Goal: Information Seeking & Learning: Learn about a topic

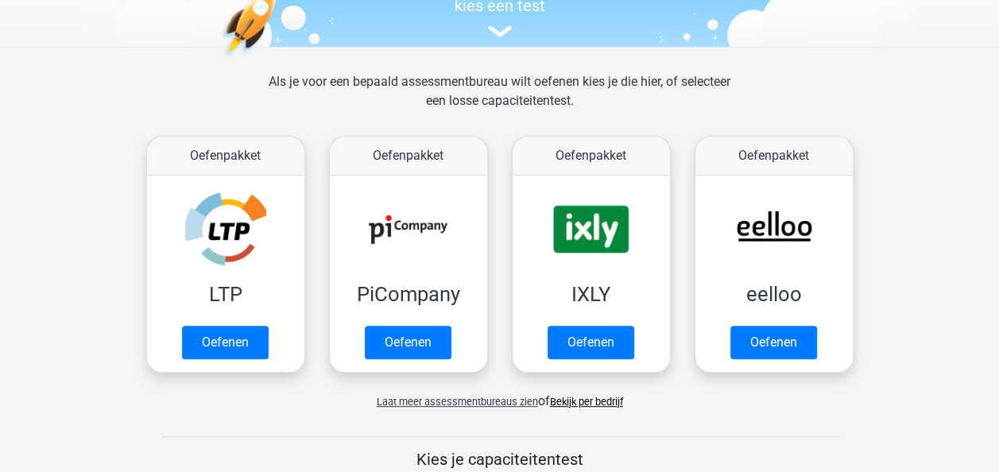
scroll to position [218, 0]
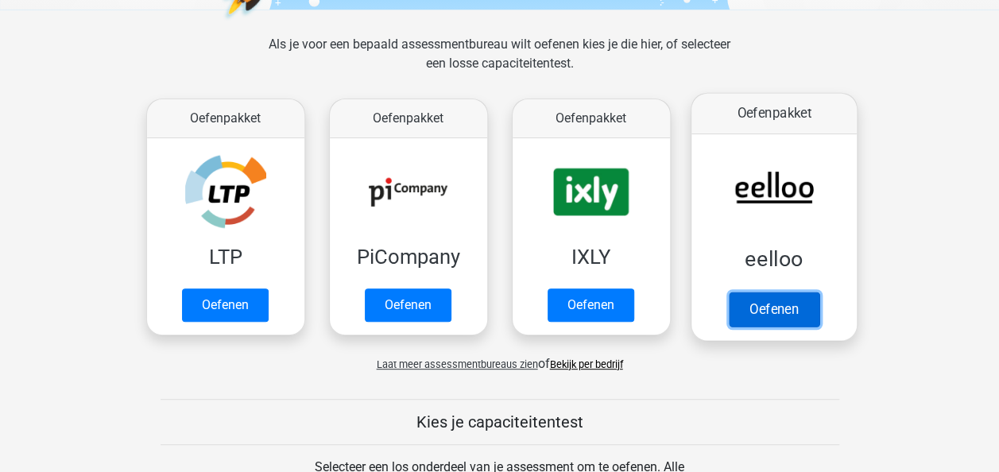
click at [763, 310] on link "Oefenen" at bounding box center [773, 309] width 91 height 35
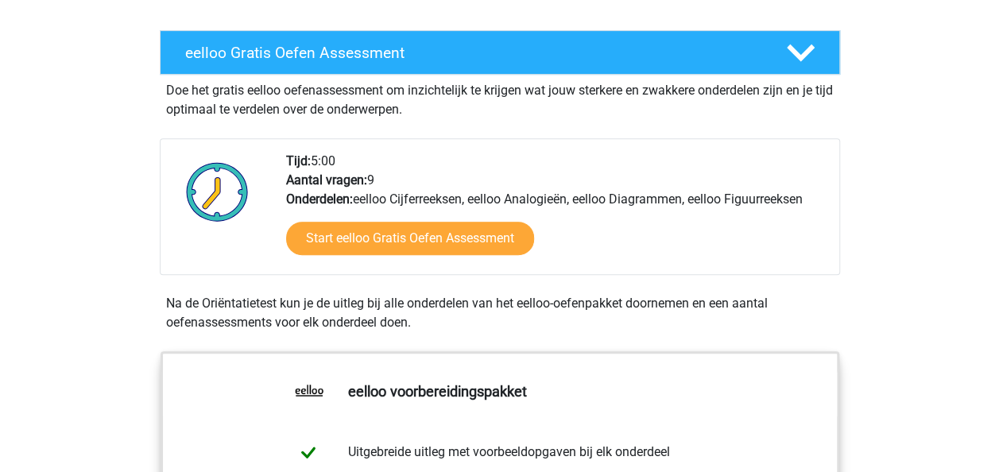
scroll to position [267, 0]
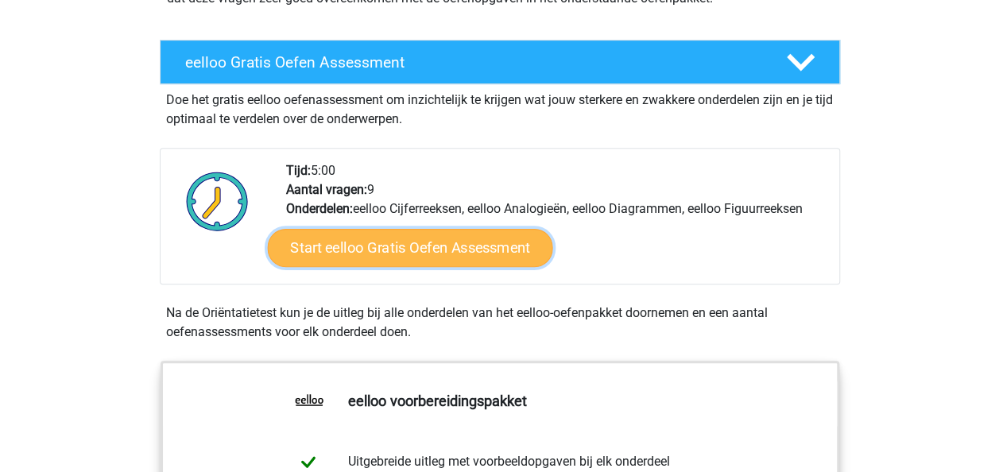
click at [399, 255] on link "Start eelloo Gratis Oefen Assessment" at bounding box center [409, 248] width 285 height 38
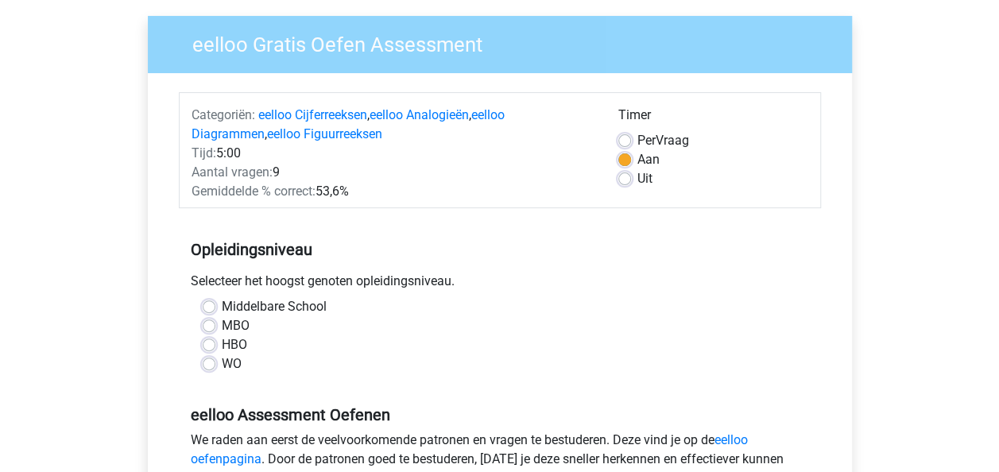
scroll to position [188, 0]
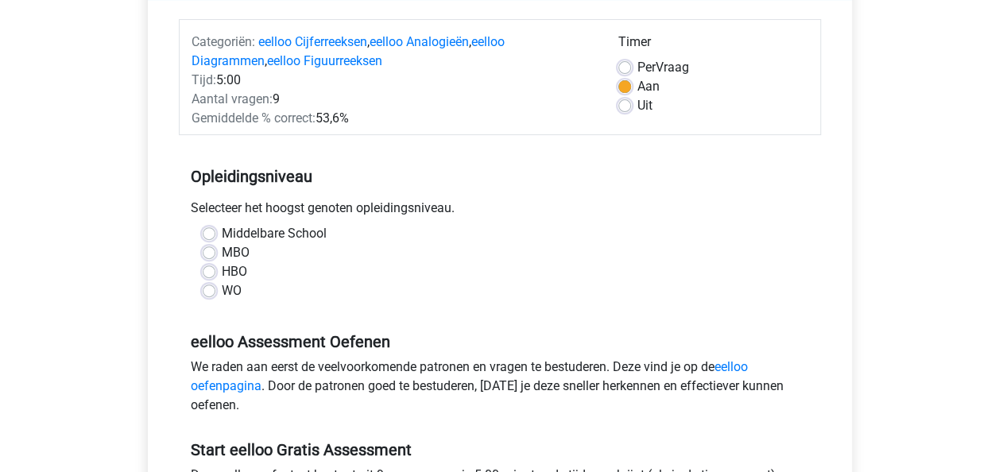
click at [226, 249] on label "MBO" at bounding box center [236, 252] width 28 height 19
click at [215, 249] on input "MBO" at bounding box center [209, 251] width 13 height 16
radio input "true"
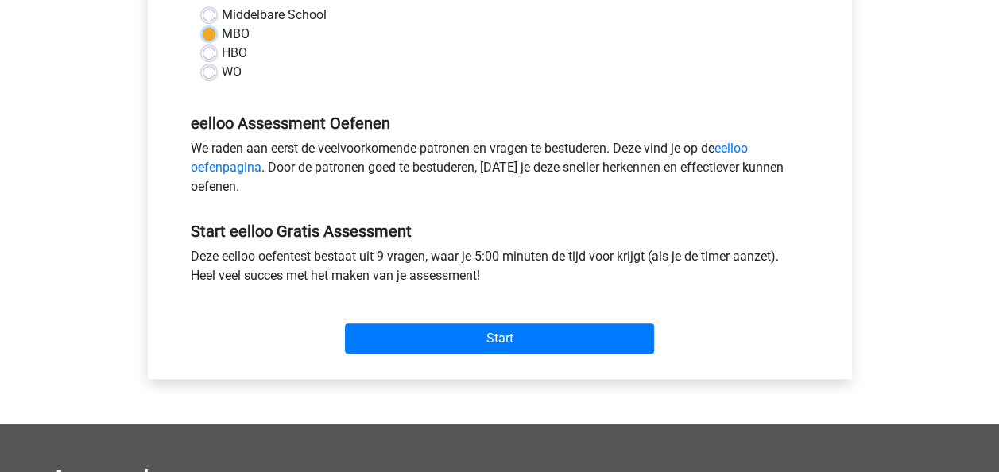
scroll to position [444, 0]
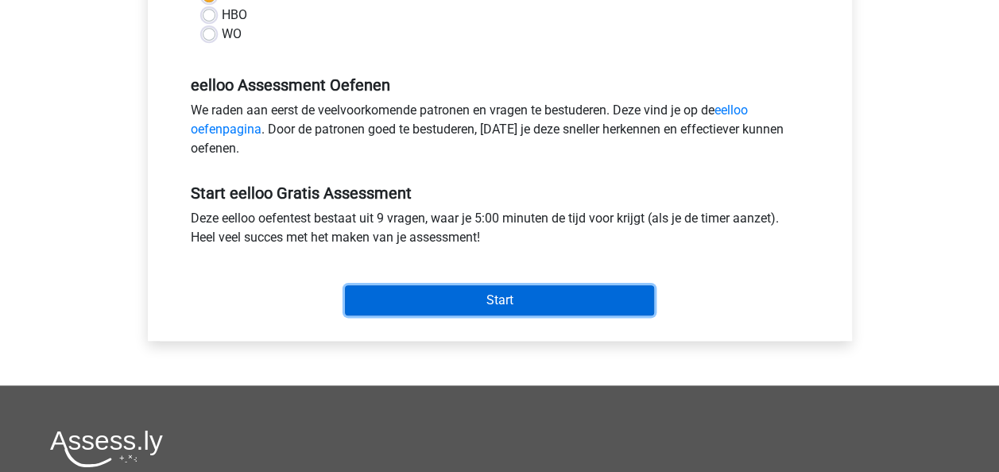
click at [550, 291] on input "Start" at bounding box center [499, 300] width 309 height 30
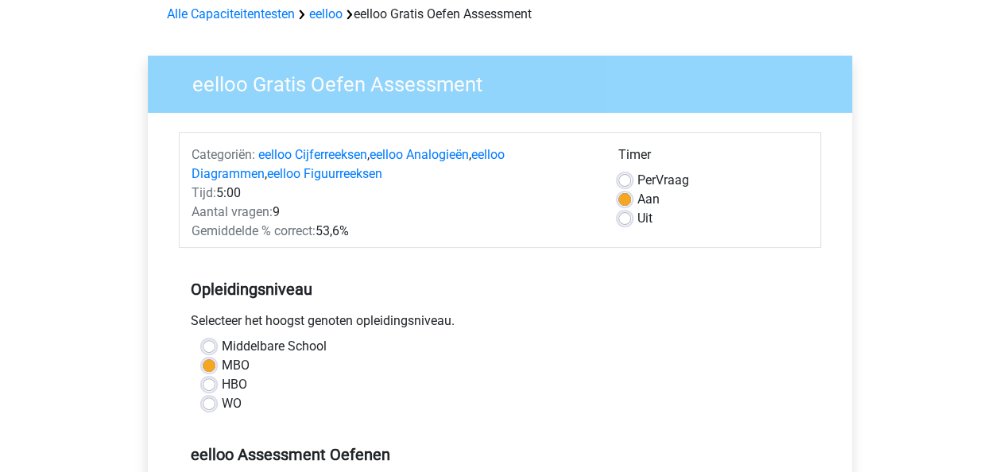
scroll to position [0, 0]
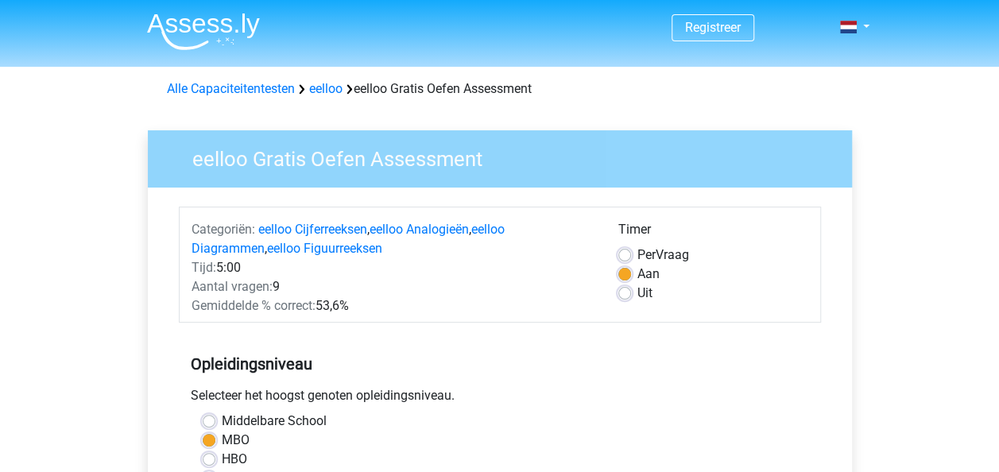
click at [637, 288] on label "Uit" at bounding box center [644, 293] width 15 height 19
click at [628, 288] on input "Uit" at bounding box center [624, 292] width 13 height 16
radio input "true"
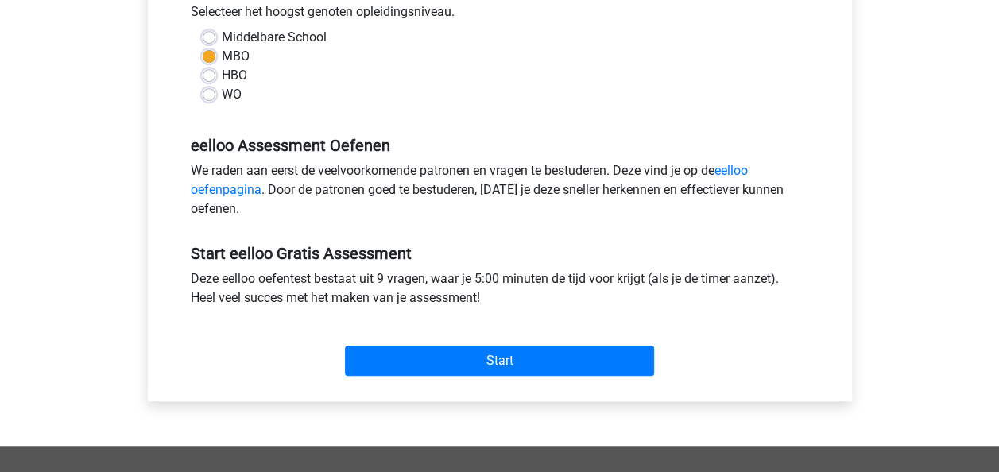
scroll to position [451, 0]
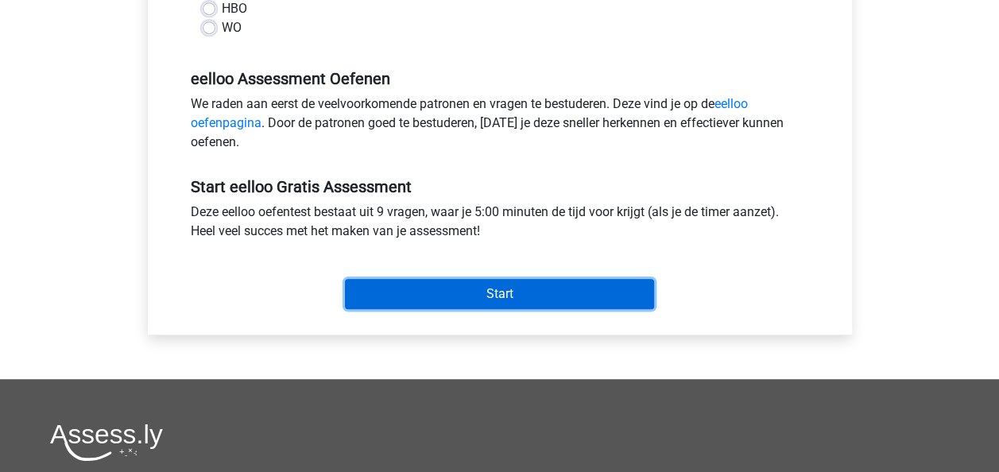
drag, startPoint x: 532, startPoint y: 284, endPoint x: 538, endPoint y: 296, distance: 13.2
click at [537, 294] on input "Start" at bounding box center [499, 294] width 309 height 30
click at [435, 283] on input "Start" at bounding box center [499, 294] width 309 height 30
click at [585, 287] on input "Start" at bounding box center [499, 294] width 309 height 30
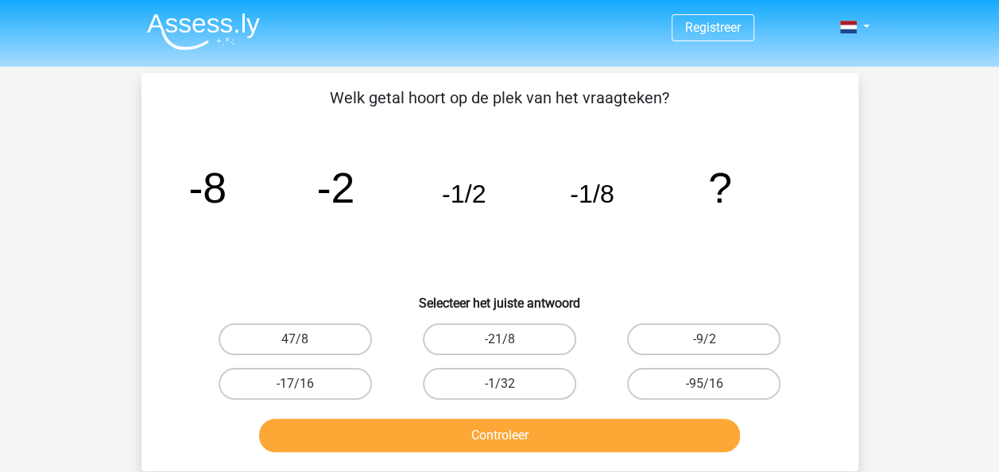
click at [779, 100] on p "Welk getal hoort op de plek van het vraagteken?" at bounding box center [500, 98] width 666 height 24
click at [536, 381] on label "-1/32" at bounding box center [499, 384] width 153 height 32
click at [509, 384] on input "-1/32" at bounding box center [504, 389] width 10 height 10
radio input "true"
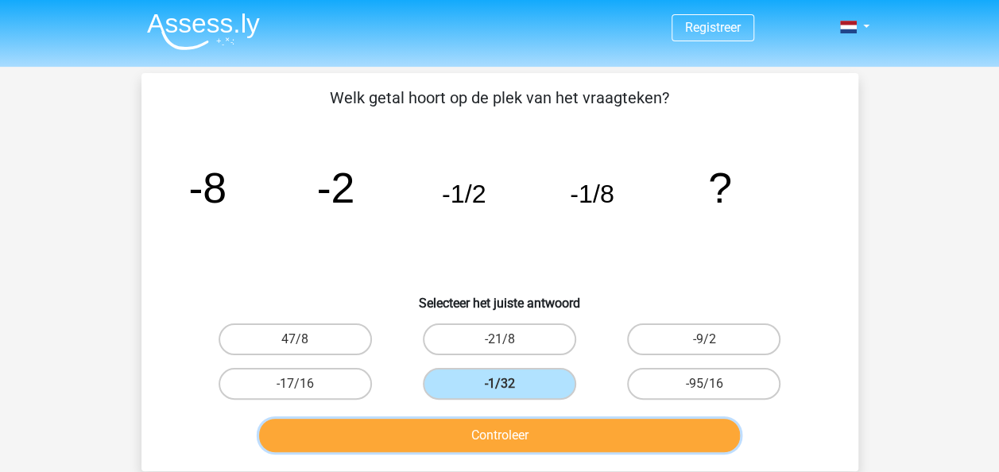
click at [537, 443] on button "Controleer" at bounding box center [499, 435] width 481 height 33
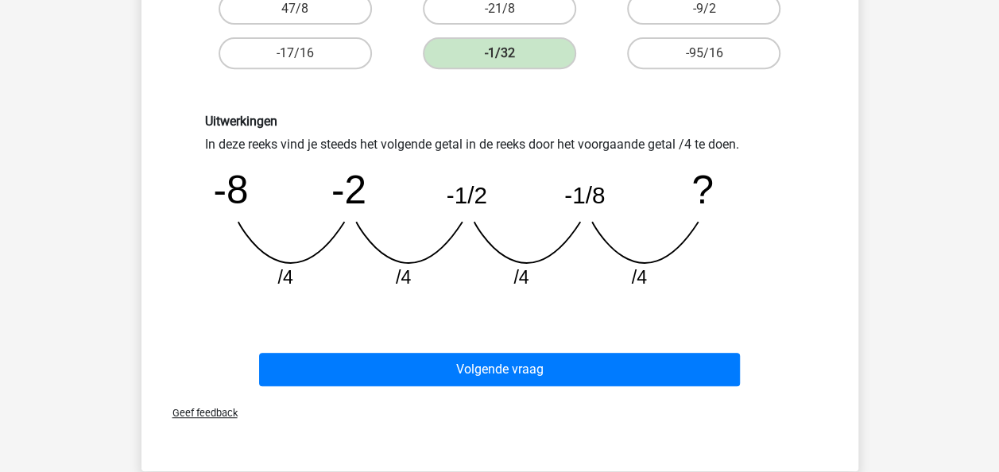
scroll to position [350, 0]
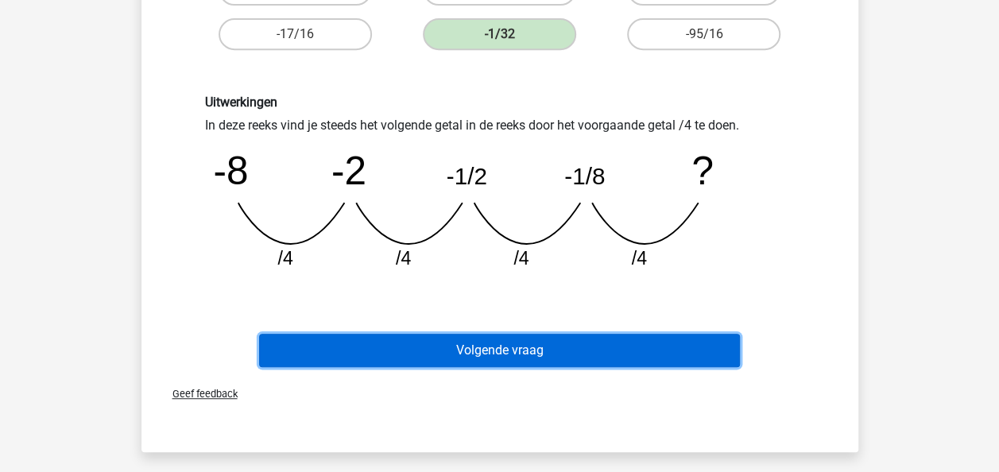
click at [718, 356] on button "Volgende vraag" at bounding box center [499, 350] width 481 height 33
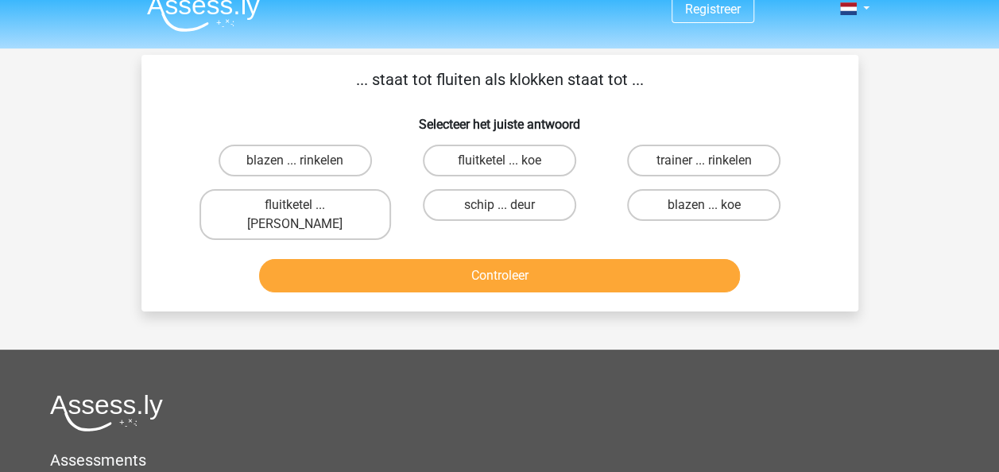
scroll to position [0, 0]
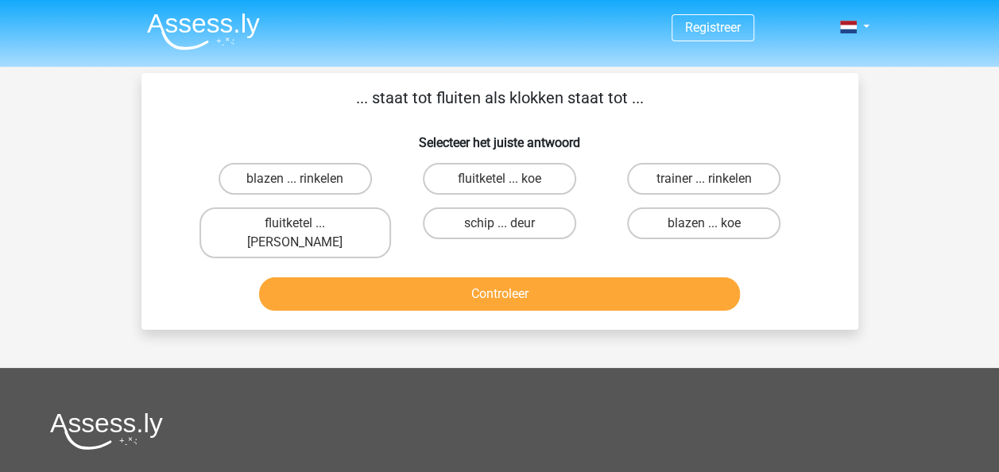
click at [710, 180] on input "trainer ... rinkelen" at bounding box center [709, 184] width 10 height 10
radio input "true"
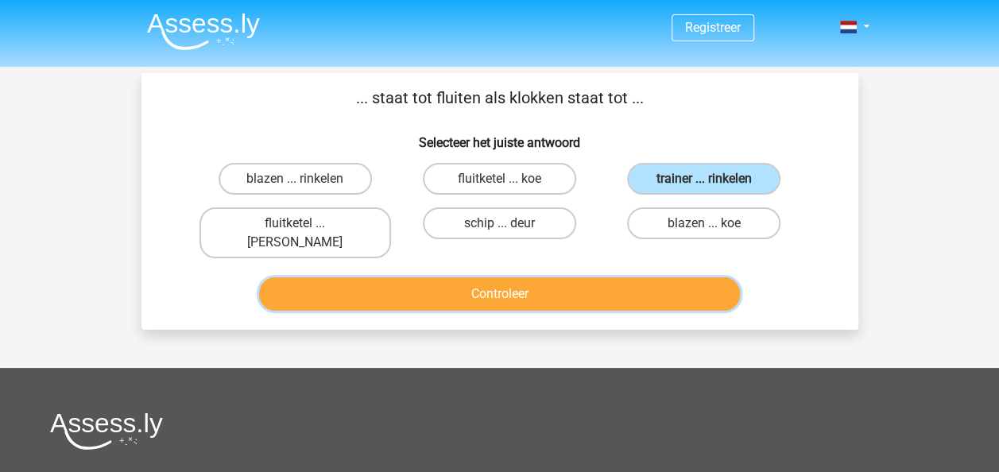
click at [682, 288] on button "Controleer" at bounding box center [499, 293] width 481 height 33
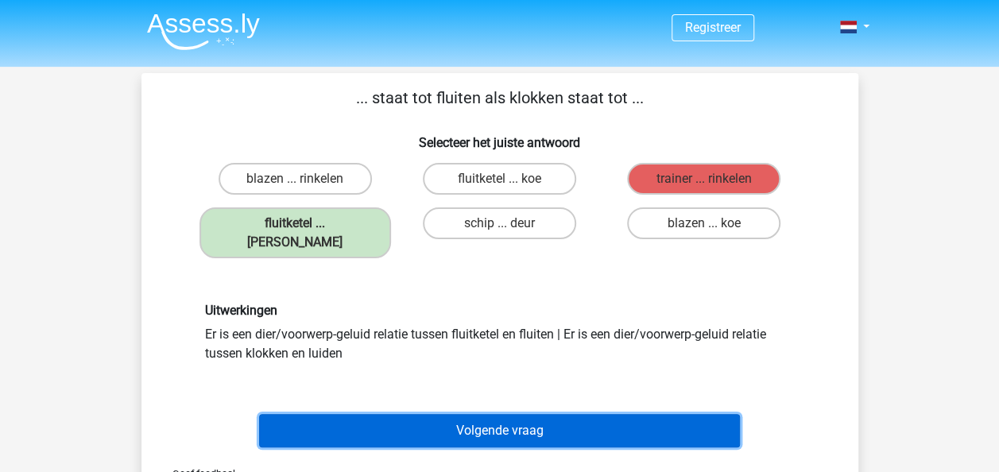
click at [544, 416] on button "Volgende vraag" at bounding box center [499, 430] width 481 height 33
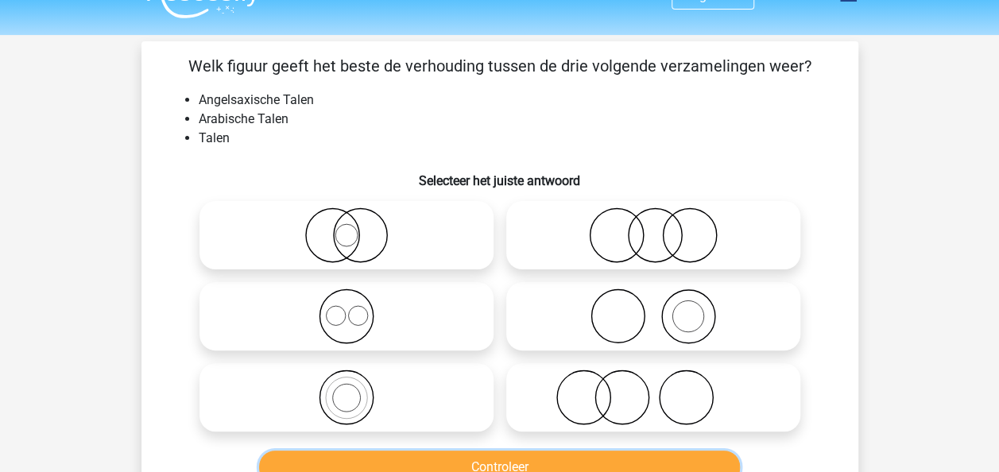
scroll to position [38, 0]
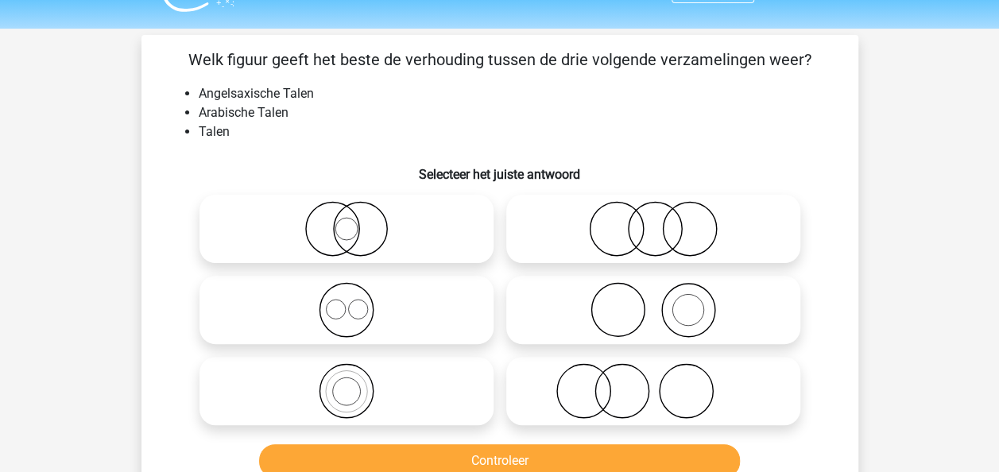
click at [0, 3] on html "Registreer" at bounding box center [499, 458] width 999 height 993
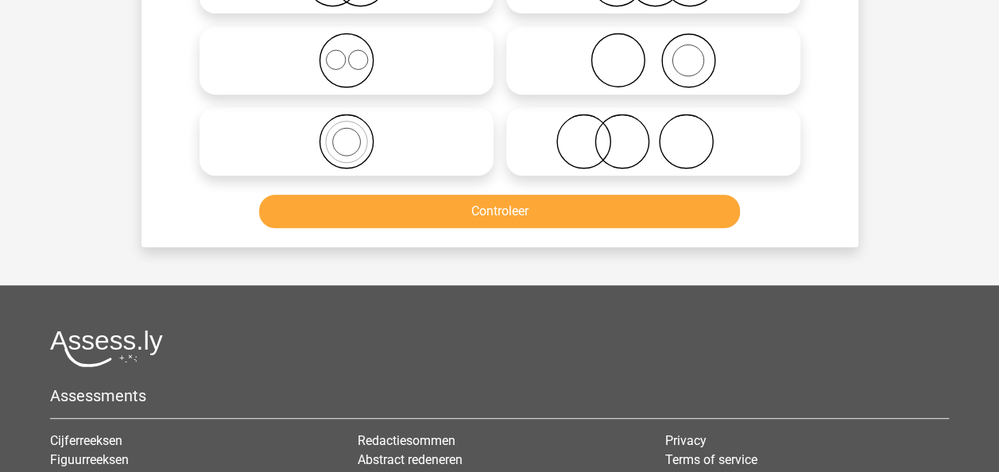
scroll to position [184, 0]
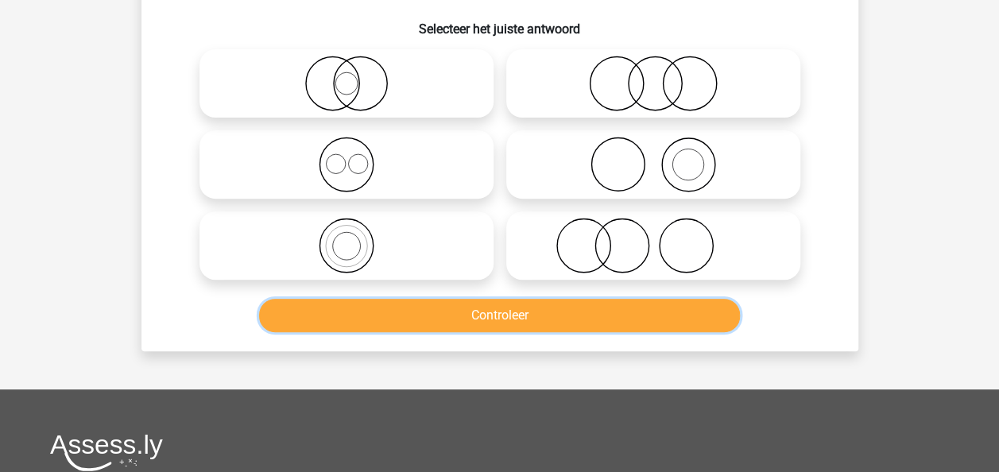
click at [666, 313] on button "Controleer" at bounding box center [499, 315] width 481 height 33
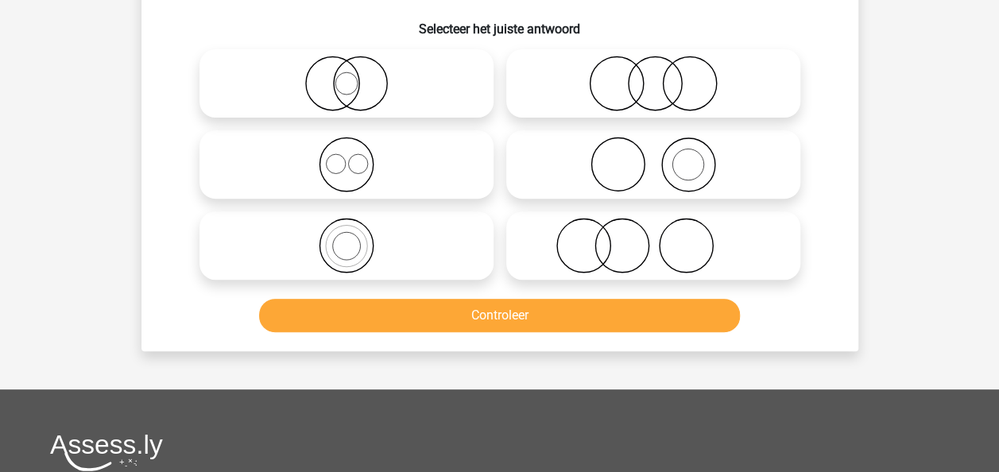
click at [652, 250] on icon at bounding box center [653, 246] width 281 height 56
click at [653, 238] on input "radio" at bounding box center [658, 232] width 10 height 10
radio input "true"
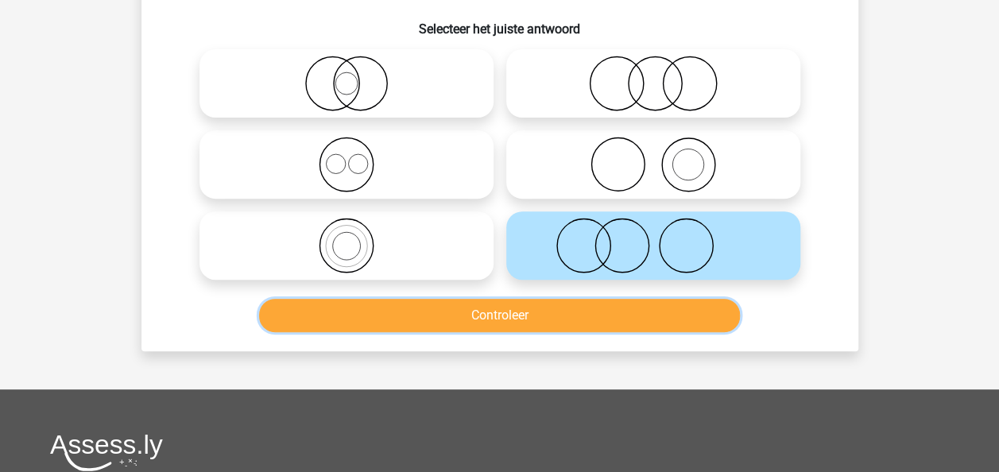
click at [625, 332] on div "Controleer" at bounding box center [499, 319] width 613 height 40
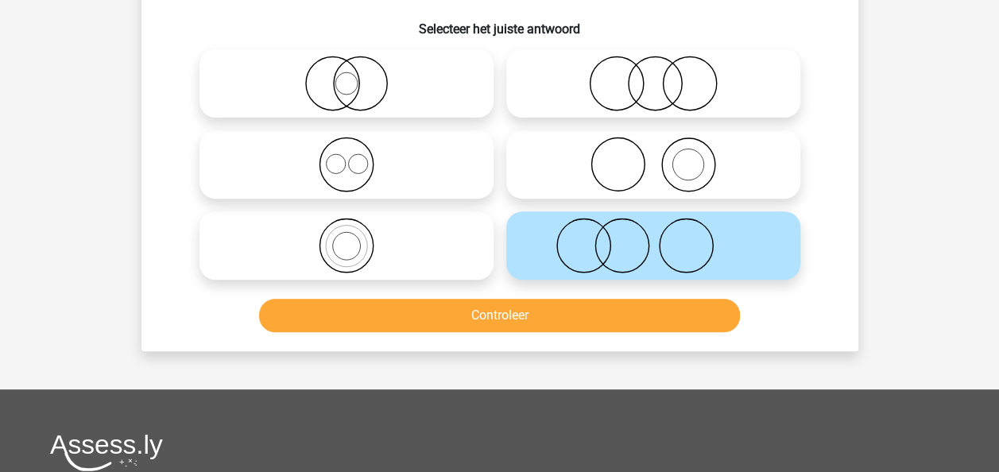
click at [643, 293] on div "Controleer" at bounding box center [500, 312] width 666 height 52
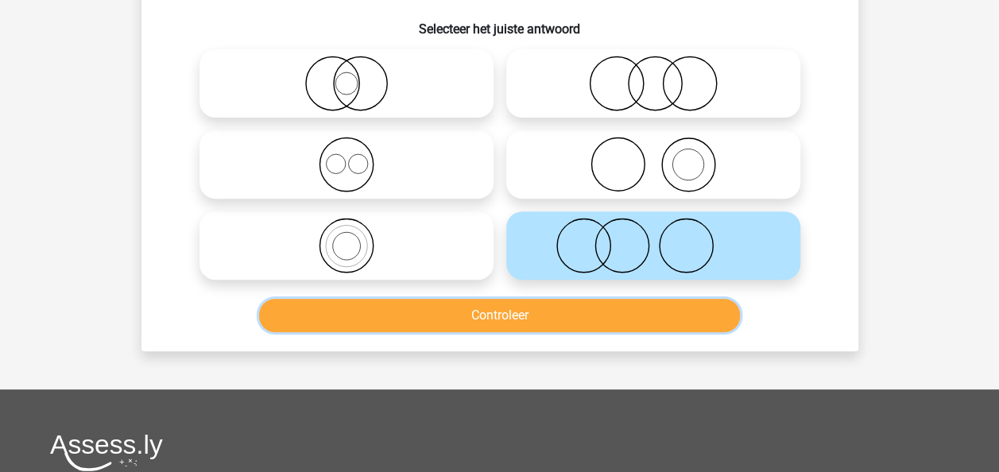
click at [646, 310] on button "Controleer" at bounding box center [499, 315] width 481 height 33
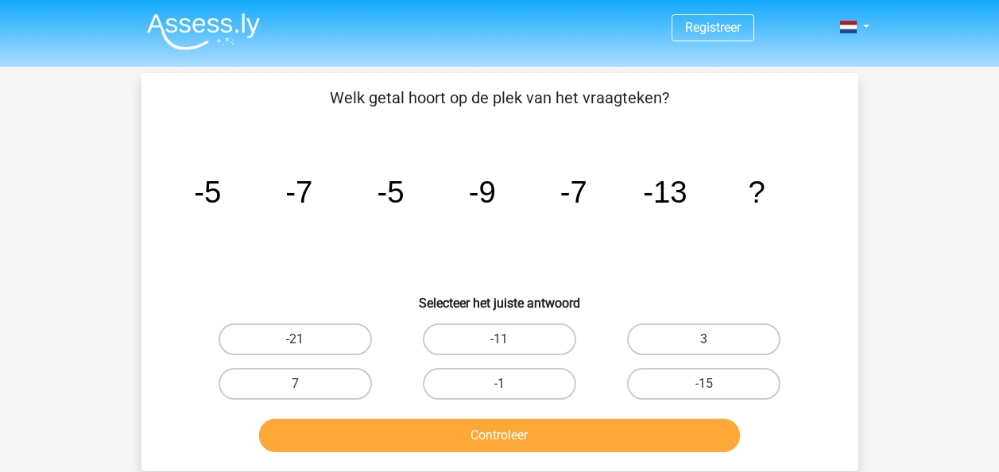
scroll to position [184, 0]
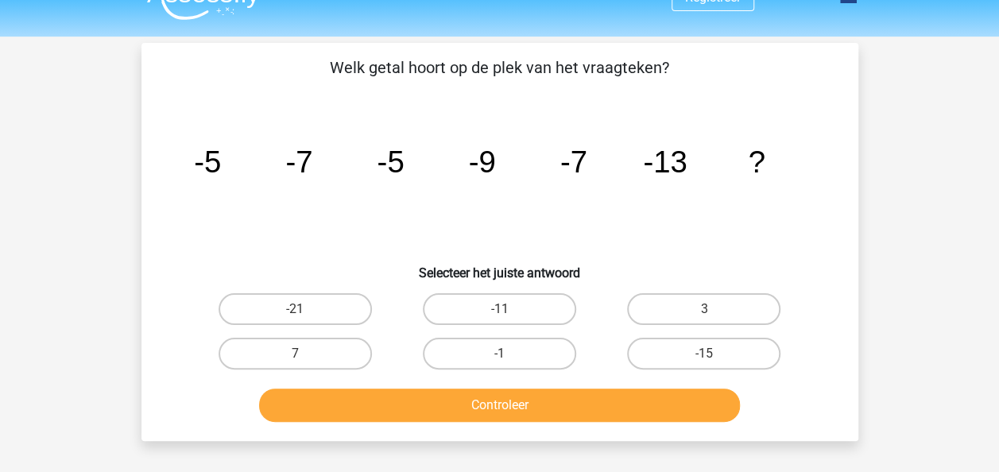
scroll to position [41, 0]
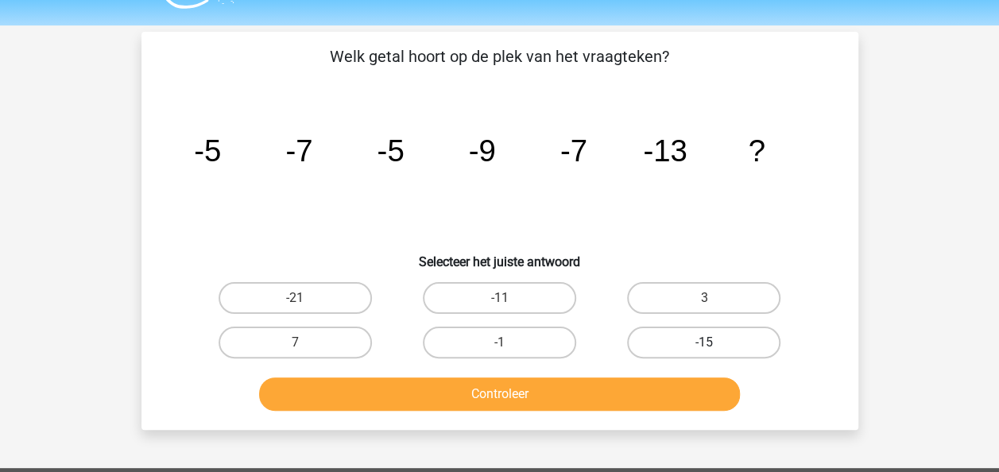
click at [698, 350] on label "-15" at bounding box center [703, 343] width 153 height 32
click at [704, 350] on input "-15" at bounding box center [709, 347] width 10 height 10
radio input "true"
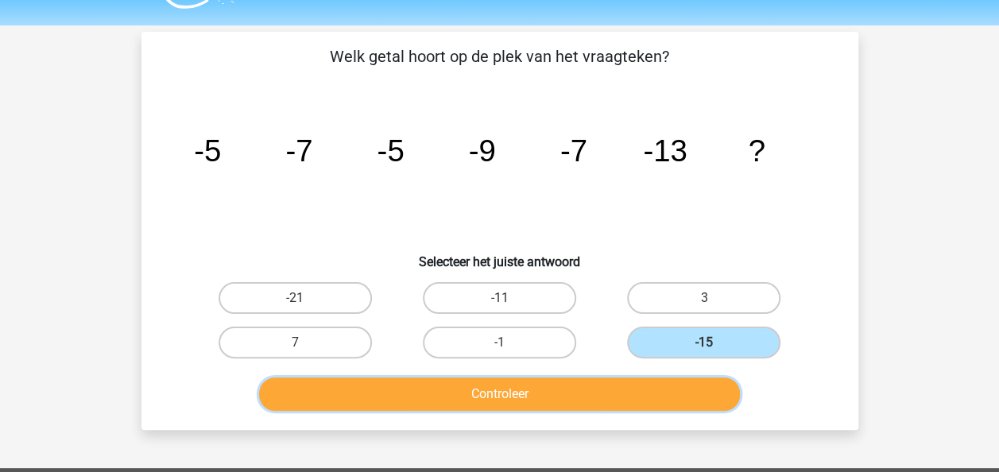
click at [695, 399] on button "Controleer" at bounding box center [499, 393] width 481 height 33
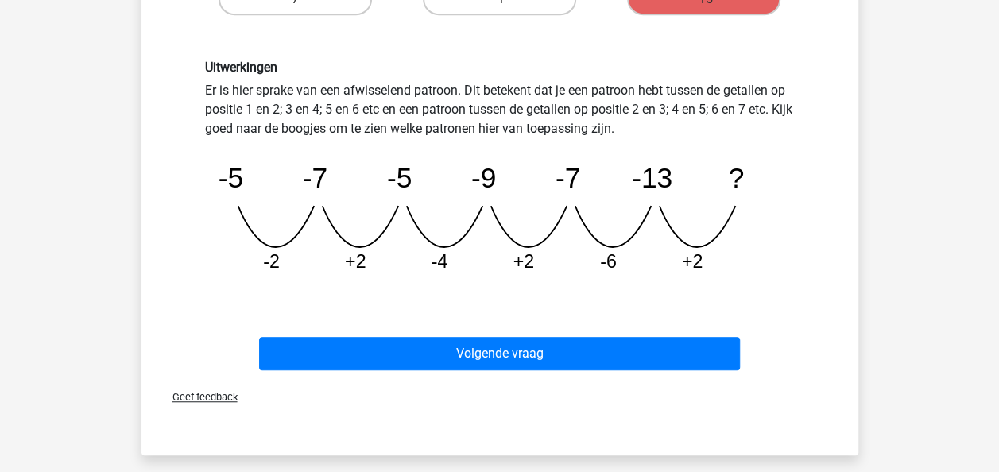
scroll to position [393, 0]
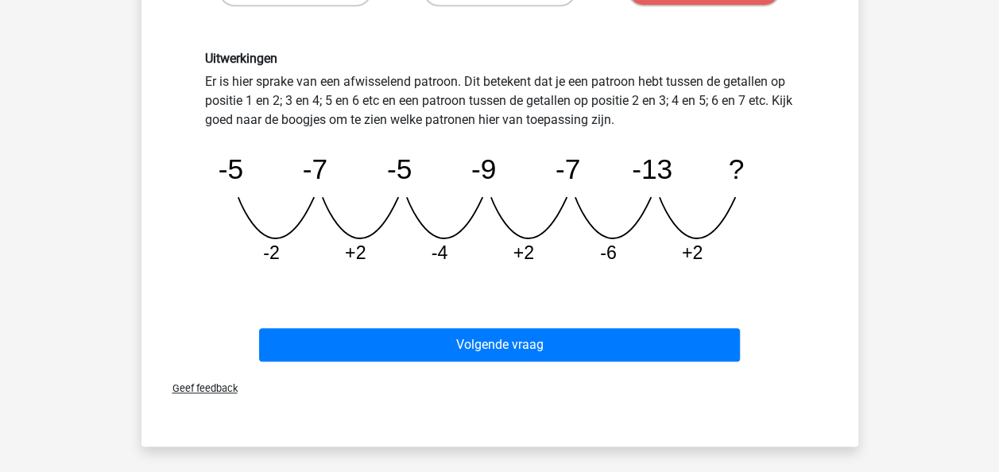
click at [644, 364] on div "Volgende vraag" at bounding box center [499, 348] width 613 height 40
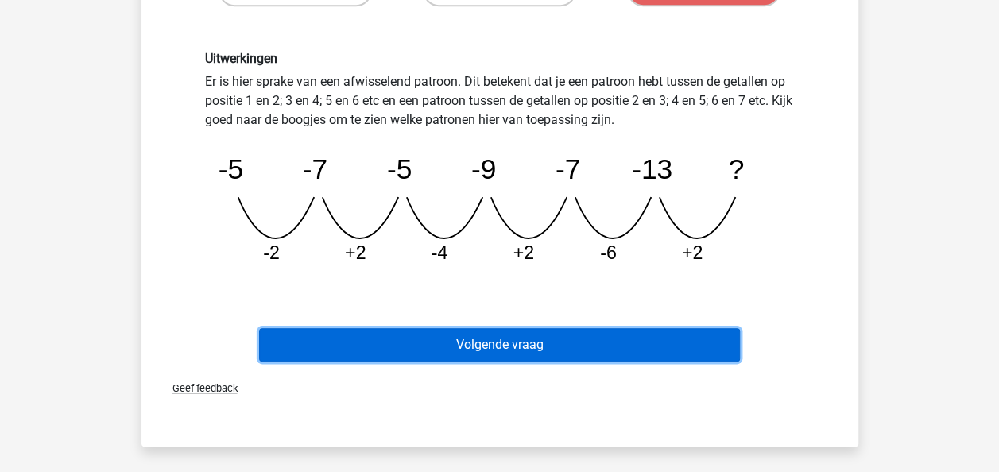
click at [640, 354] on button "Volgende vraag" at bounding box center [499, 344] width 481 height 33
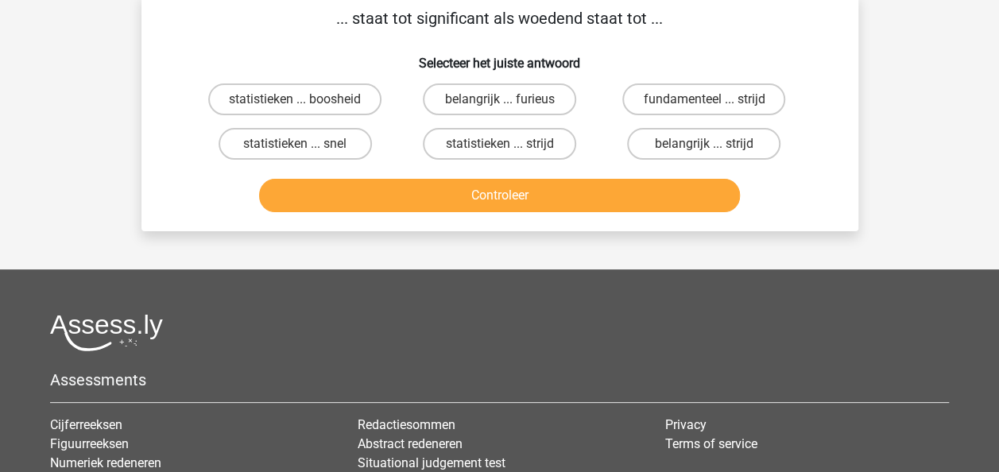
scroll to position [73, 0]
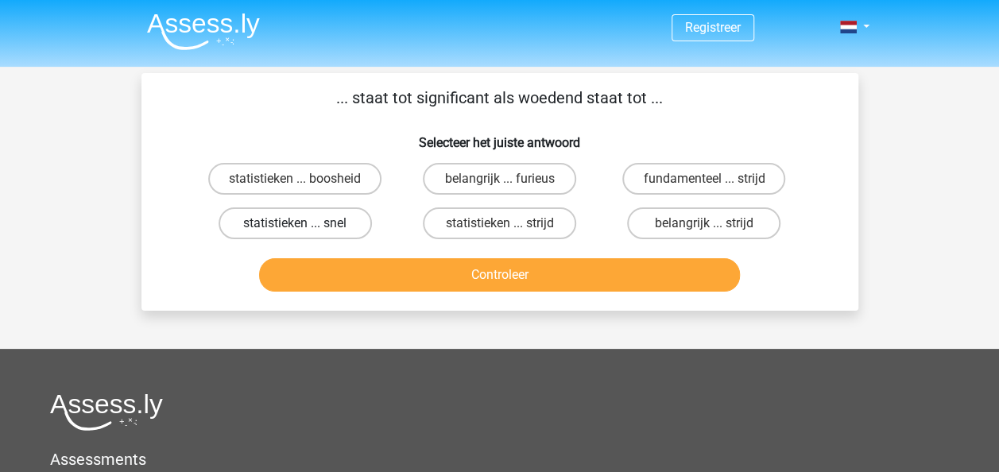
click at [301, 236] on label "statistieken ... snel" at bounding box center [295, 223] width 153 height 32
click at [301, 234] on input "statistieken ... snel" at bounding box center [300, 228] width 10 height 10
radio input "true"
drag, startPoint x: 373, startPoint y: 319, endPoint x: 370, endPoint y: 305, distance: 13.9
click at [370, 311] on div "Registreer" at bounding box center [499, 384] width 999 height 768
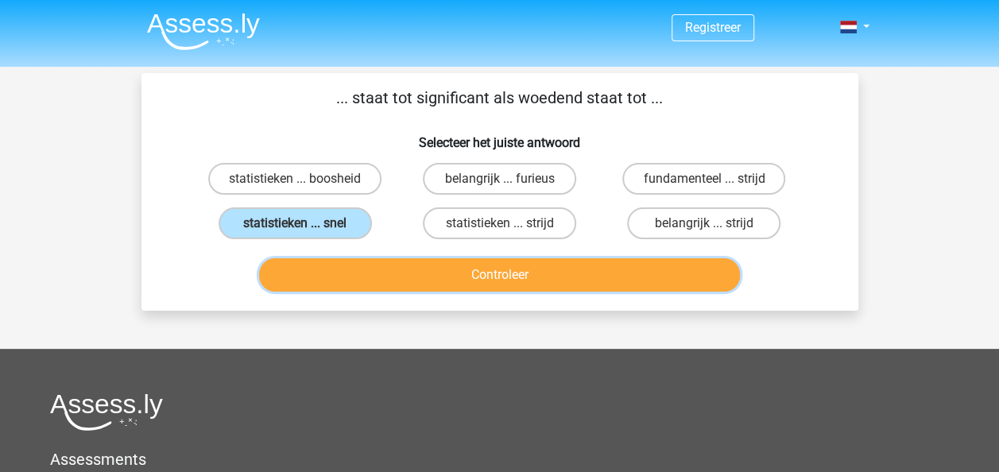
click at [370, 290] on button "Controleer" at bounding box center [499, 274] width 481 height 33
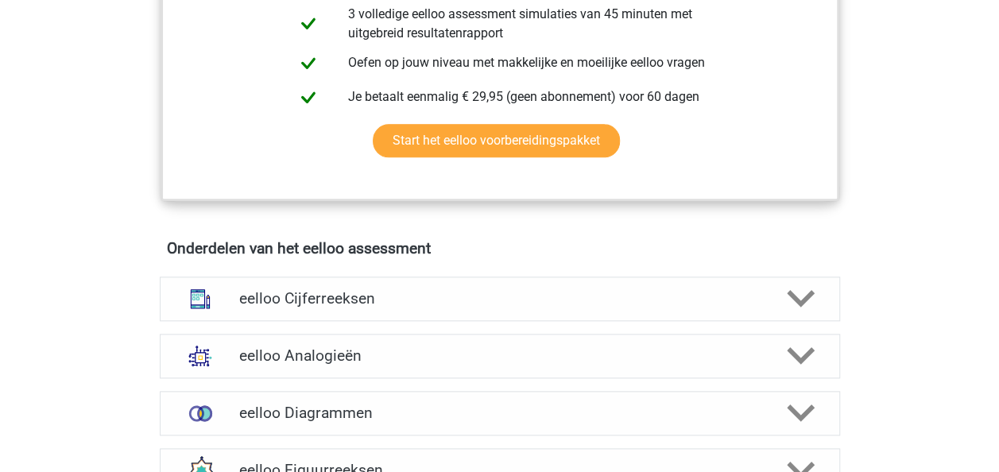
scroll to position [366, 0]
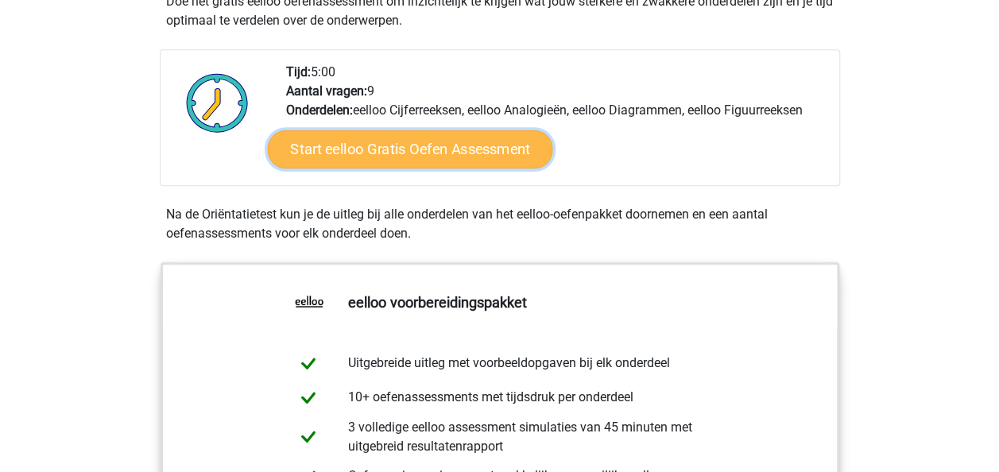
click at [482, 151] on link "Start eelloo Gratis Oefen Assessment" at bounding box center [409, 149] width 285 height 38
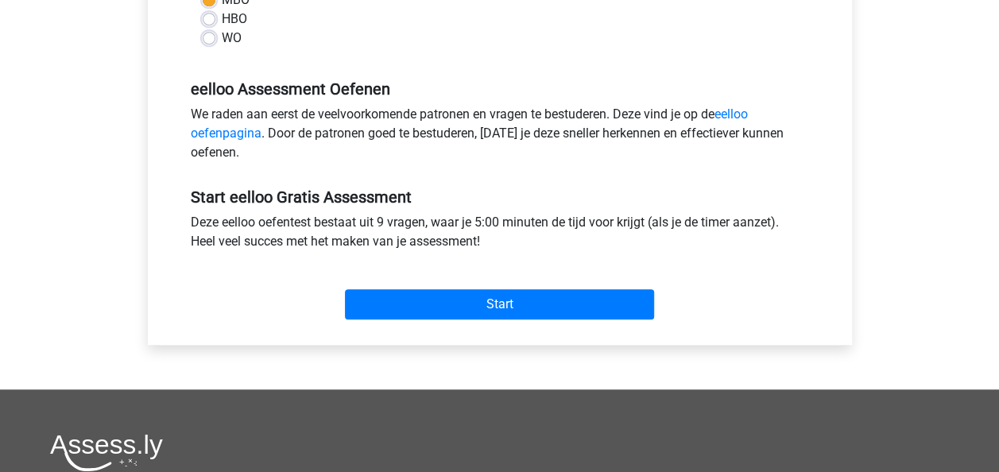
scroll to position [459, 0]
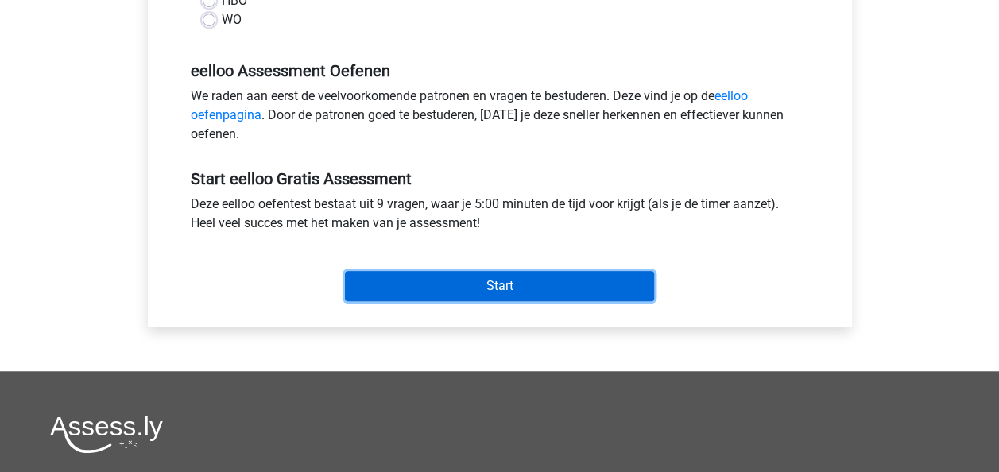
click at [513, 279] on input "Start" at bounding box center [499, 286] width 309 height 30
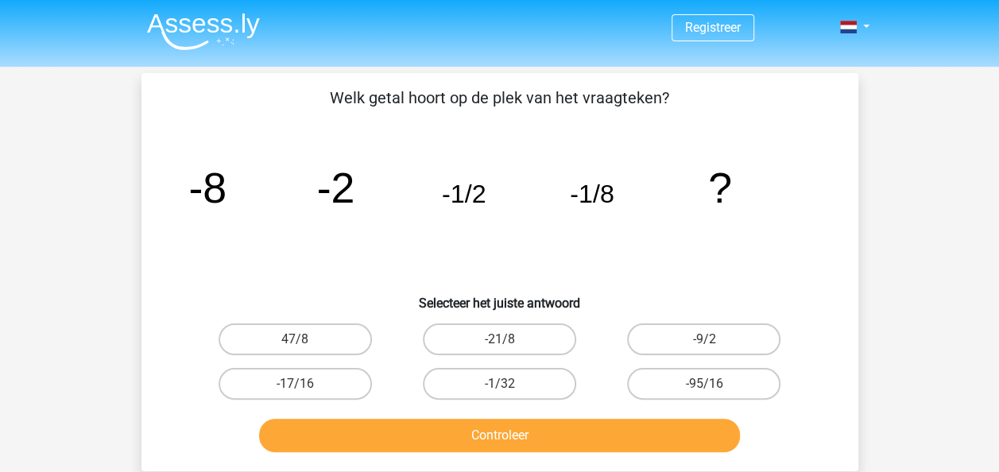
click at [503, 156] on icon "image/svg+xml -8 -2 -1/2 -1/8 ?" at bounding box center [500, 202] width 640 height 161
click at [521, 382] on label "-1/32" at bounding box center [499, 384] width 153 height 32
click at [509, 384] on input "-1/32" at bounding box center [504, 389] width 10 height 10
radio input "true"
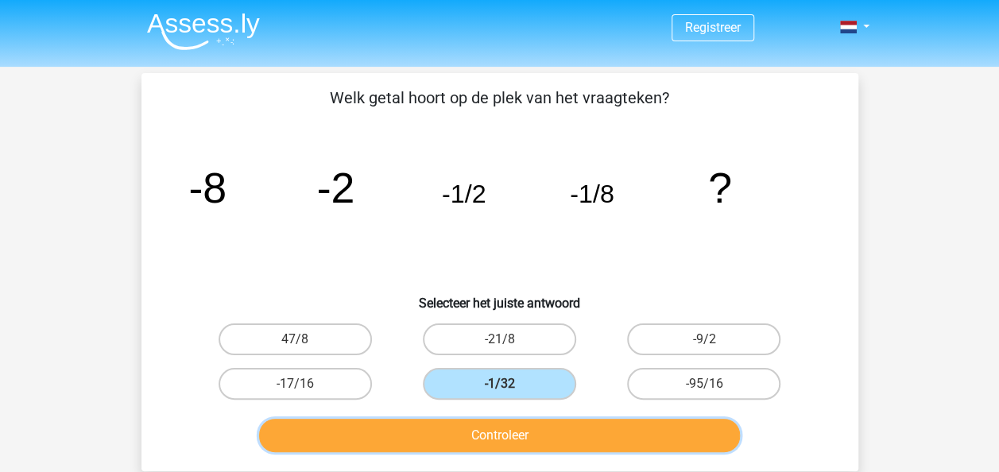
click at [532, 436] on button "Controleer" at bounding box center [499, 435] width 481 height 33
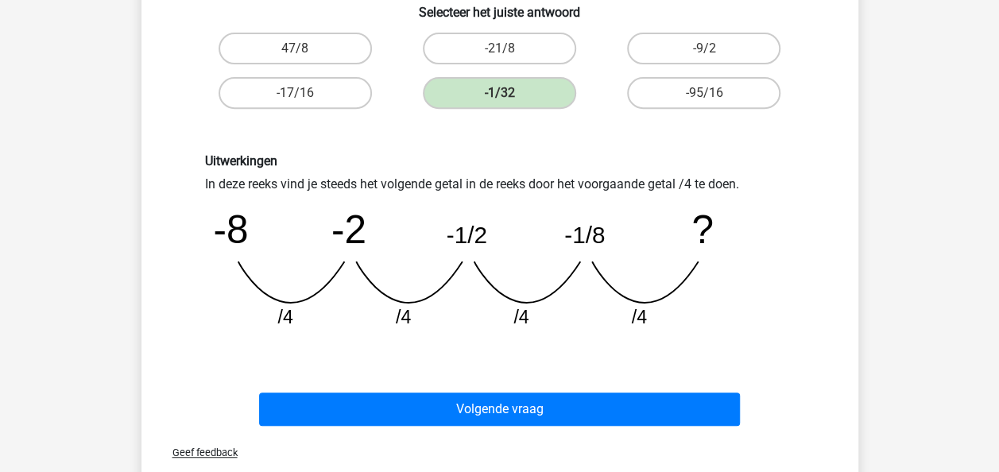
scroll to position [264, 0]
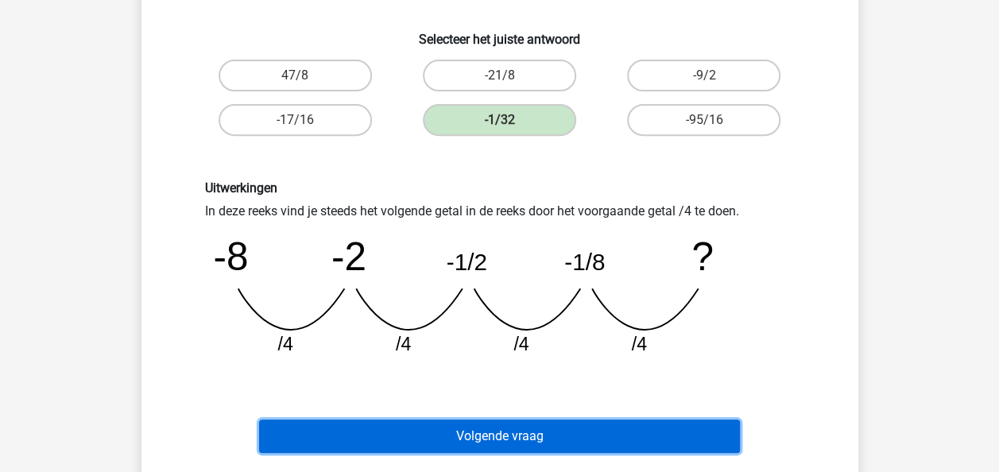
click at [546, 431] on button "Volgende vraag" at bounding box center [499, 436] width 481 height 33
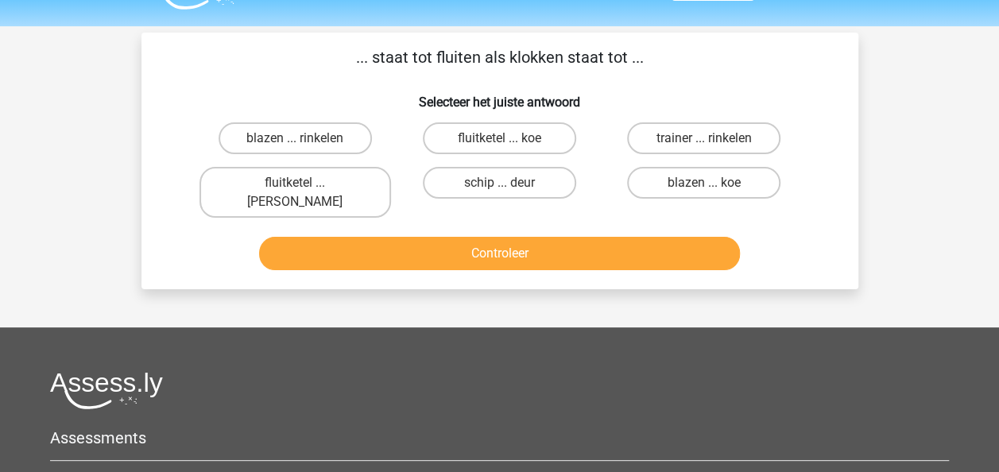
scroll to position [39, 0]
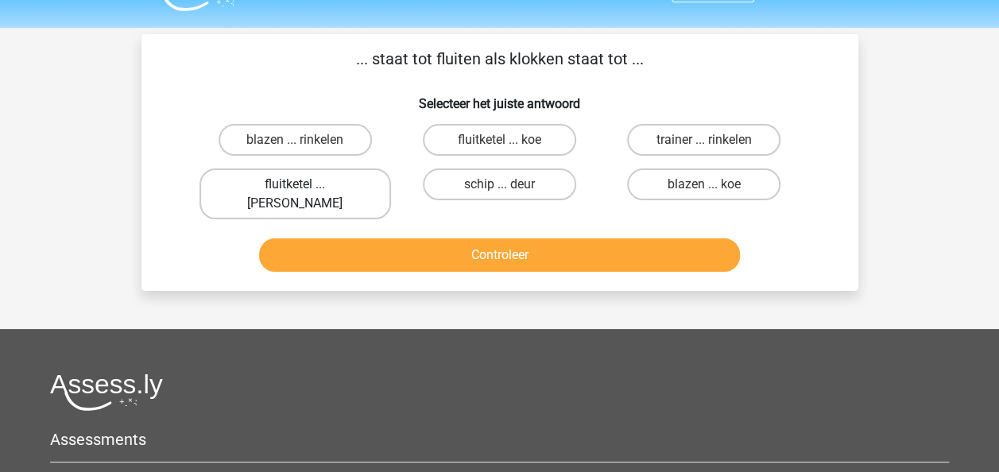
click at [333, 183] on label "fluitketel ... luiden" at bounding box center [295, 193] width 192 height 51
click at [305, 184] on input "fluitketel ... luiden" at bounding box center [300, 189] width 10 height 10
radio input "true"
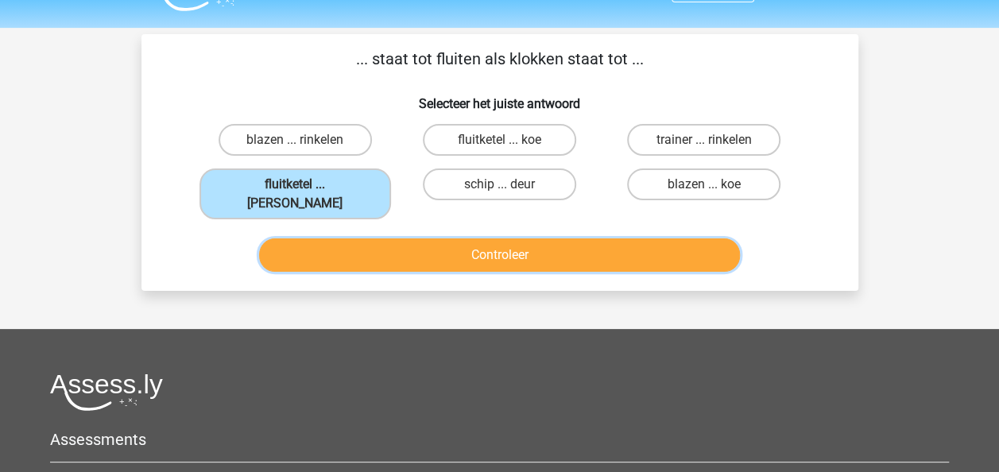
click at [389, 242] on button "Controleer" at bounding box center [499, 254] width 481 height 33
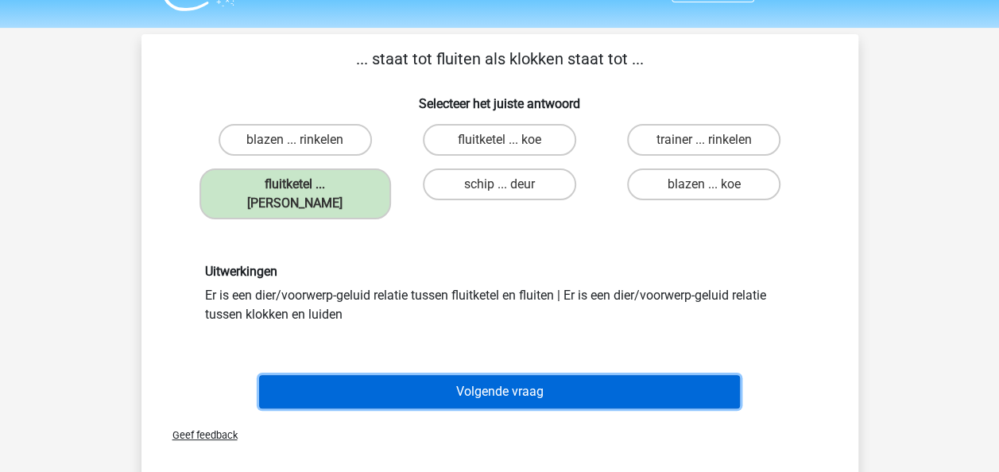
click at [455, 381] on button "Volgende vraag" at bounding box center [499, 391] width 481 height 33
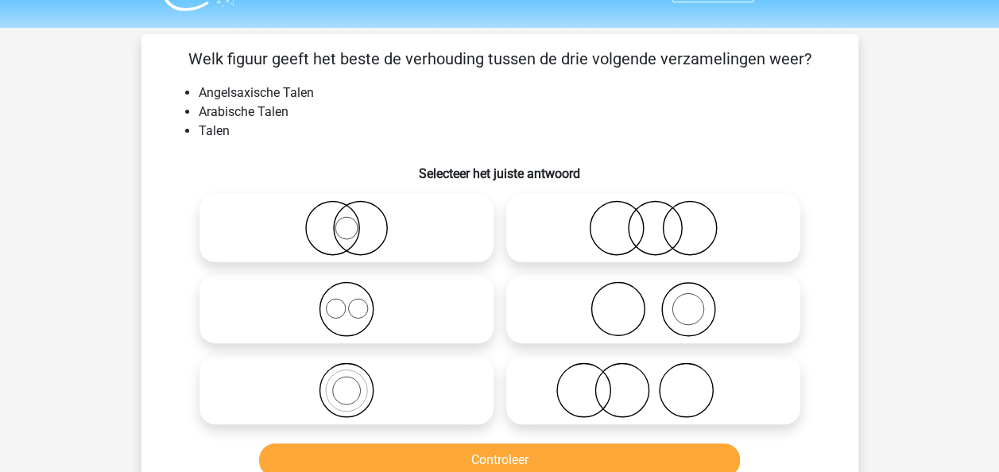
scroll to position [73, 0]
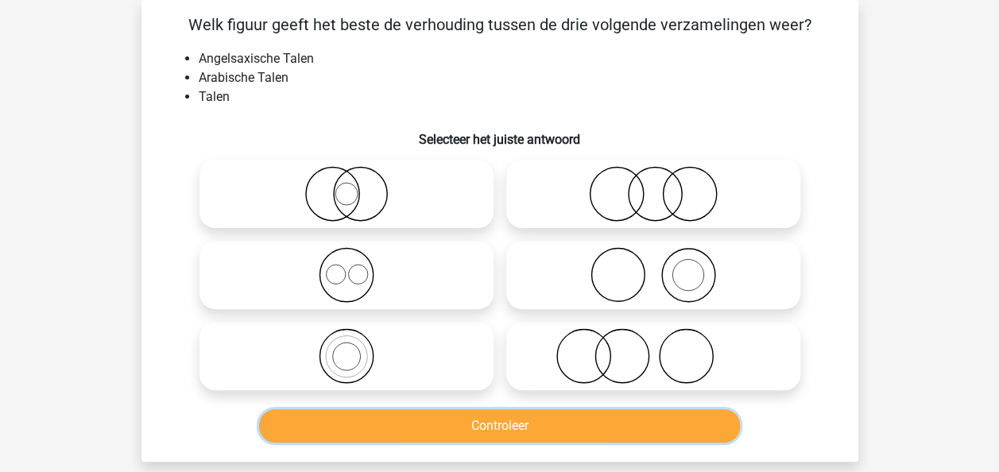
click at [259, 409] on button "Controleer" at bounding box center [499, 425] width 481 height 33
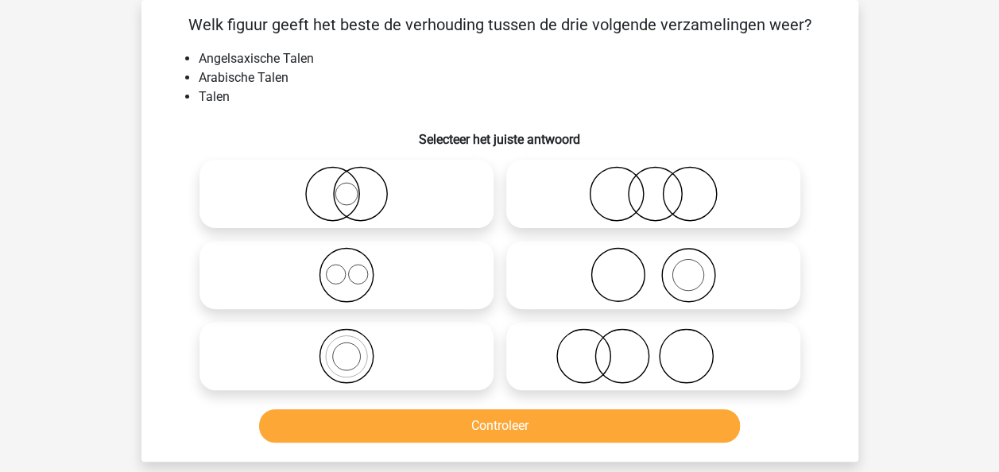
click at [346, 176] on input "radio" at bounding box center [351, 181] width 10 height 10
radio input "true"
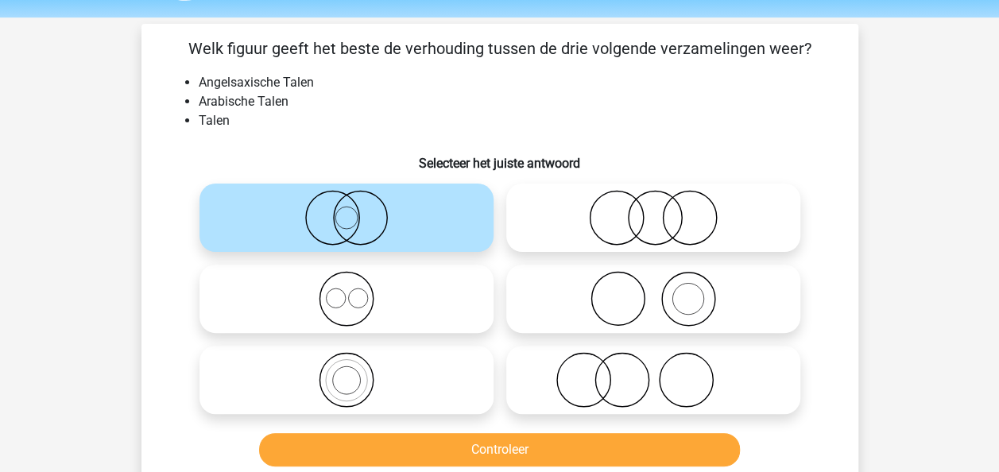
scroll to position [51, 0]
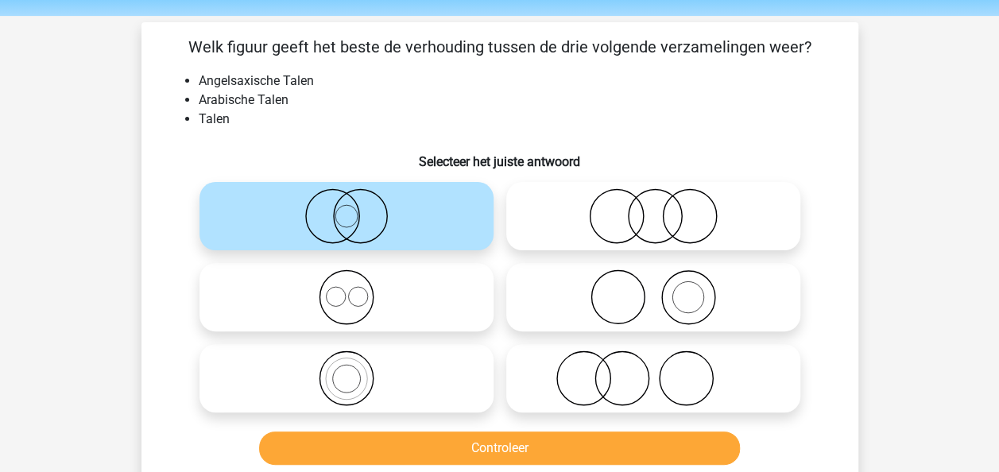
click at [385, 230] on icon at bounding box center [346, 216] width 281 height 56
click at [357, 208] on input "radio" at bounding box center [351, 203] width 10 height 10
click at [368, 211] on icon at bounding box center [346, 216] width 281 height 56
click at [357, 208] on input "radio" at bounding box center [351, 203] width 10 height 10
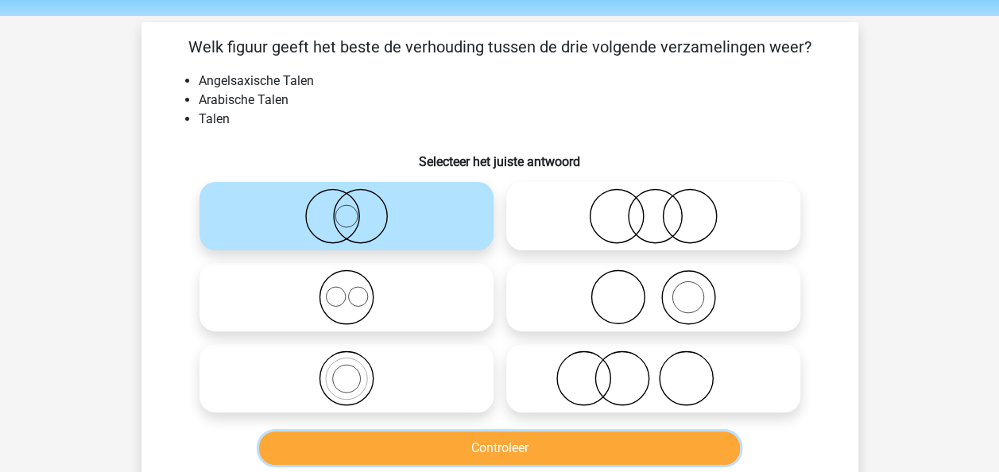
click at [462, 435] on button "Controleer" at bounding box center [499, 447] width 481 height 33
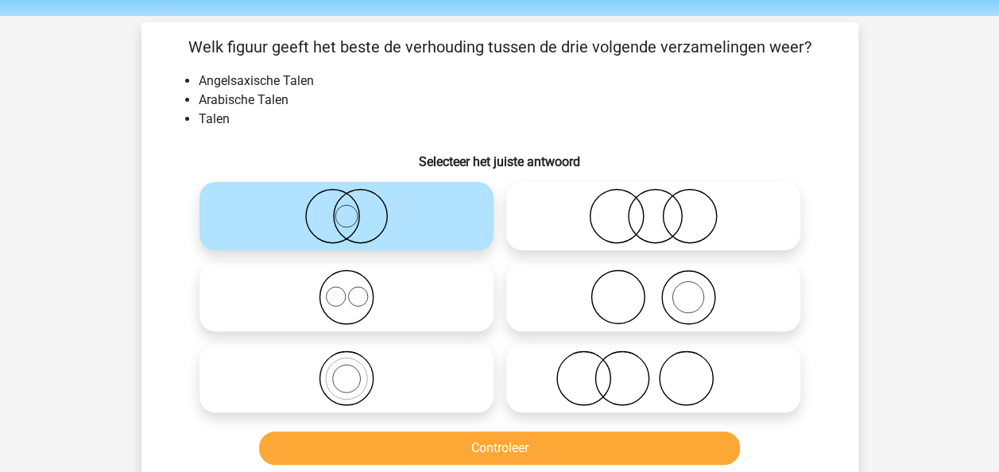
drag, startPoint x: 413, startPoint y: 207, endPoint x: 421, endPoint y: 222, distance: 17.8
click at [413, 207] on icon at bounding box center [346, 216] width 281 height 56
click at [357, 207] on input "radio" at bounding box center [351, 203] width 10 height 10
click at [424, 277] on icon at bounding box center [346, 297] width 281 height 56
click at [357, 279] on input "radio" at bounding box center [351, 284] width 10 height 10
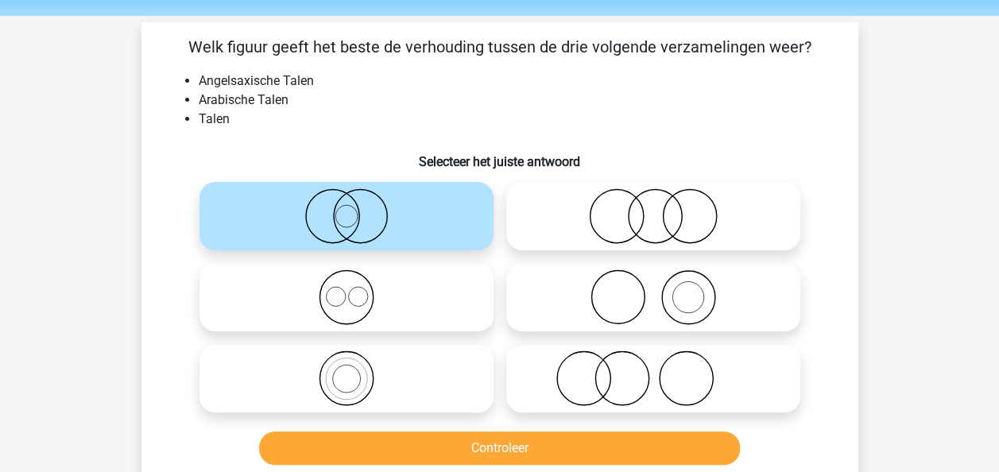
radio input "true"
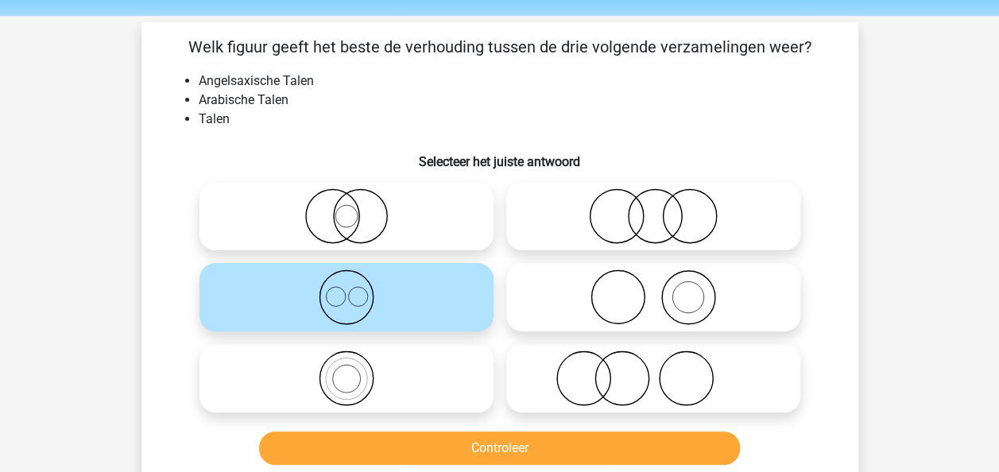
click at [424, 245] on label at bounding box center [346, 216] width 294 height 68
click at [357, 208] on input "radio" at bounding box center [351, 203] width 10 height 10
radio input "true"
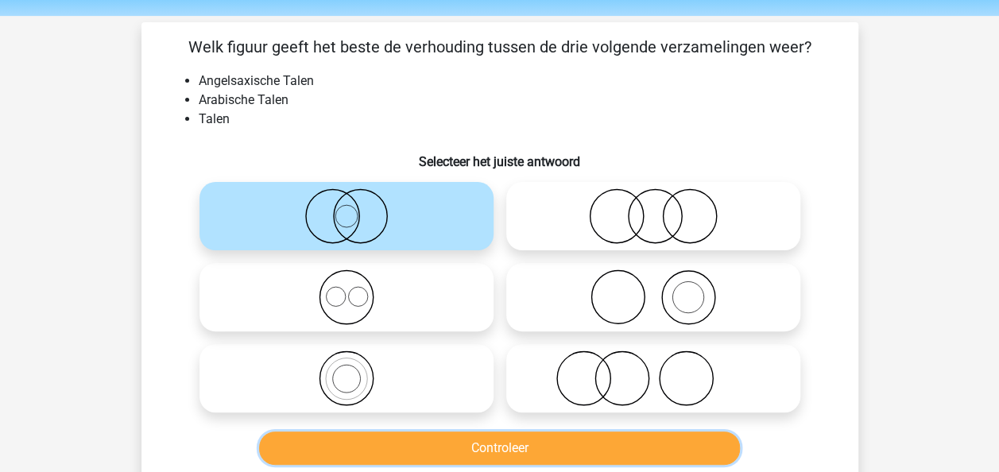
click at [443, 447] on button "Controleer" at bounding box center [499, 447] width 481 height 33
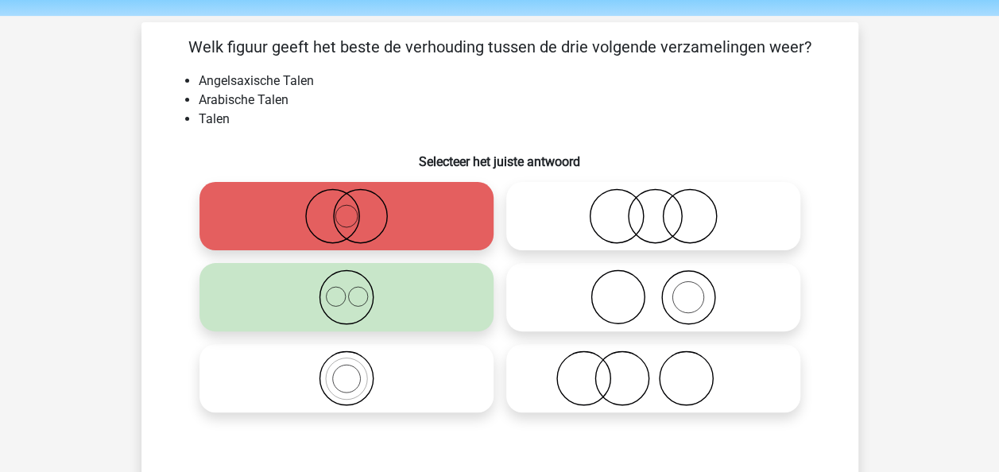
drag, startPoint x: 974, startPoint y: 138, endPoint x: 985, endPoint y: 255, distance: 117.3
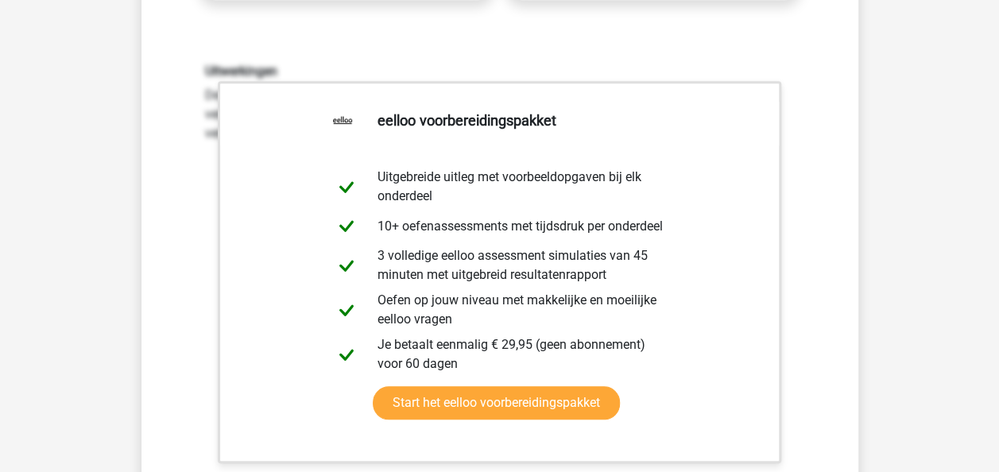
drag, startPoint x: 987, startPoint y: 286, endPoint x: 1010, endPoint y: 305, distance: 29.9
click at [998, 305] on html "Registreer" at bounding box center [499, 322] width 999 height 1571
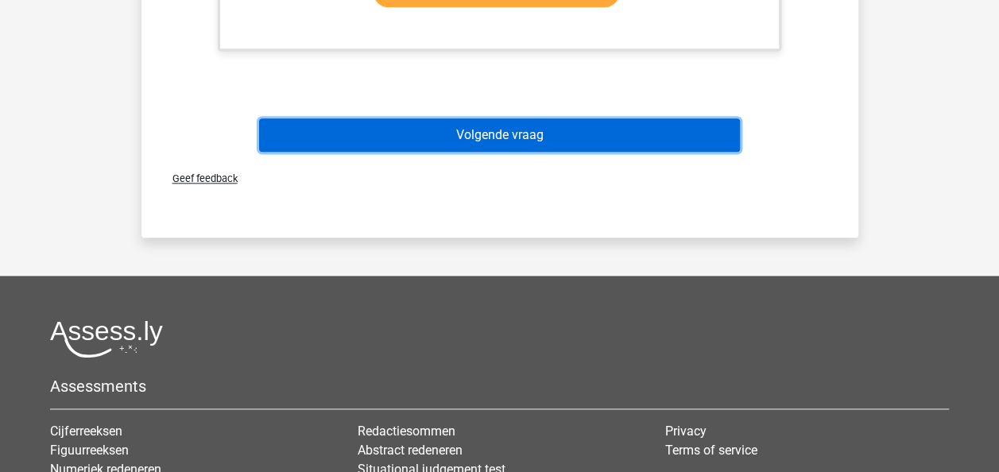
click at [680, 126] on button "Volgende vraag" at bounding box center [499, 134] width 481 height 33
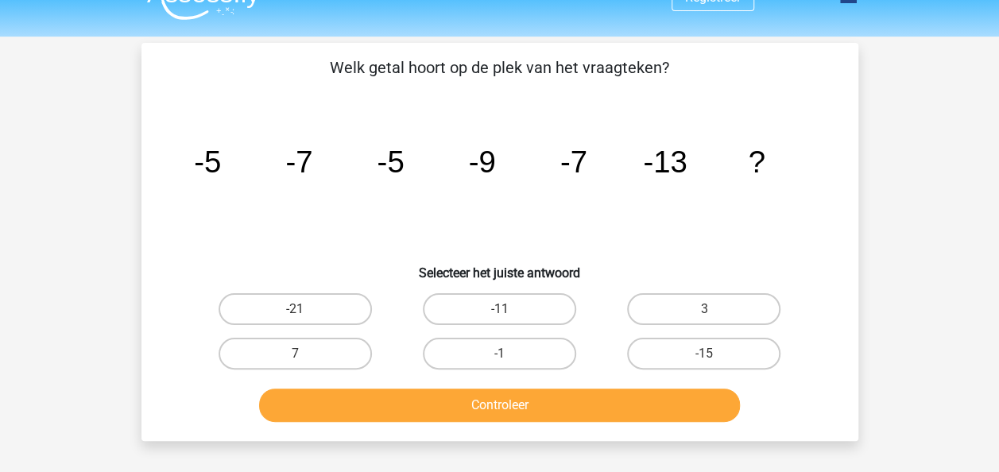
scroll to position [37, 0]
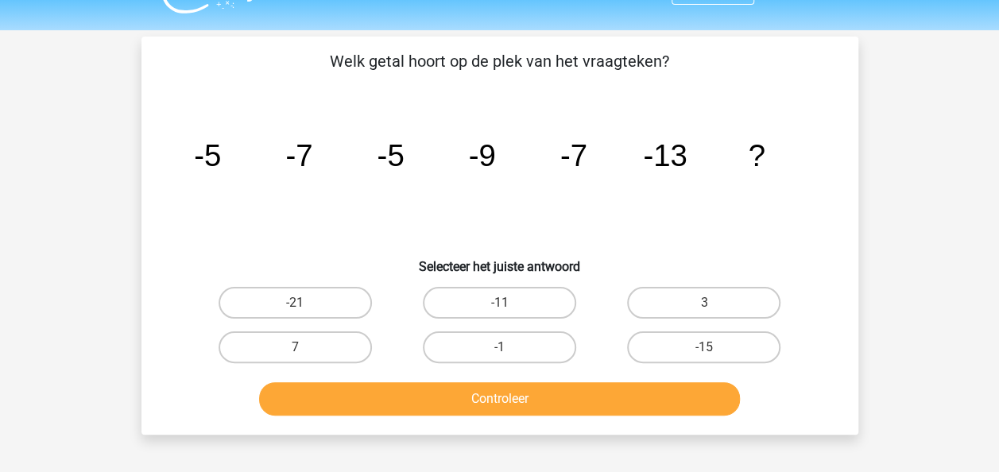
click at [508, 308] on input "-11" at bounding box center [504, 308] width 10 height 10
radio input "true"
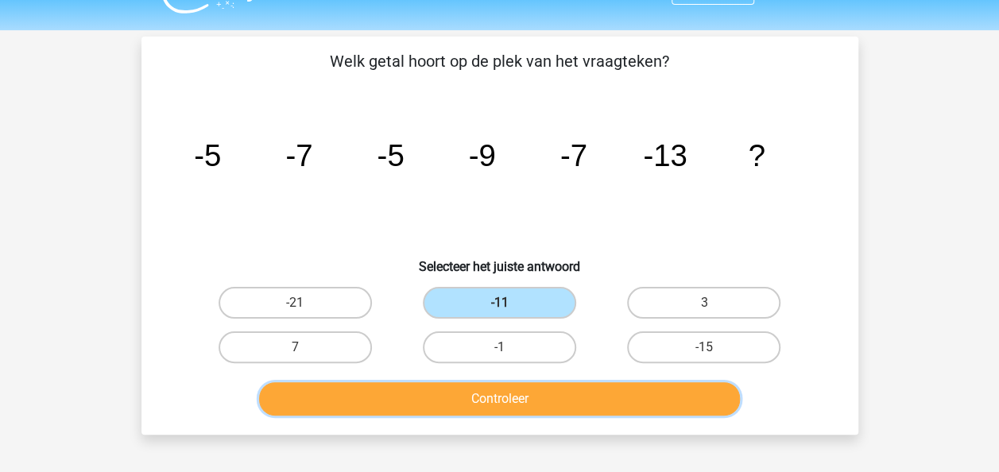
click at [513, 394] on button "Controleer" at bounding box center [499, 398] width 481 height 33
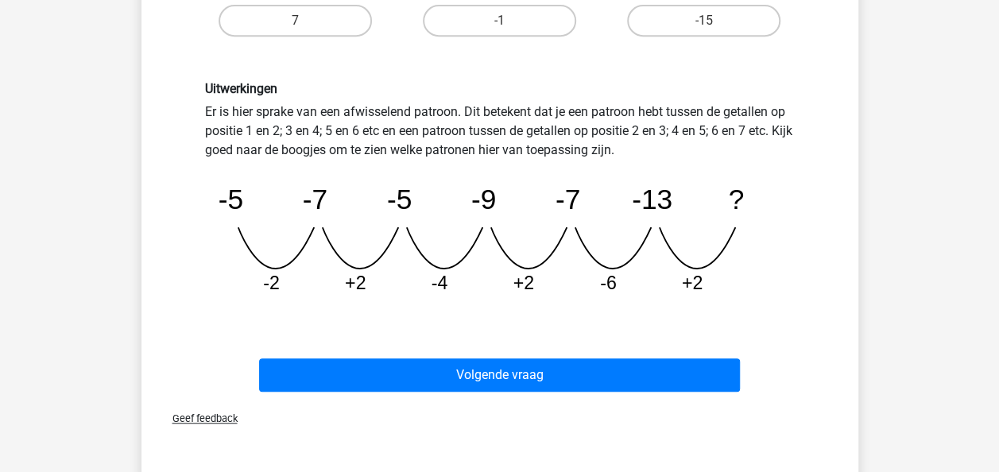
scroll to position [362, 0]
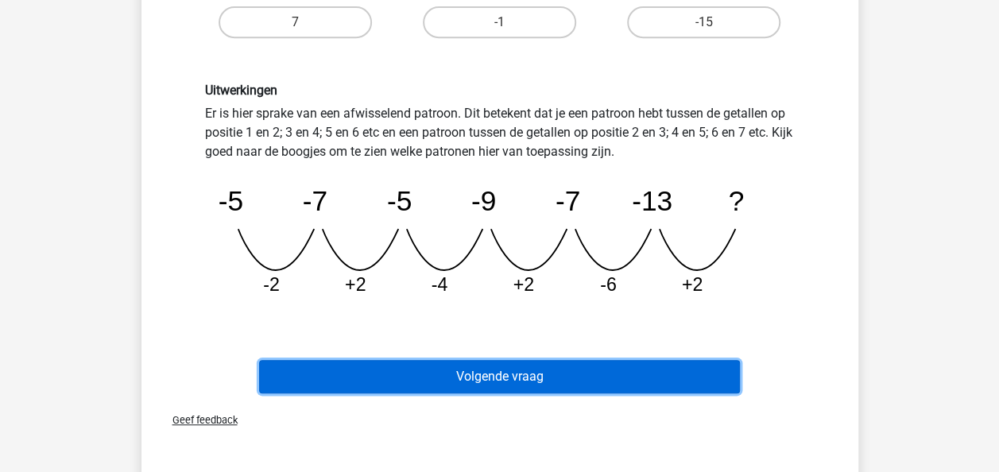
click at [528, 380] on button "Volgende vraag" at bounding box center [499, 376] width 481 height 33
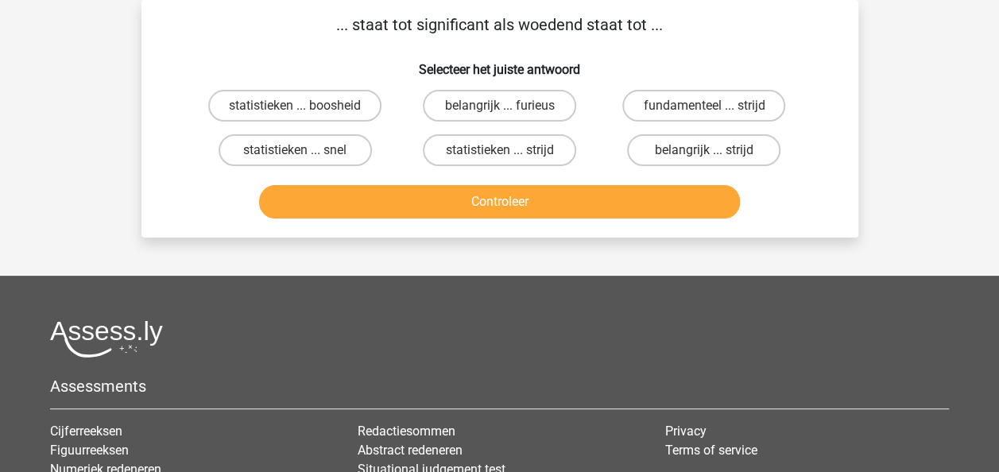
scroll to position [0, 0]
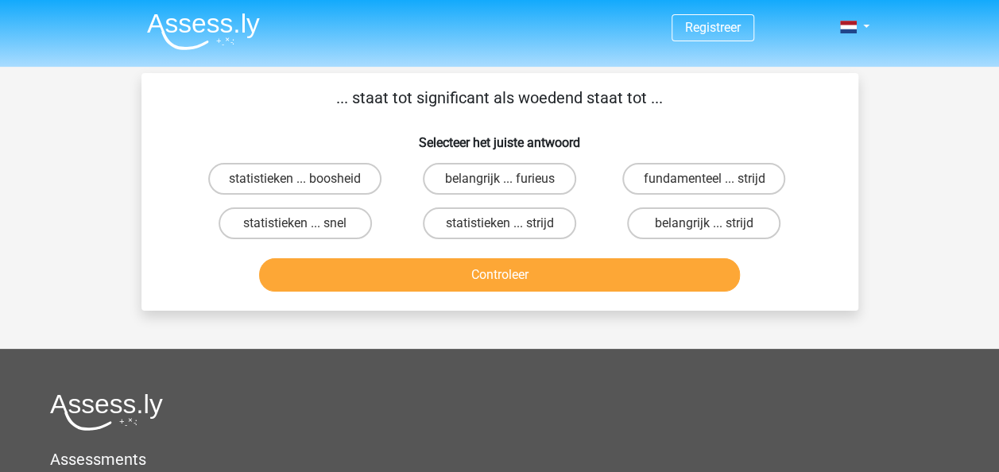
click at [325, 241] on div "statistieken ... snel" at bounding box center [295, 223] width 204 height 44
click at [326, 189] on label "statistieken ... boosheid" at bounding box center [294, 179] width 173 height 32
click at [305, 189] on input "statistieken ... boosheid" at bounding box center [300, 184] width 10 height 10
radio input "true"
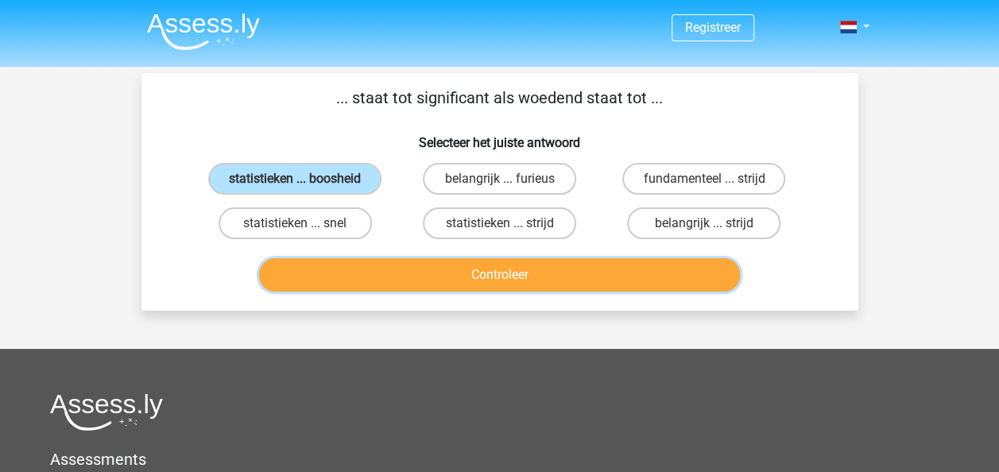
click at [373, 289] on button "Controleer" at bounding box center [499, 274] width 481 height 33
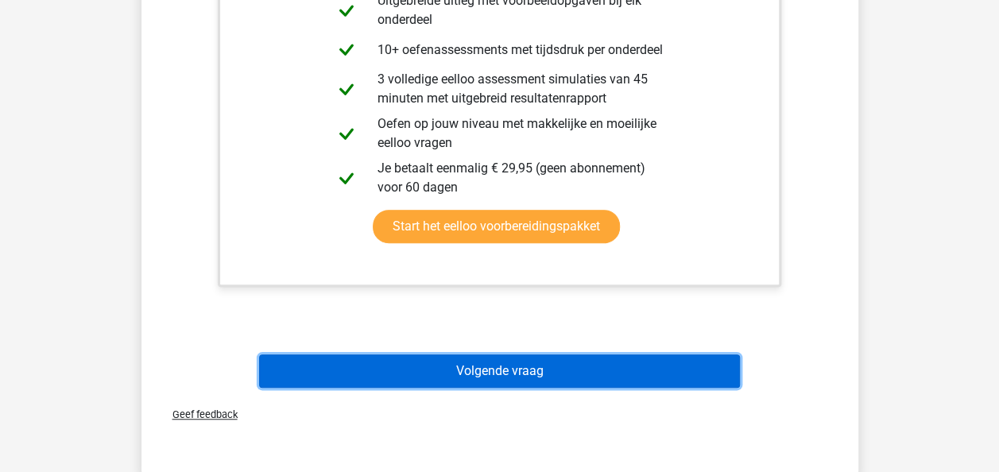
click at [704, 359] on button "Volgende vraag" at bounding box center [499, 370] width 481 height 33
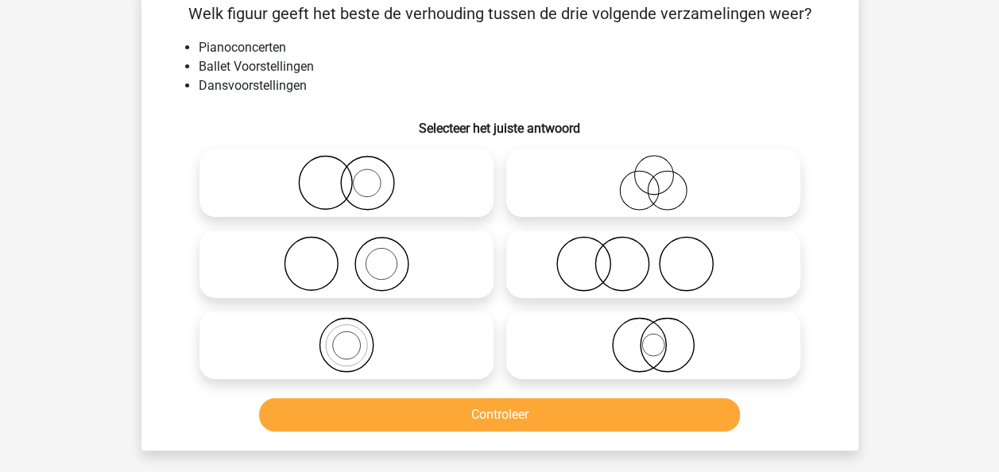
scroll to position [86, 0]
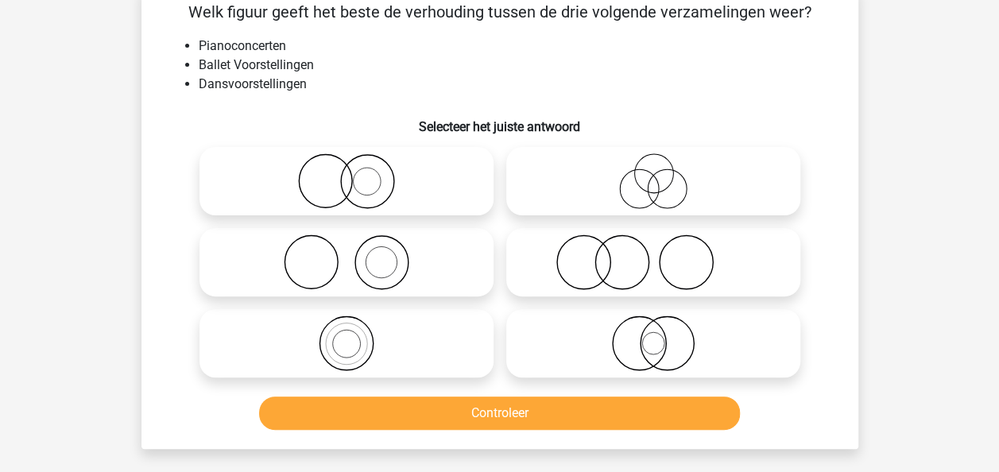
click at [423, 165] on icon at bounding box center [346, 181] width 281 height 56
click at [357, 165] on input "radio" at bounding box center [351, 168] width 10 height 10
radio input "true"
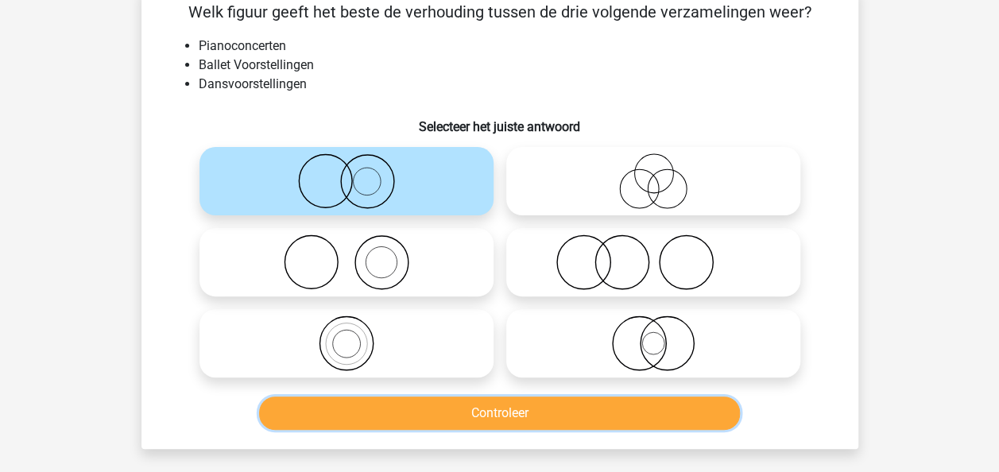
click at [497, 411] on button "Controleer" at bounding box center [499, 413] width 481 height 33
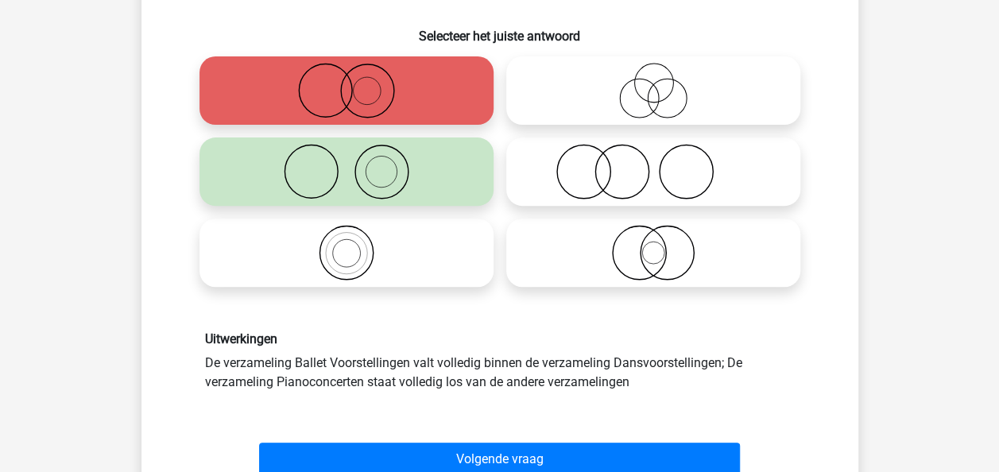
scroll to position [181, 0]
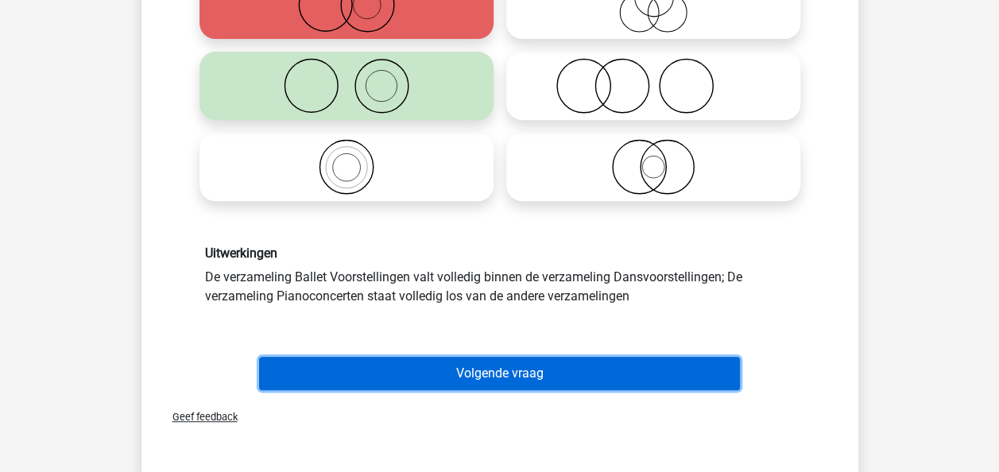
click at [627, 375] on button "Volgende vraag" at bounding box center [499, 373] width 481 height 33
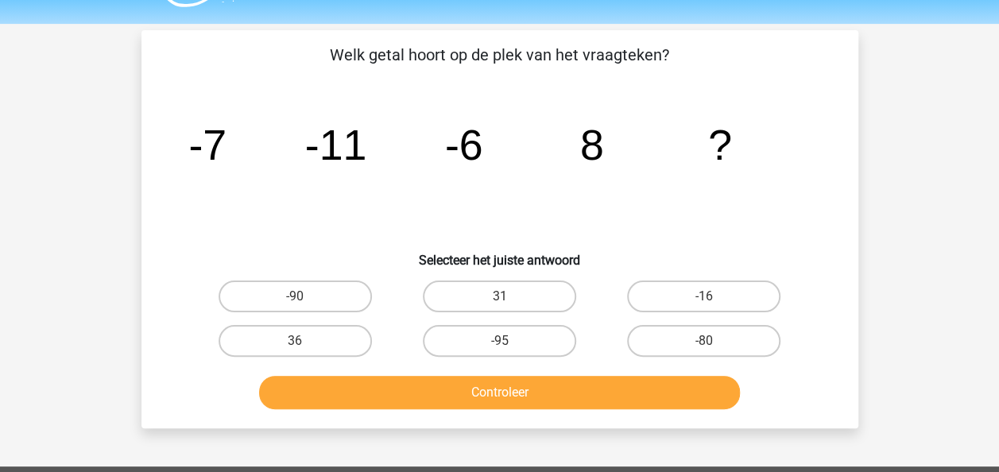
scroll to position [30, 0]
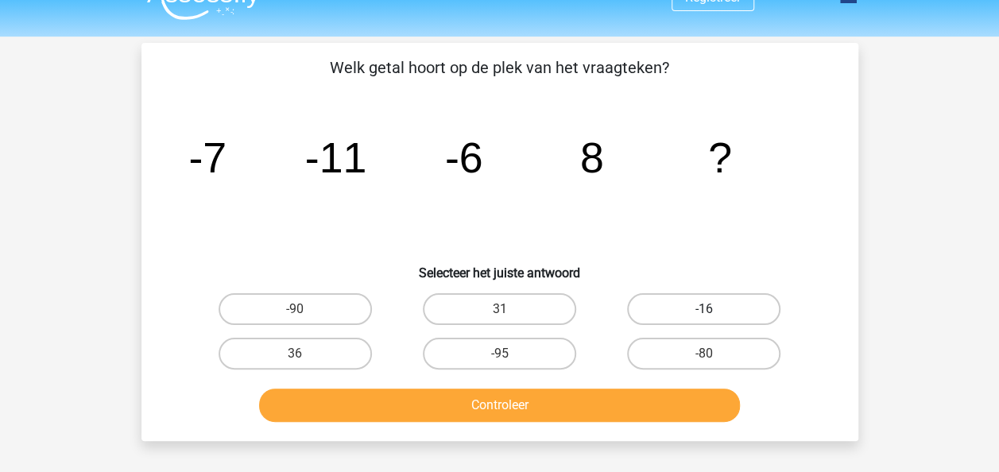
click at [730, 304] on label "-16" at bounding box center [703, 309] width 153 height 32
click at [714, 309] on input "-16" at bounding box center [709, 314] width 10 height 10
radio input "true"
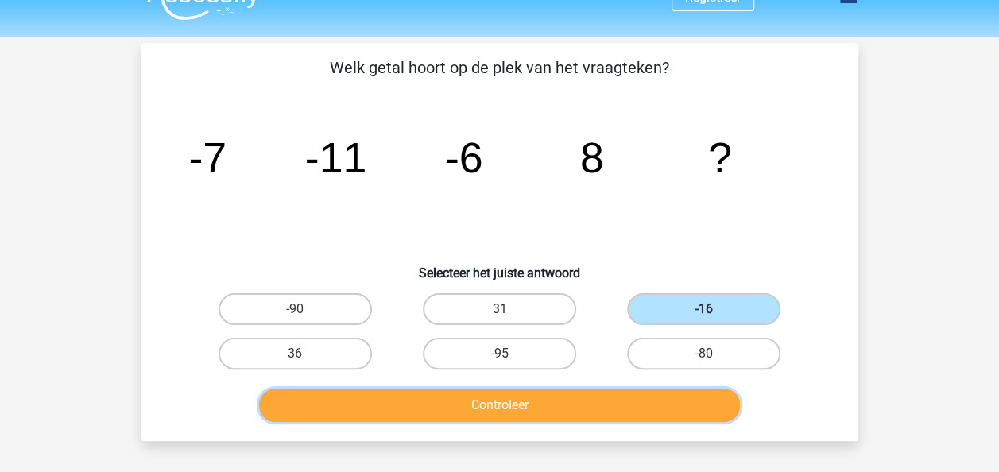
click at [695, 407] on button "Controleer" at bounding box center [499, 405] width 481 height 33
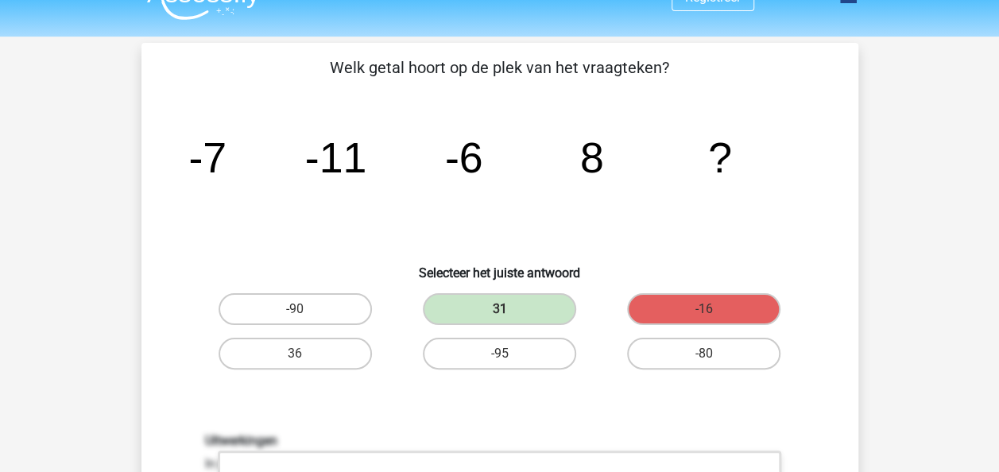
scroll to position [50, 0]
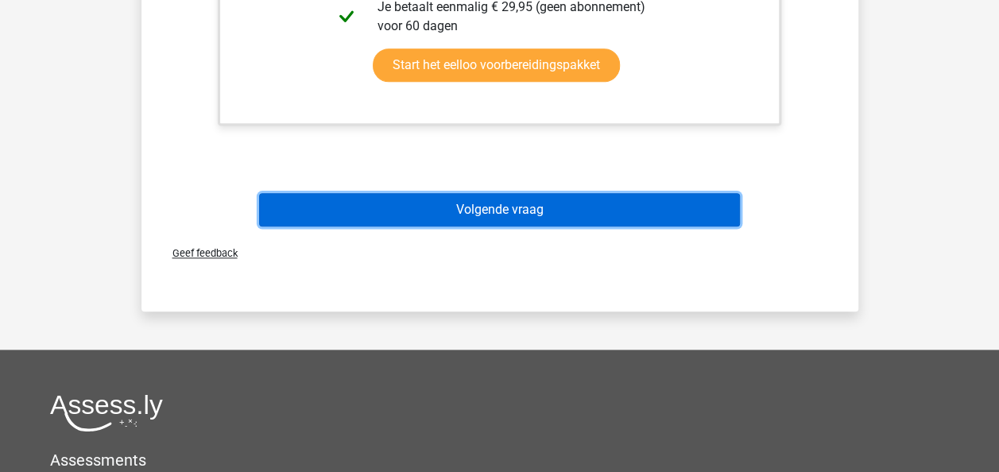
click at [655, 207] on button "Volgende vraag" at bounding box center [499, 209] width 481 height 33
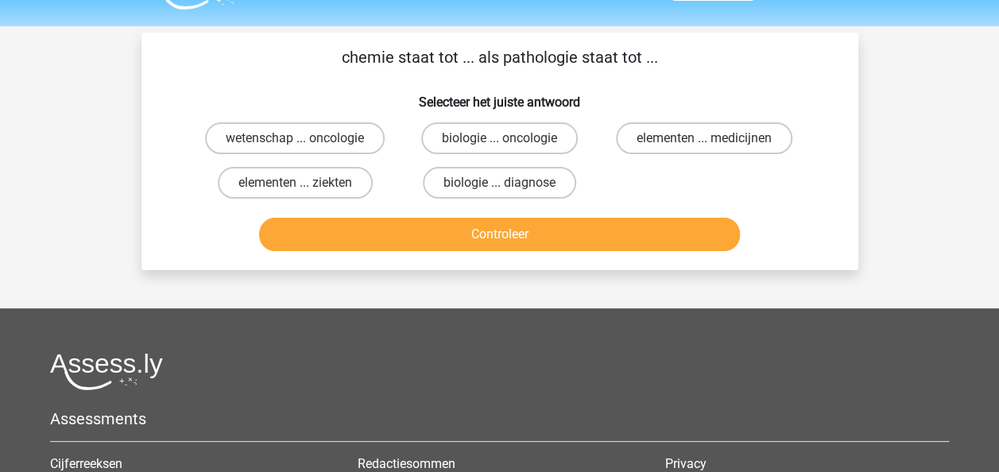
scroll to position [40, 0]
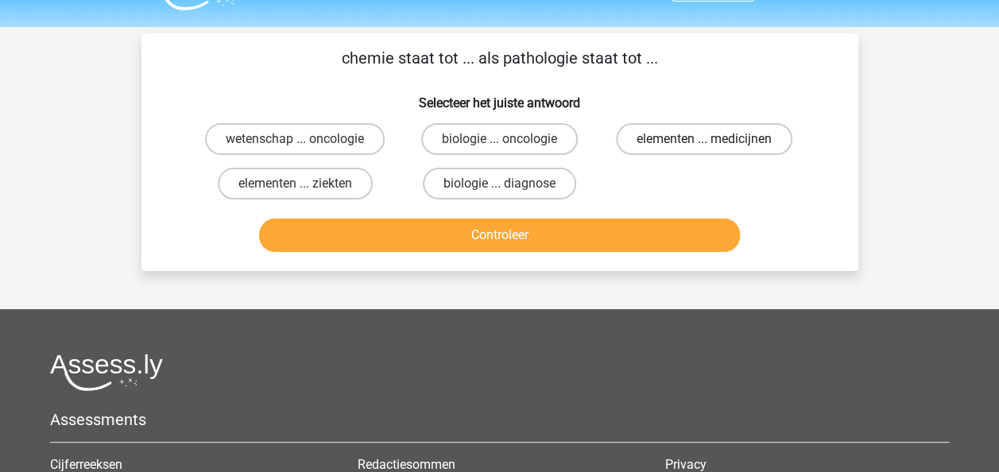
click at [674, 145] on label "elementen ... medicijnen" at bounding box center [704, 139] width 176 height 32
click at [704, 145] on input "elementen ... medicijnen" at bounding box center [709, 144] width 10 height 10
radio input "true"
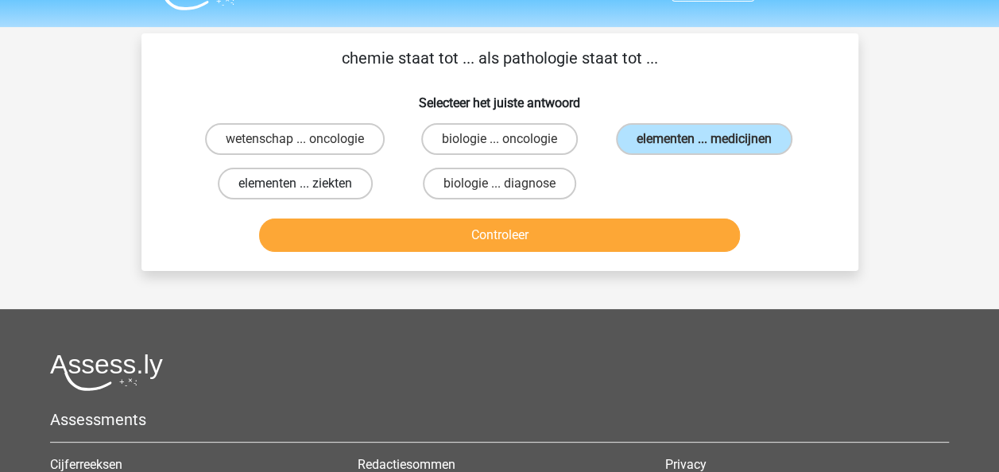
click at [303, 192] on input "elementen ... ziekten" at bounding box center [300, 189] width 10 height 10
radio input "true"
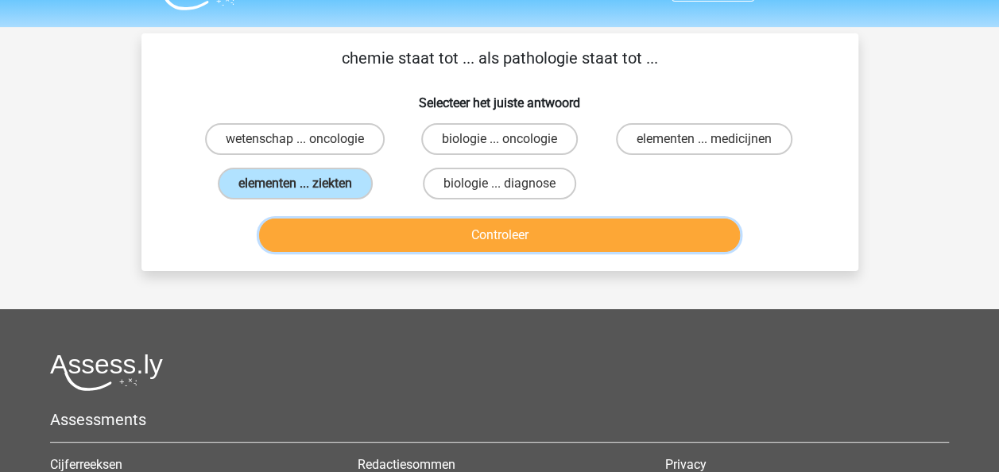
click at [326, 243] on button "Controleer" at bounding box center [499, 235] width 481 height 33
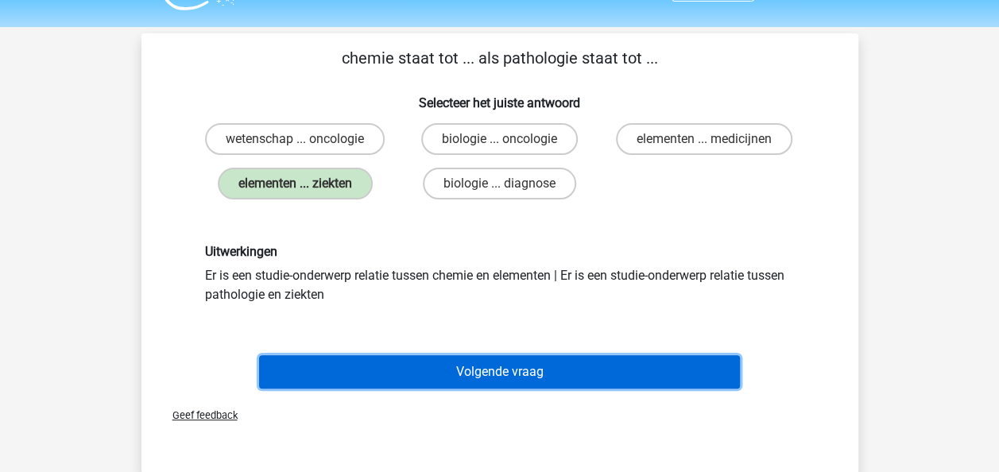
click at [442, 362] on button "Volgende vraag" at bounding box center [499, 371] width 481 height 33
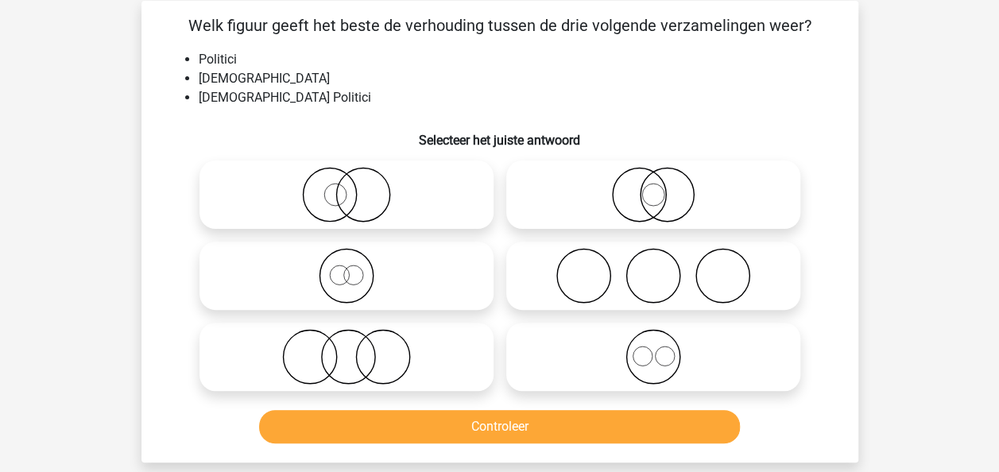
scroll to position [73, 0]
click at [579, 187] on icon at bounding box center [653, 194] width 281 height 56
click at [653, 186] on input "radio" at bounding box center [658, 181] width 10 height 10
radio input "true"
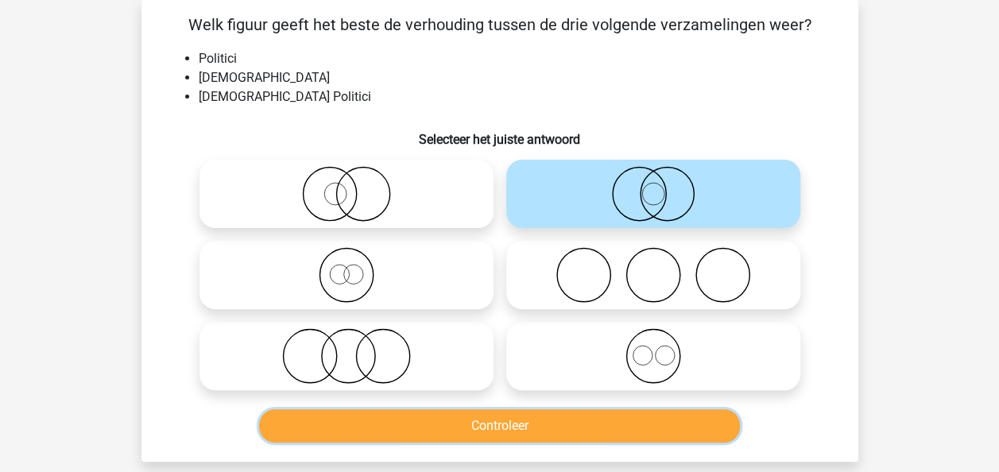
click at [561, 436] on button "Controleer" at bounding box center [499, 425] width 481 height 33
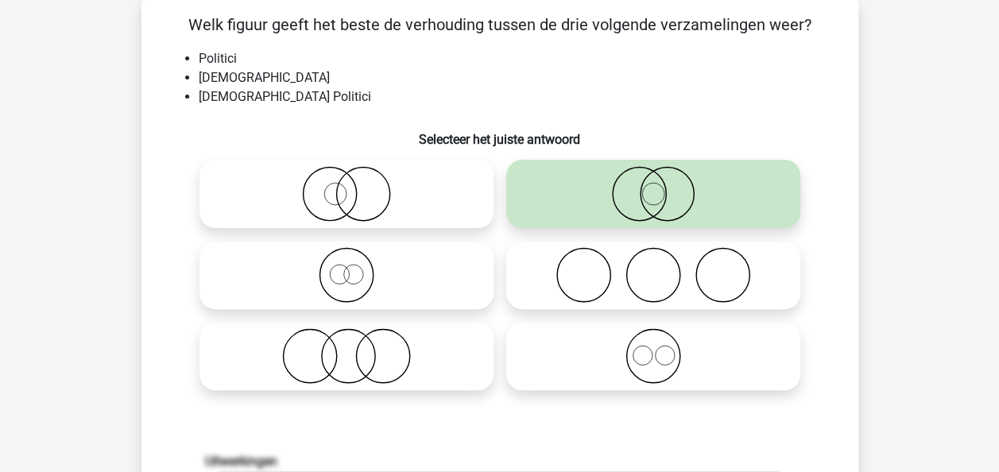
scroll to position [486, 0]
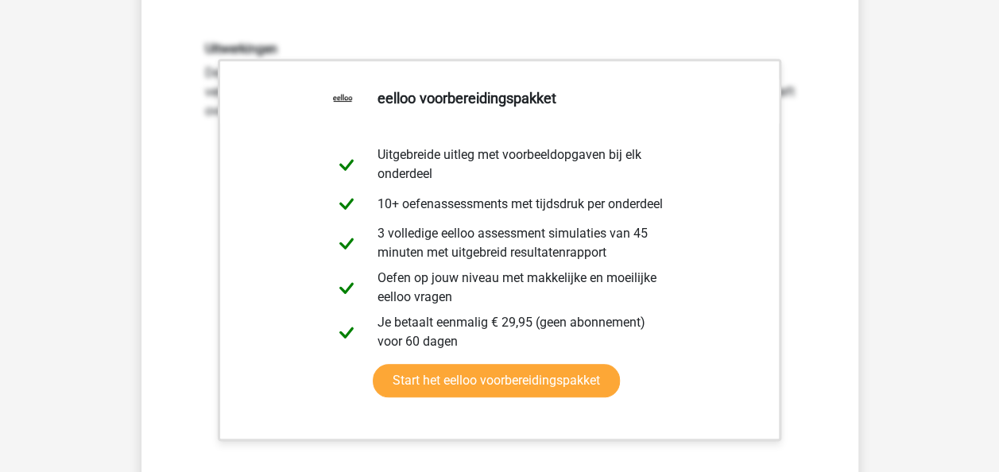
drag, startPoint x: 995, startPoint y: 195, endPoint x: 1010, endPoint y: 228, distance: 35.9
click at [998, 228] on html "Registreer" at bounding box center [499, 299] width 999 height 1571
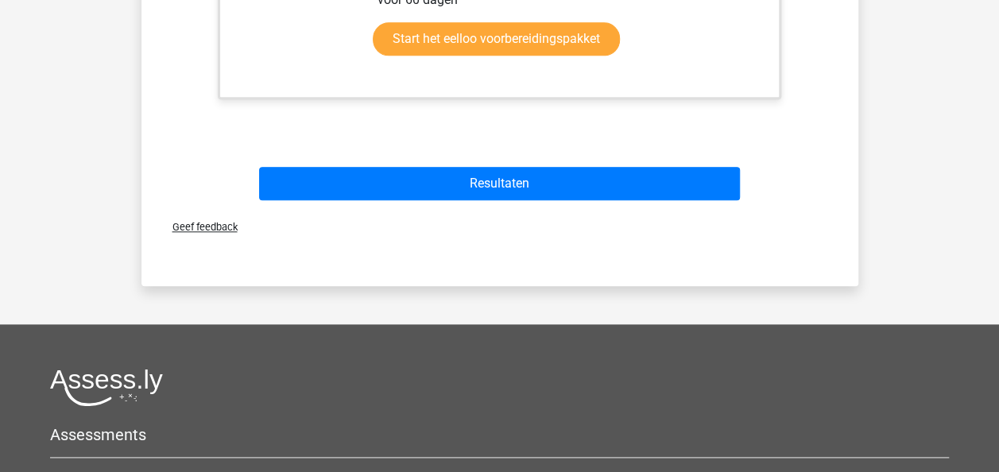
scroll to position [858, 0]
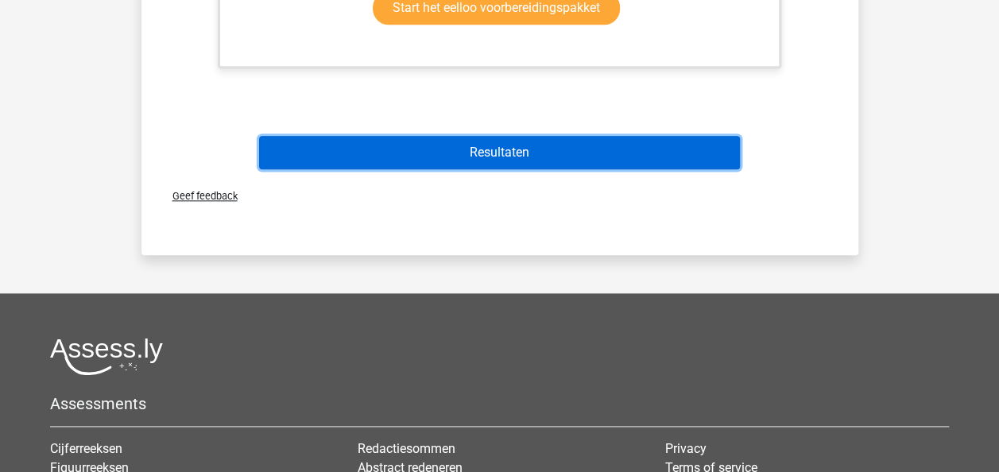
click at [658, 148] on button "Resultaten" at bounding box center [499, 152] width 481 height 33
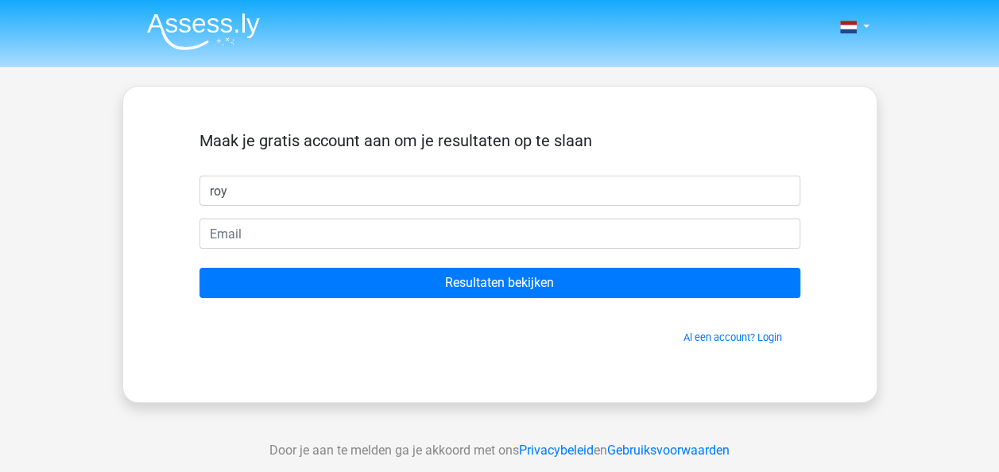
type input "roy"
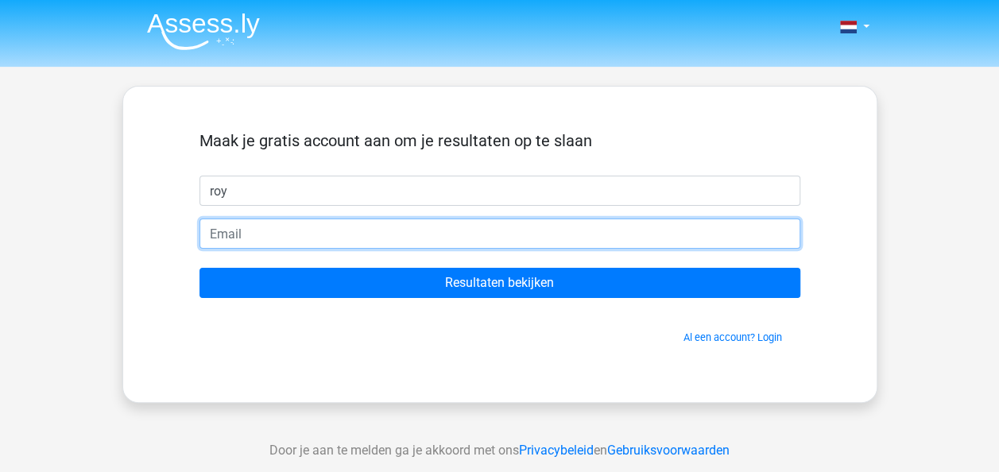
click at [228, 234] on input "email" at bounding box center [499, 234] width 601 height 30
type input "[EMAIL_ADDRESS][DOMAIN_NAME]"
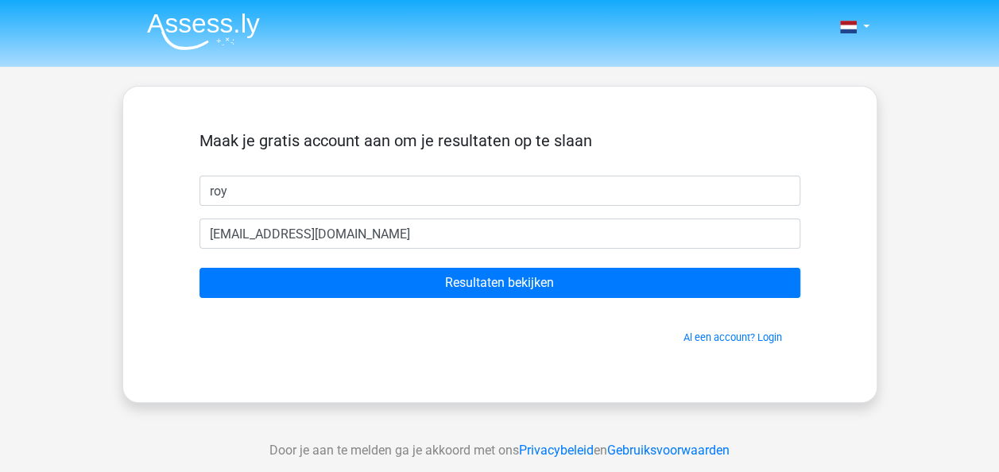
click at [311, 305] on form "Maak je gratis account aan om je resultaten op te slaan roy [EMAIL_ADDRESS][DOM…" at bounding box center [499, 238] width 601 height 214
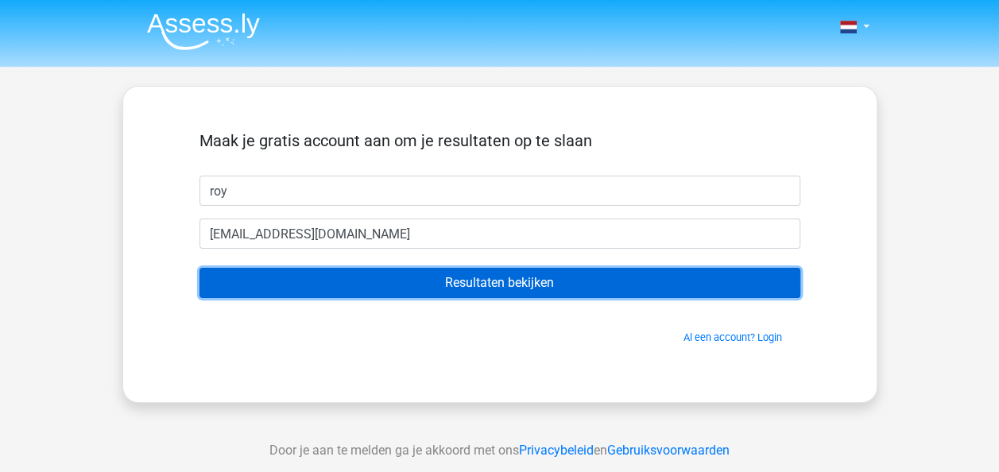
click at [319, 284] on input "Resultaten bekijken" at bounding box center [499, 283] width 601 height 30
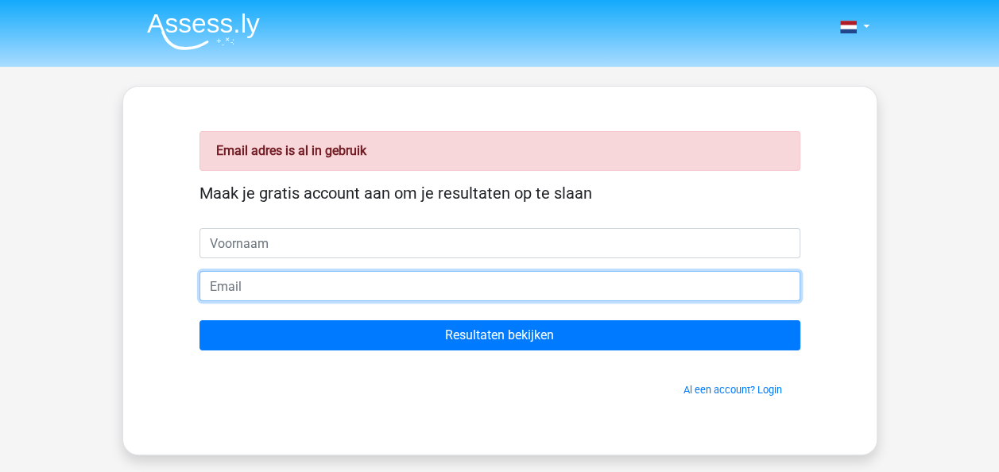
click at [404, 293] on input "email" at bounding box center [499, 286] width 601 height 30
type input "royleegwater032@gmail.com"
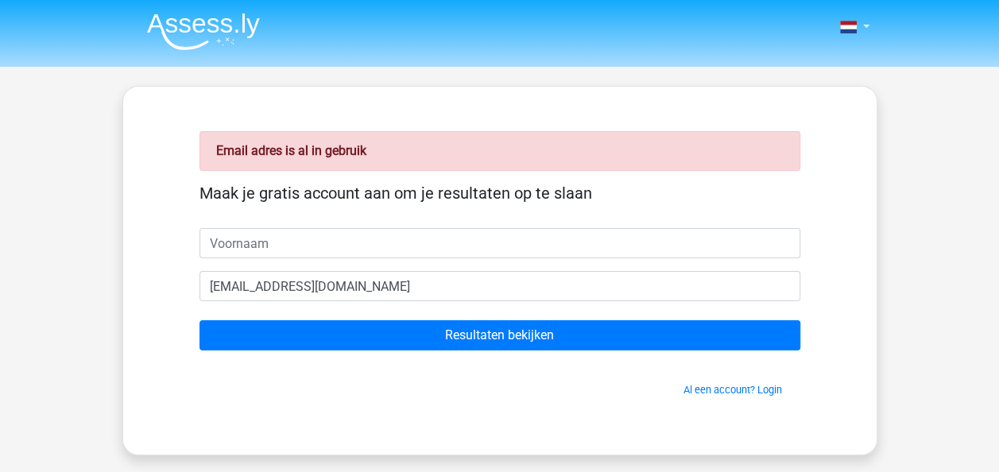
click at [342, 268] on form "Maak je gratis account aan om je resultaten op te slaan royleegwater032@gmail.c…" at bounding box center [499, 291] width 601 height 214
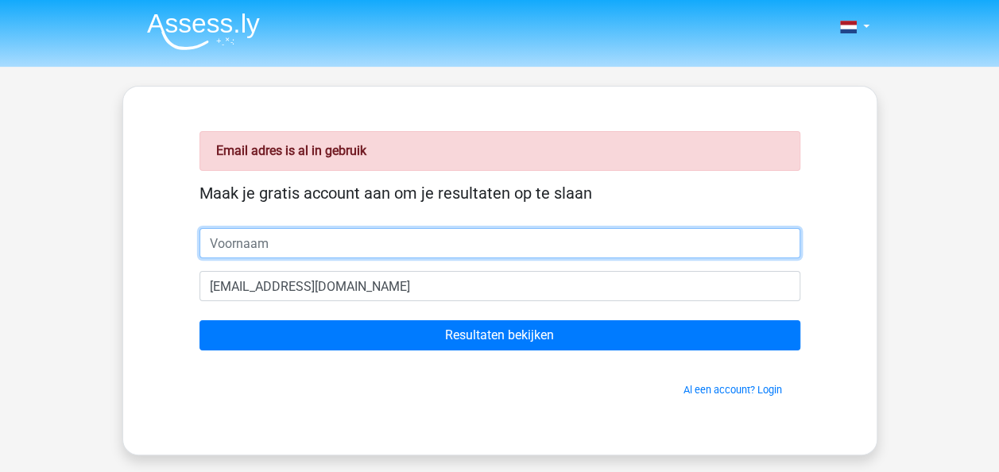
click at [333, 240] on input "text" at bounding box center [499, 243] width 601 height 30
type input "roy"
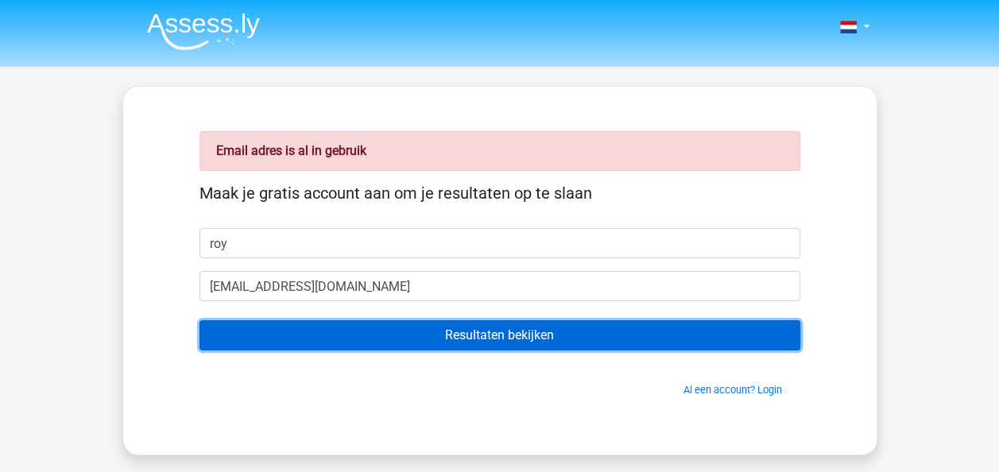
click at [327, 331] on input "Resultaten bekijken" at bounding box center [499, 335] width 601 height 30
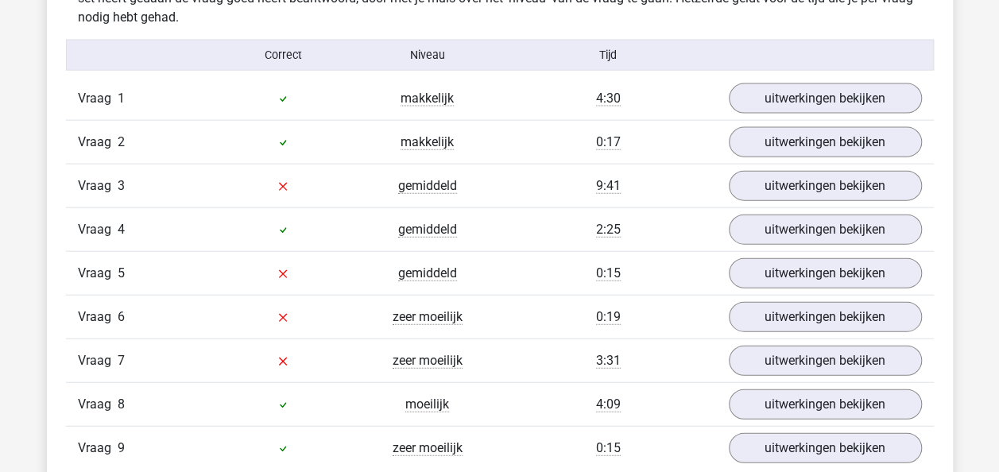
scroll to position [1714, 0]
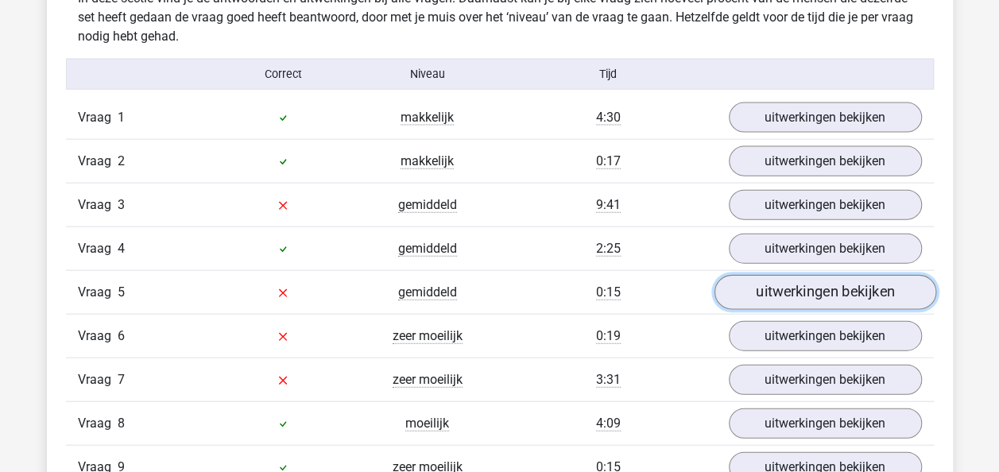
click at [829, 292] on link "uitwerkingen bekijken" at bounding box center [825, 292] width 222 height 35
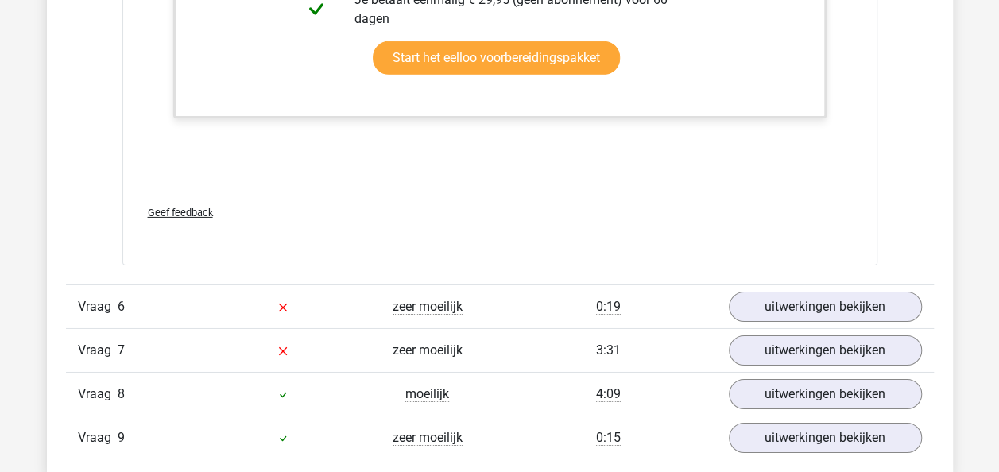
scroll to position [2529, 0]
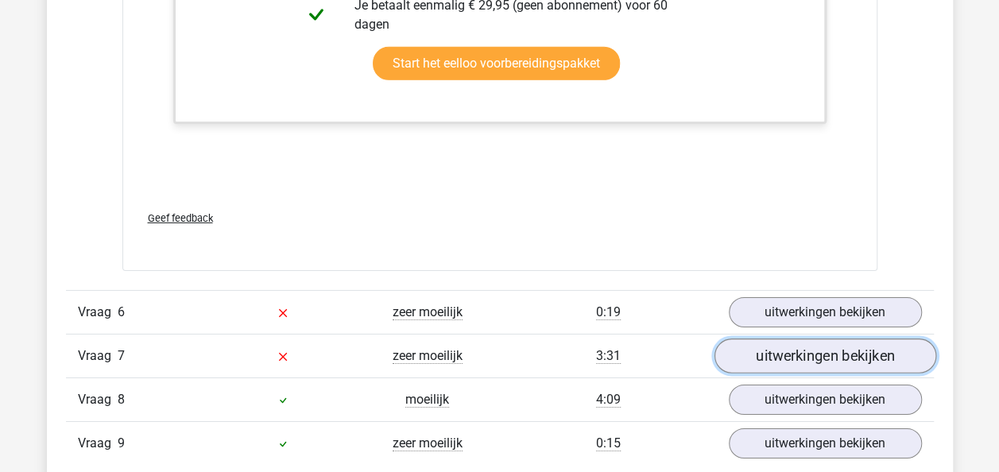
click at [826, 342] on link "uitwerkingen bekijken" at bounding box center [825, 356] width 222 height 35
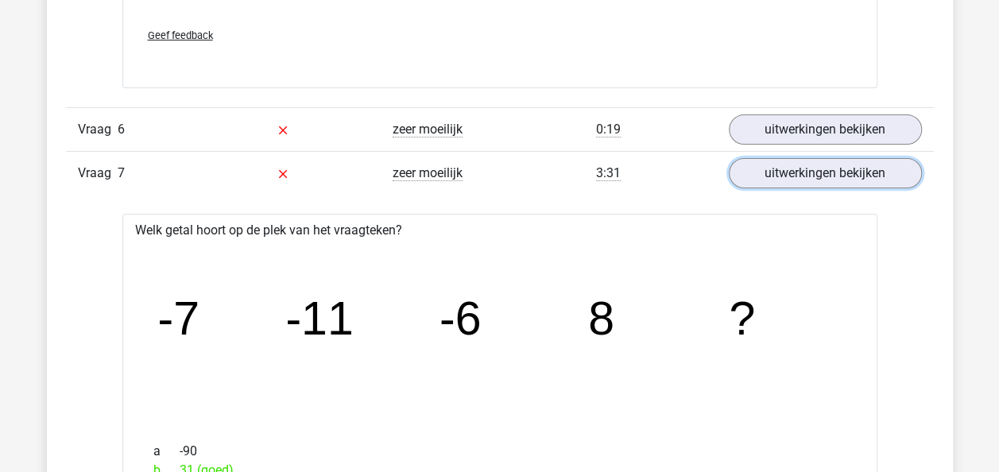
scroll to position [2705, 0]
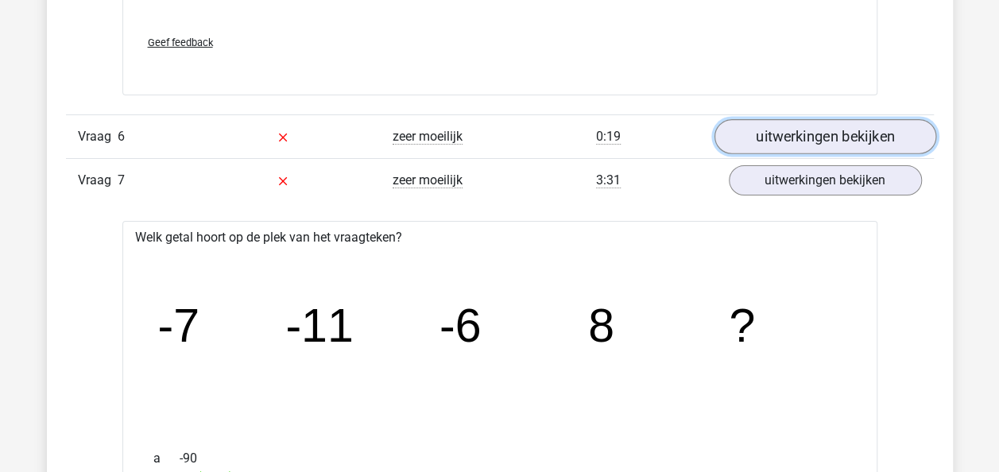
click at [874, 122] on link "uitwerkingen bekijken" at bounding box center [825, 136] width 222 height 35
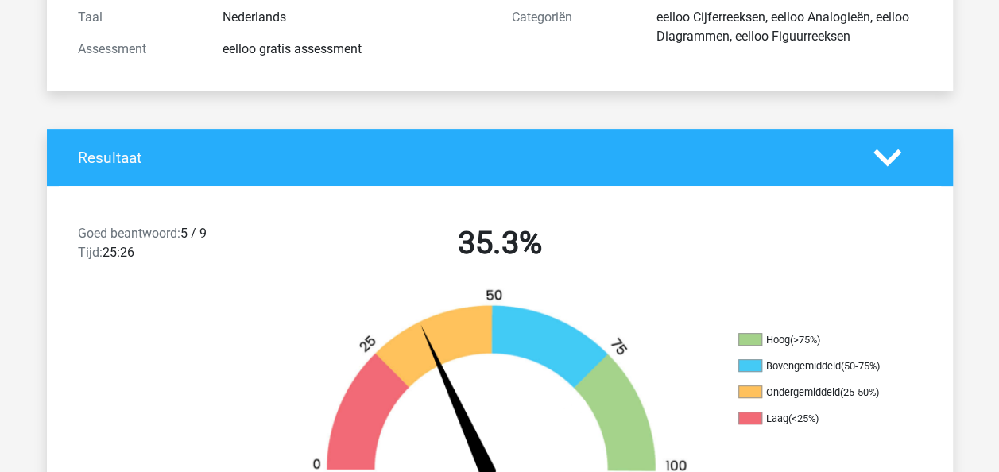
scroll to position [0, 0]
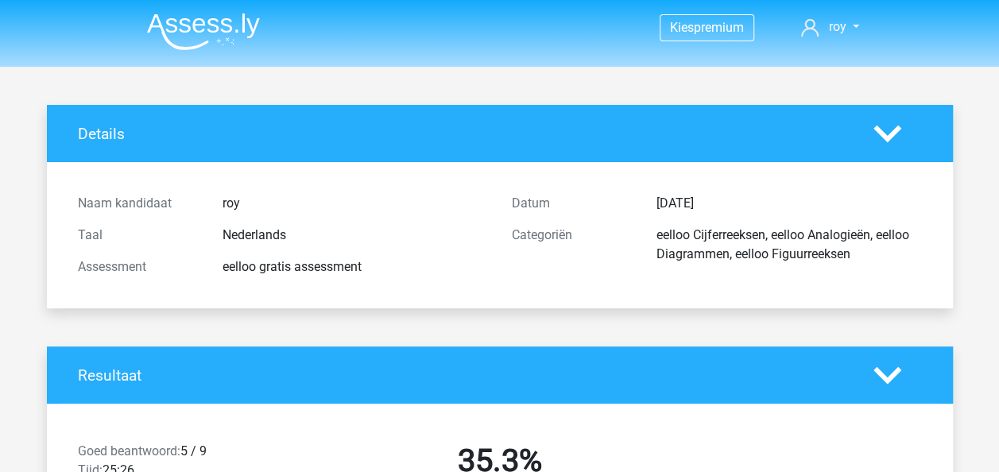
click at [116, 26] on header "Kies premium roy royleegwater032@gmail.com" at bounding box center [499, 33] width 999 height 67
click at [161, 21] on img at bounding box center [203, 31] width 113 height 37
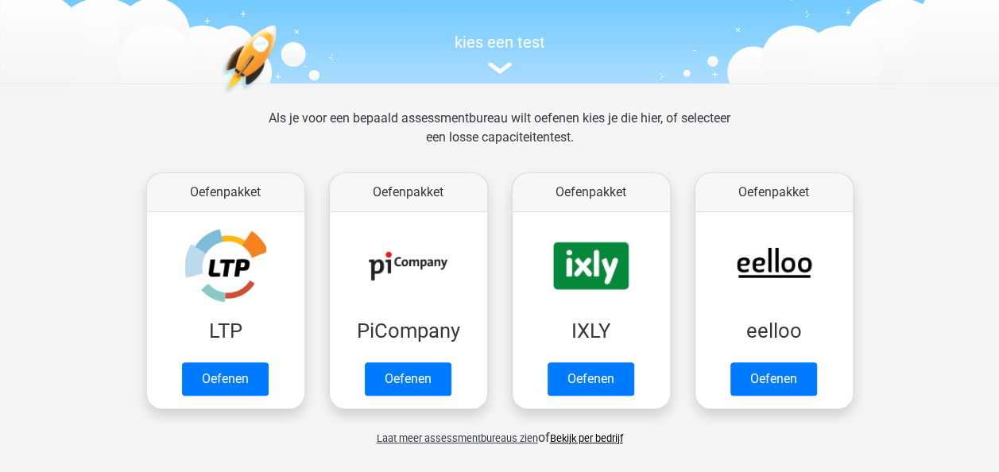
scroll to position [180, 0]
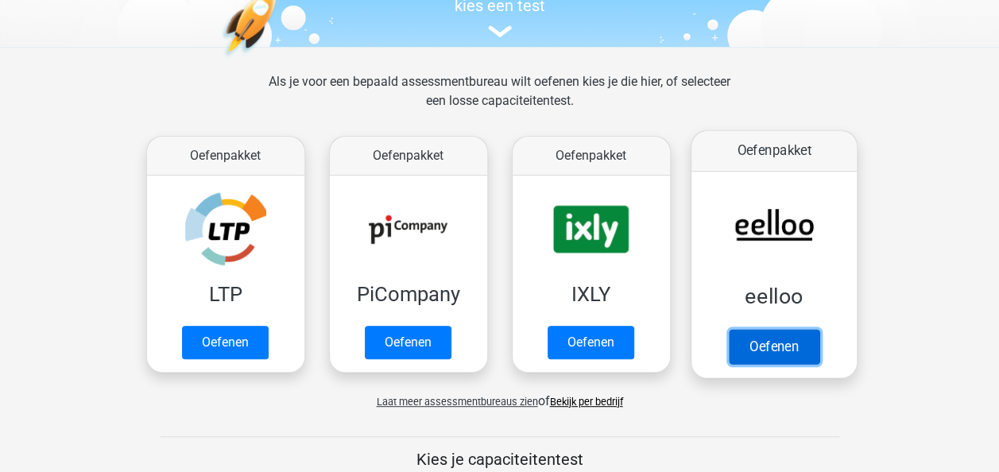
click at [769, 346] on link "Oefenen" at bounding box center [773, 346] width 91 height 35
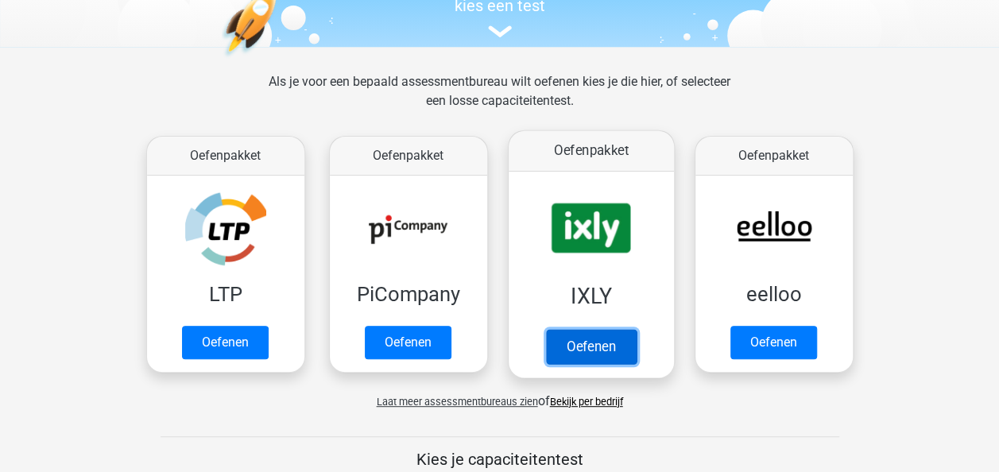
click at [577, 357] on link "Oefenen" at bounding box center [590, 346] width 91 height 35
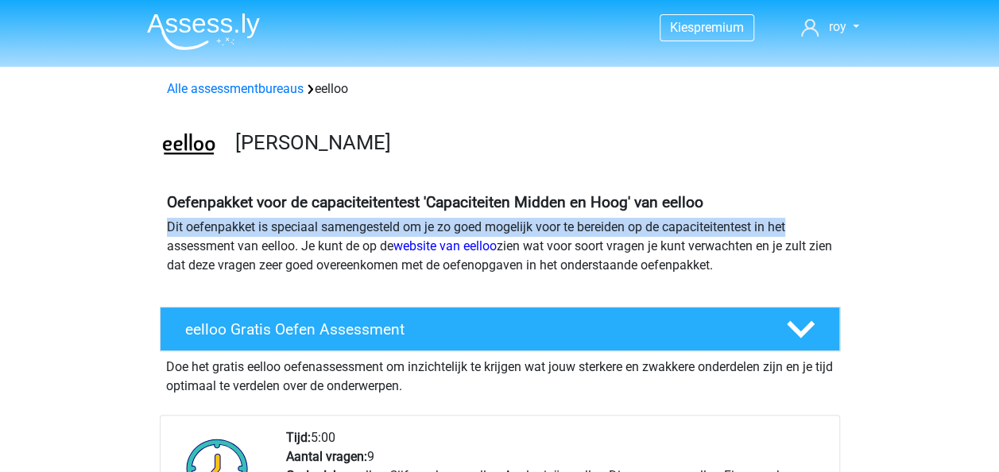
drag, startPoint x: 989, startPoint y: 187, endPoint x: 1013, endPoint y: 223, distance: 44.1
drag, startPoint x: 1013, startPoint y: 223, endPoint x: 873, endPoint y: 220, distance: 140.7
click at [872, 222] on div "Oefenpakket voor de capaciteitentest 'Capaciteiten Midden en Hoog' van eelloo D…" at bounding box center [499, 237] width 755 height 101
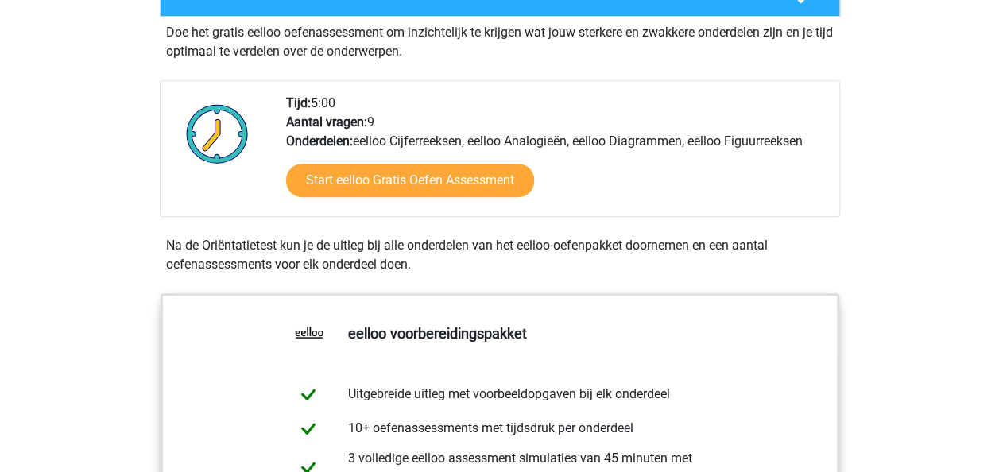
scroll to position [354, 0]
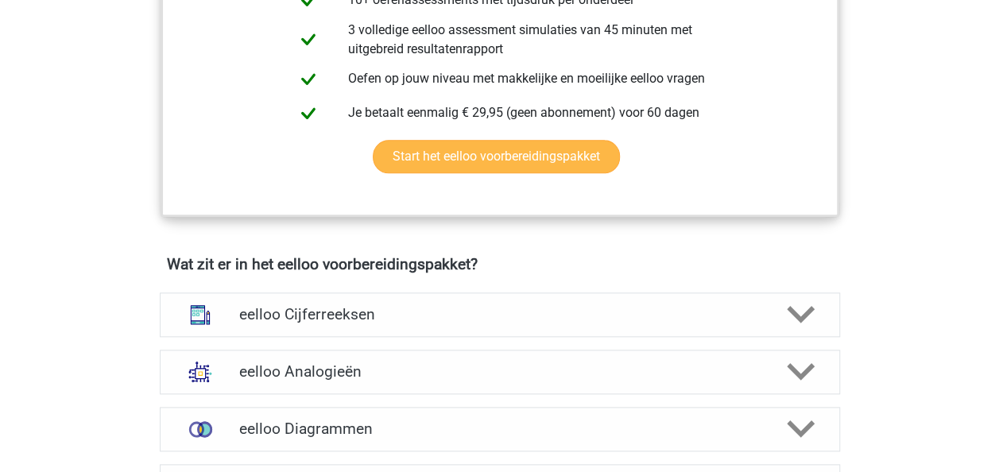
scroll to position [760, 0]
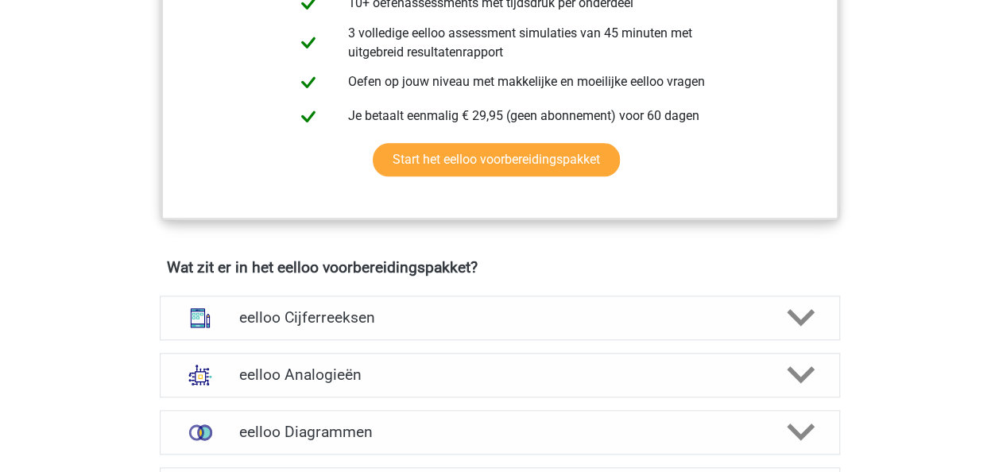
drag, startPoint x: 995, startPoint y: 186, endPoint x: 1013, endPoint y: 180, distance: 19.4
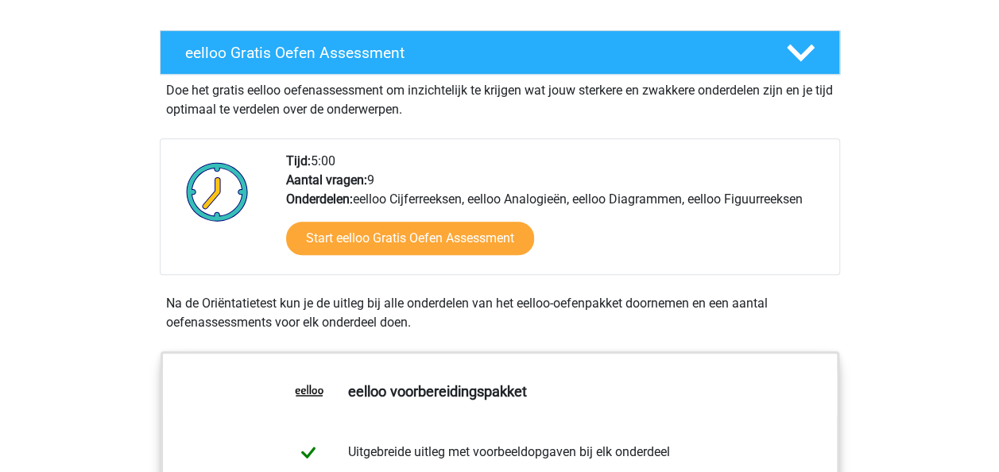
scroll to position [228, 0]
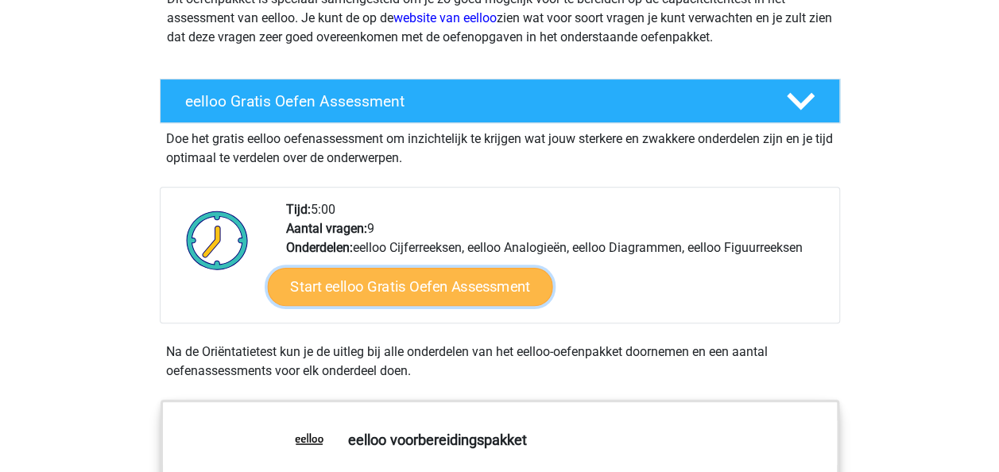
click at [470, 283] on link "Start eelloo Gratis Oefen Assessment" at bounding box center [409, 287] width 285 height 38
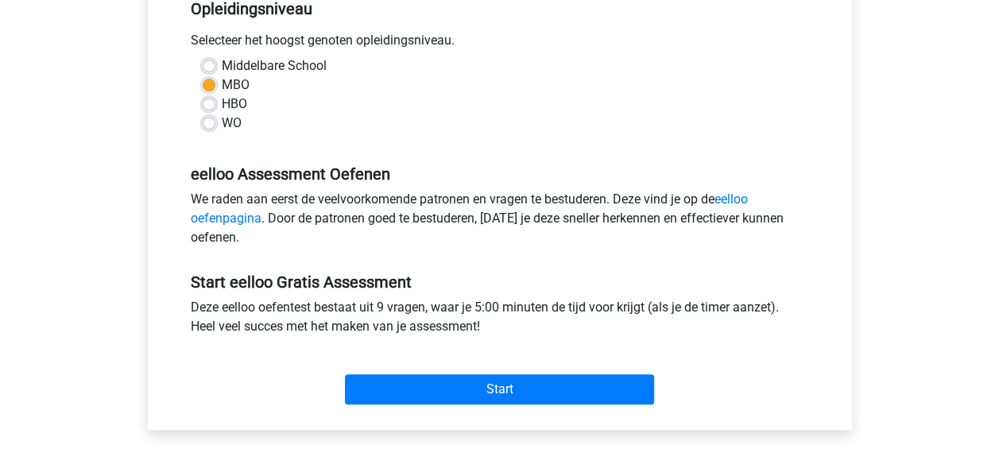
scroll to position [399, 0]
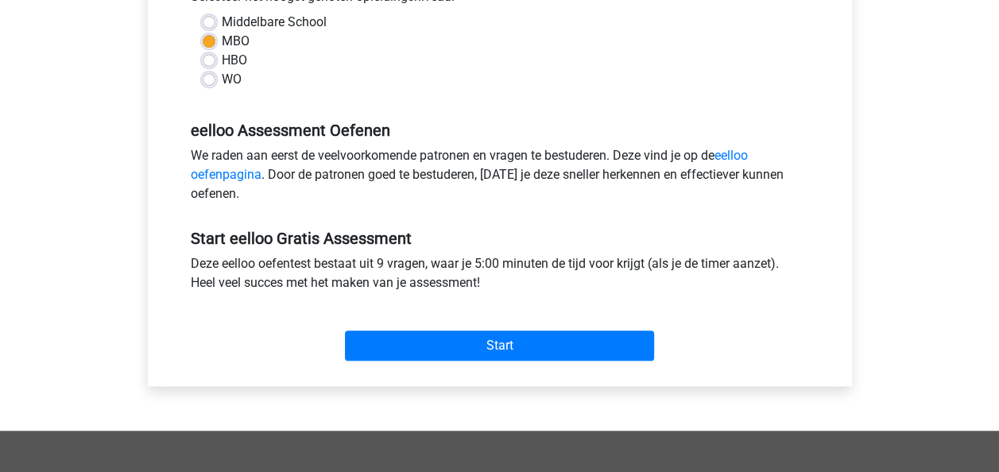
click at [480, 395] on div "eelloo Gratis Oefen Assessment Categoriën: eelloo Cijferreeksen , eelloo Analog…" at bounding box center [499, 68] width 729 height 725
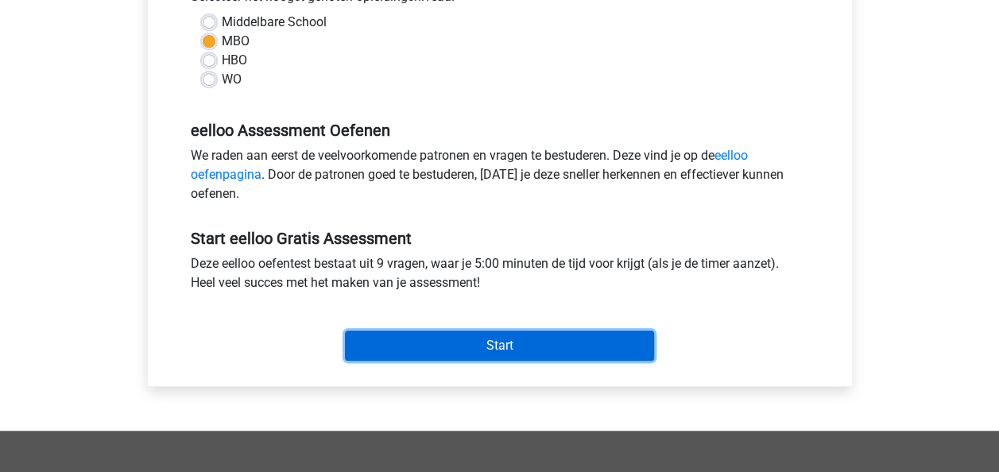
click at [473, 351] on input "Start" at bounding box center [499, 346] width 309 height 30
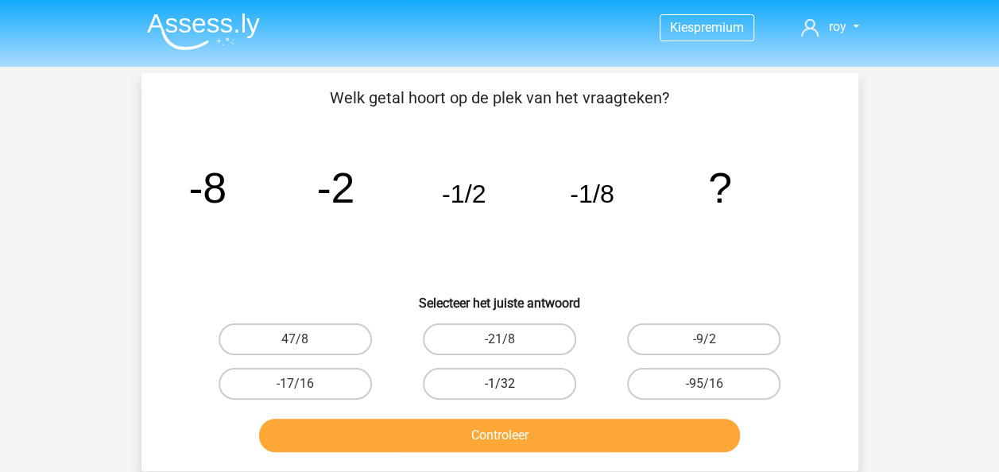
click at [532, 377] on label "-1/32" at bounding box center [499, 384] width 153 height 32
click at [509, 384] on input "-1/32" at bounding box center [504, 389] width 10 height 10
radio input "true"
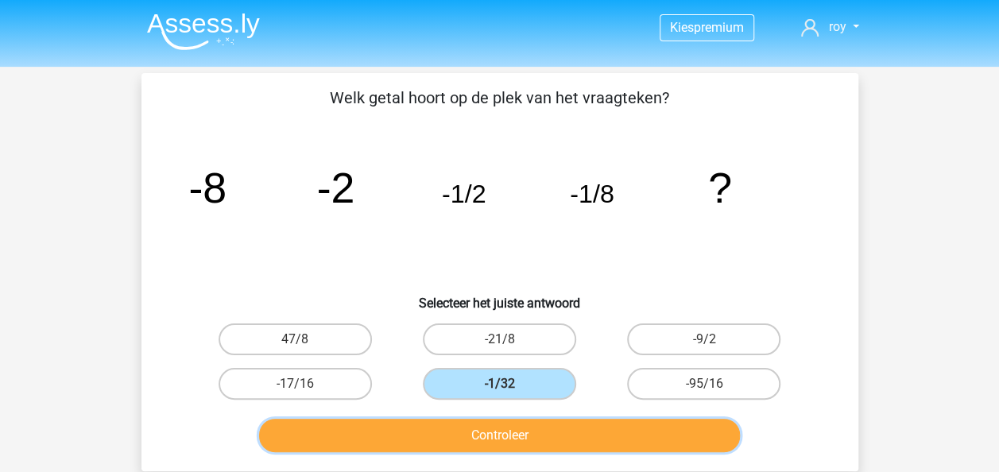
click at [556, 420] on button "Controleer" at bounding box center [499, 435] width 481 height 33
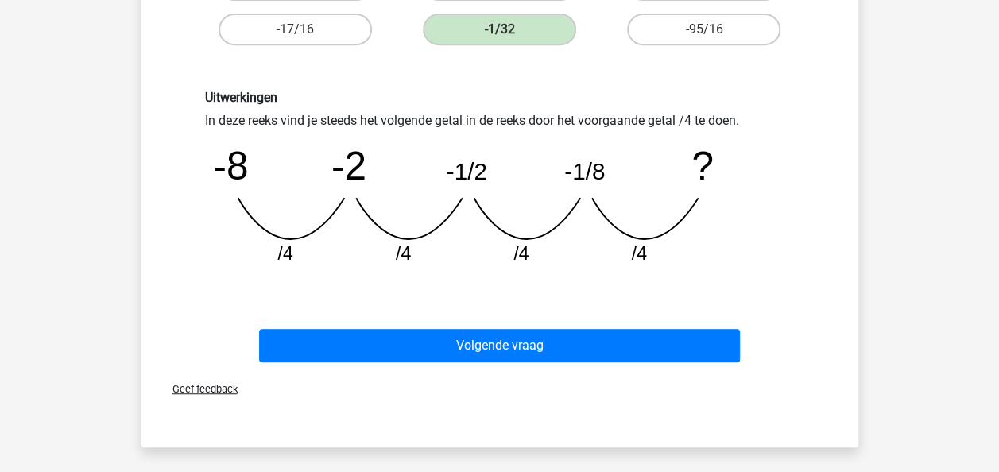
scroll to position [341, 0]
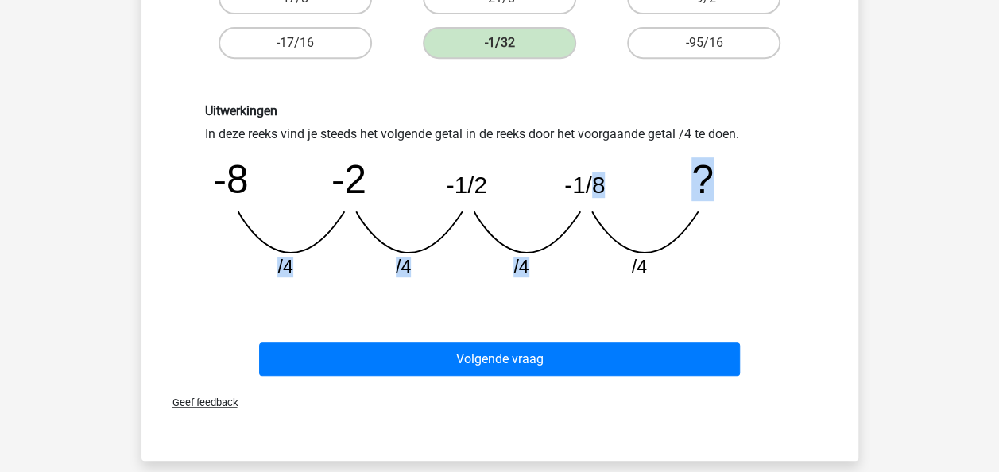
drag, startPoint x: 590, startPoint y: 202, endPoint x: 583, endPoint y: 290, distance: 88.4
click at [583, 290] on icon "image/svg+xml -8 -2 -1/2 -1/8 ? /4 /4 /4 /4" at bounding box center [500, 218] width 590 height 148
click at [588, 292] on div "Uitwerkingen In deze reeks vind je steeds het volgende getal in de reeks door h…" at bounding box center [500, 197] width 666 height 265
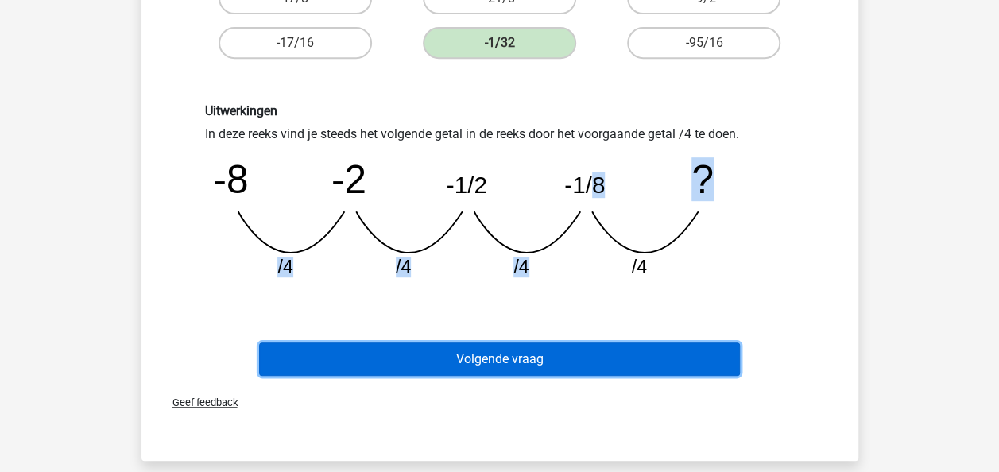
click at [567, 366] on button "Volgende vraag" at bounding box center [499, 358] width 481 height 33
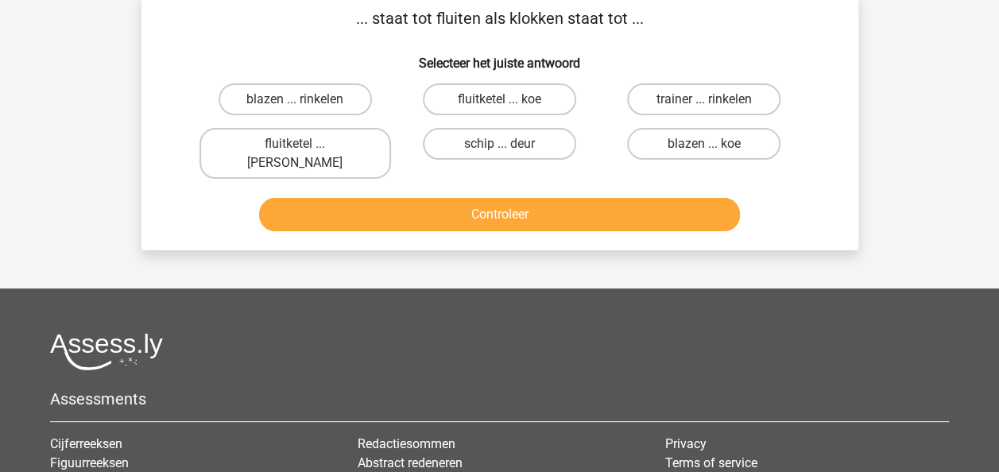
scroll to position [73, 0]
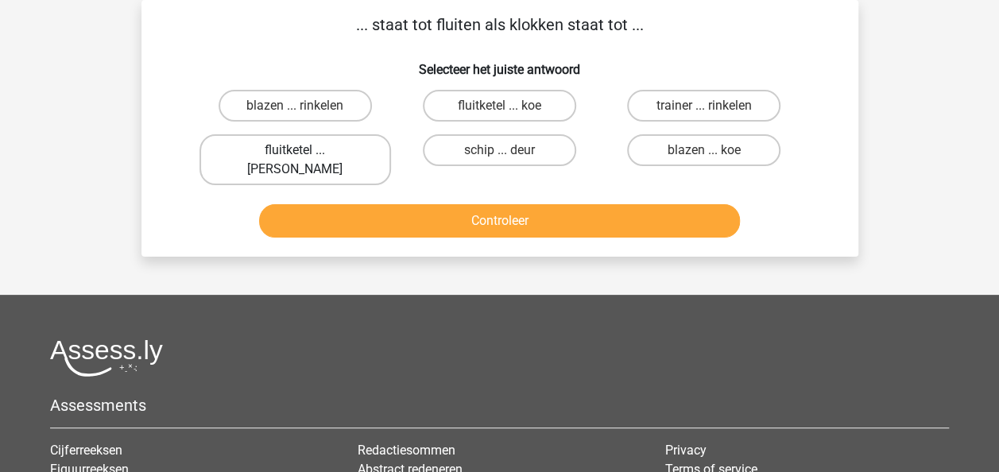
click at [324, 143] on label "fluitketel ... luiden" at bounding box center [295, 159] width 192 height 51
click at [305, 150] on input "fluitketel ... luiden" at bounding box center [300, 155] width 10 height 10
radio input "true"
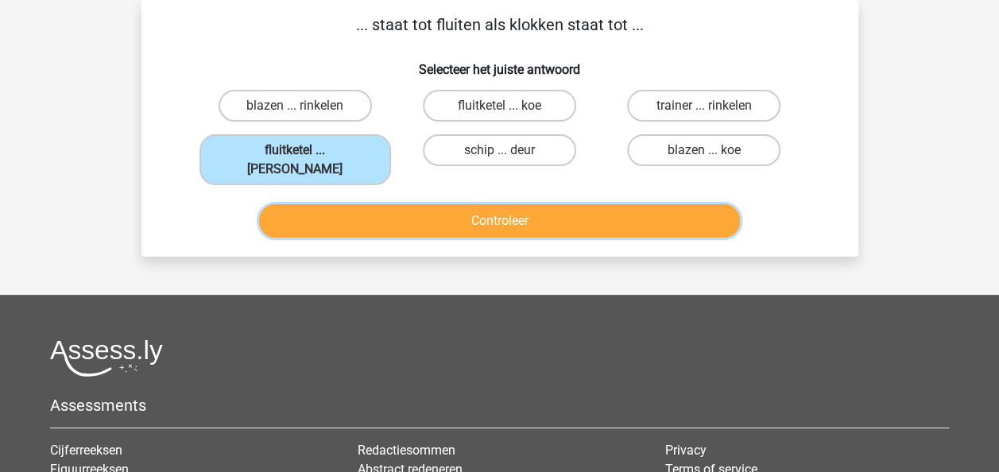
click at [370, 204] on button "Controleer" at bounding box center [499, 220] width 481 height 33
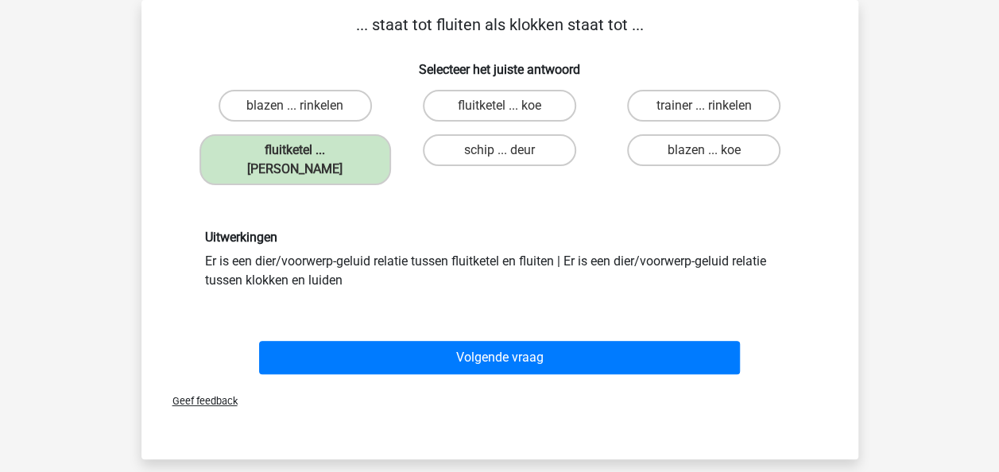
click at [412, 359] on div "Volgende vraag" at bounding box center [499, 361] width 613 height 40
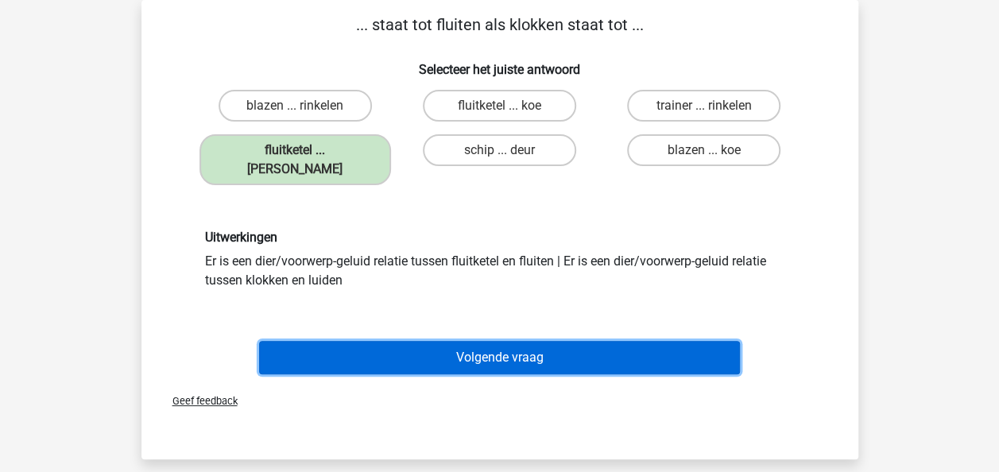
click at [412, 344] on button "Volgende vraag" at bounding box center [499, 357] width 481 height 33
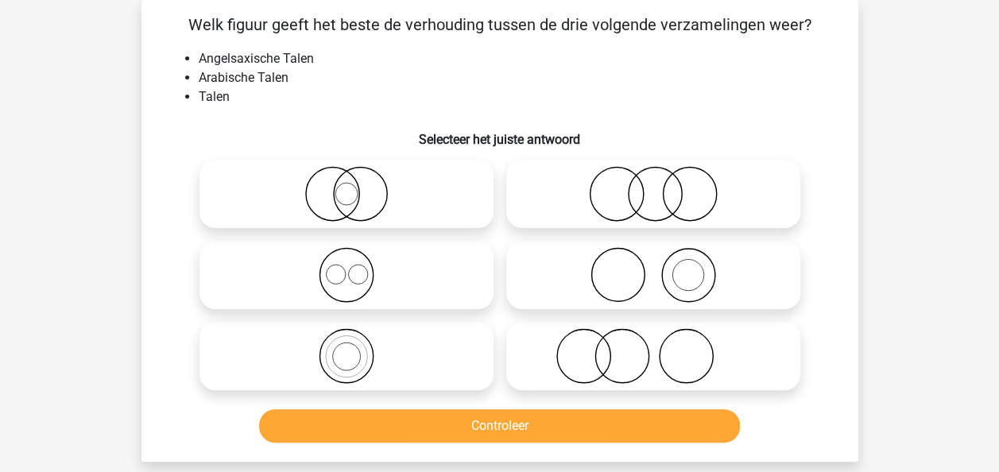
click at [424, 292] on icon at bounding box center [346, 275] width 281 height 56
click at [357, 267] on input "radio" at bounding box center [351, 262] width 10 height 10
radio input "true"
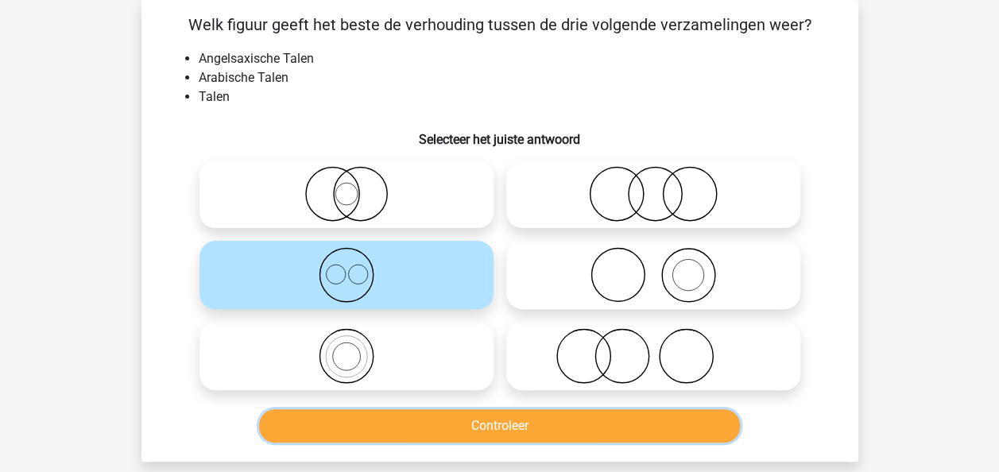
click at [435, 420] on button "Controleer" at bounding box center [499, 425] width 481 height 33
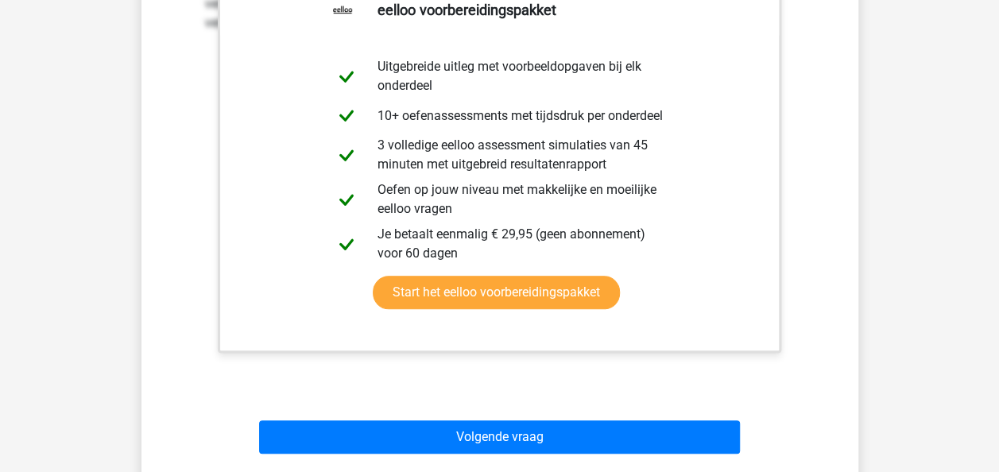
scroll to position [679, 0]
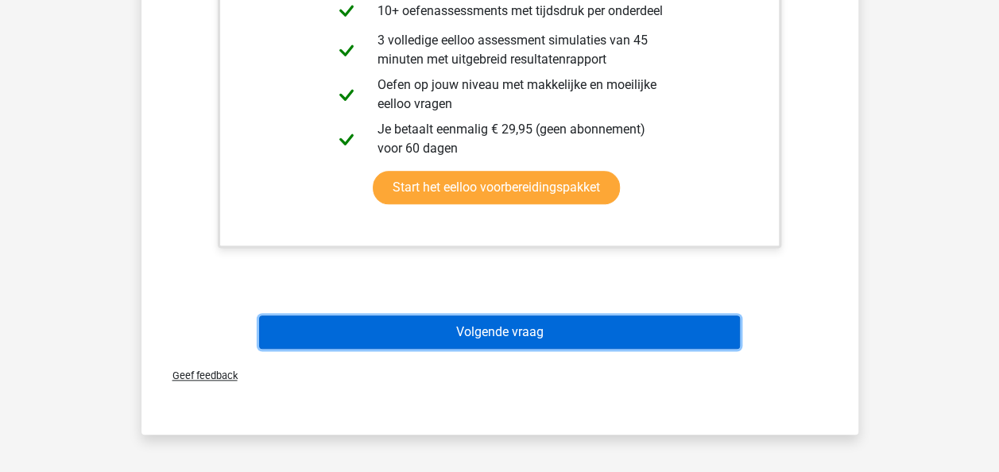
click at [612, 329] on button "Volgende vraag" at bounding box center [499, 331] width 481 height 33
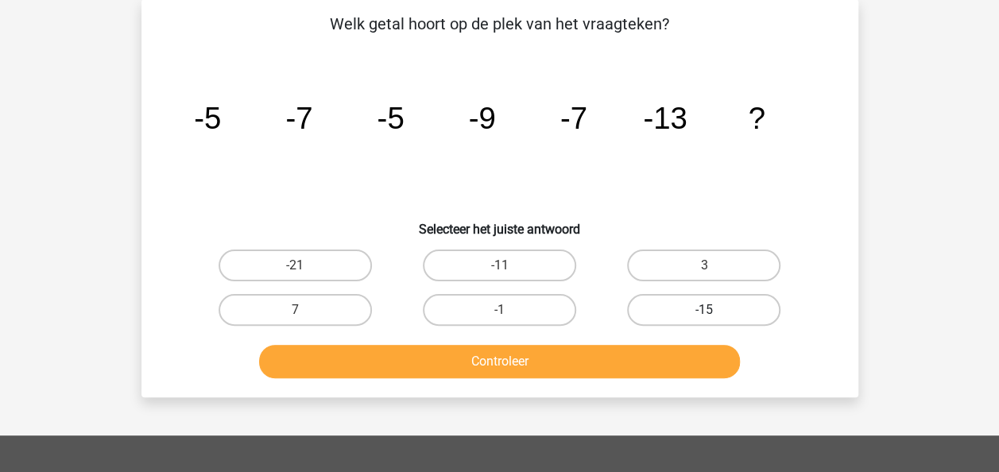
scroll to position [73, 0]
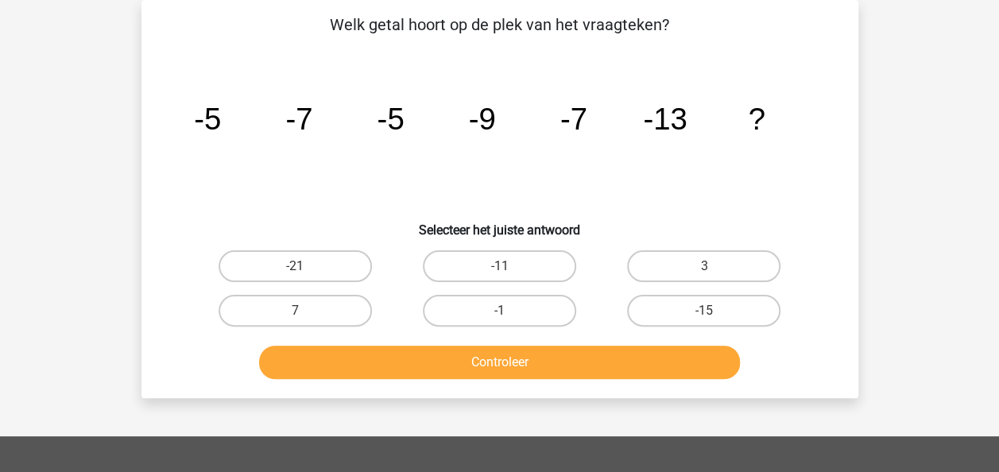
click at [483, 250] on div "-11" at bounding box center [499, 266] width 204 height 44
click at [499, 265] on label "-11" at bounding box center [499, 266] width 153 height 32
click at [499, 266] on input "-11" at bounding box center [504, 271] width 10 height 10
radio input "true"
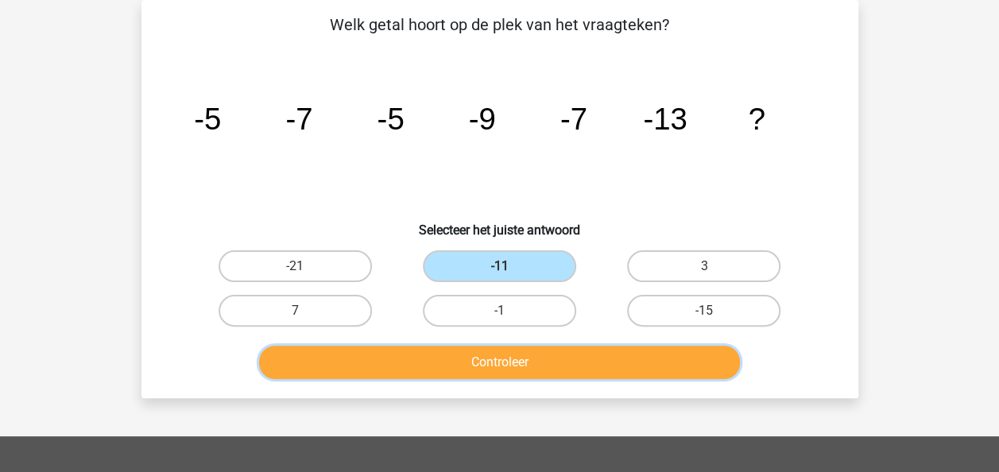
click at [534, 354] on button "Controleer" at bounding box center [499, 362] width 481 height 33
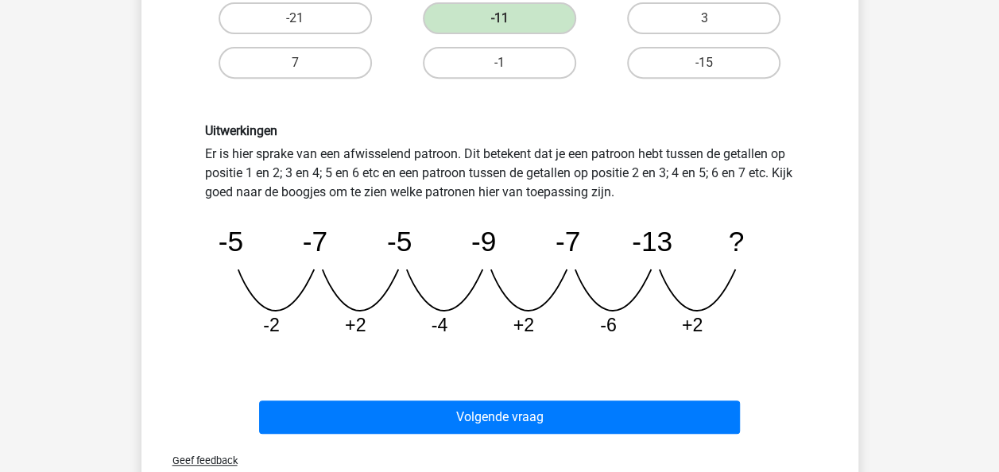
scroll to position [362, 0]
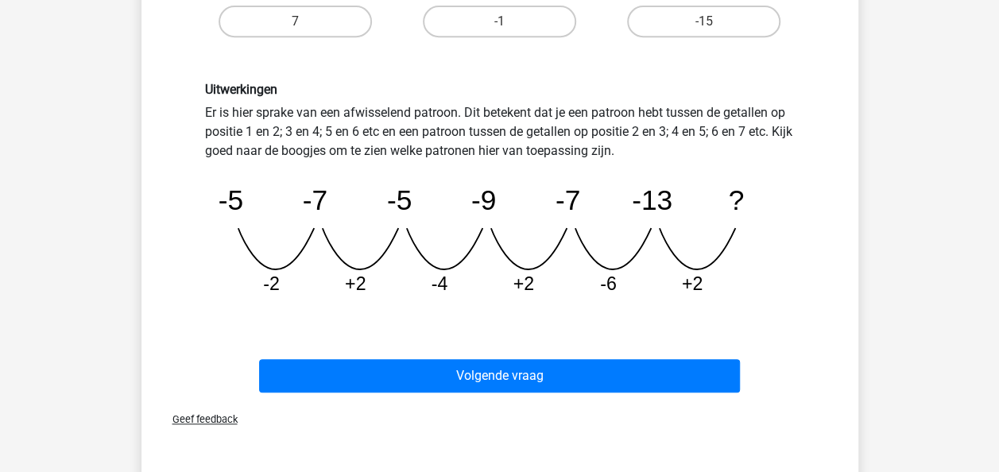
click at [628, 397] on div "Volgende vraag" at bounding box center [499, 379] width 613 height 40
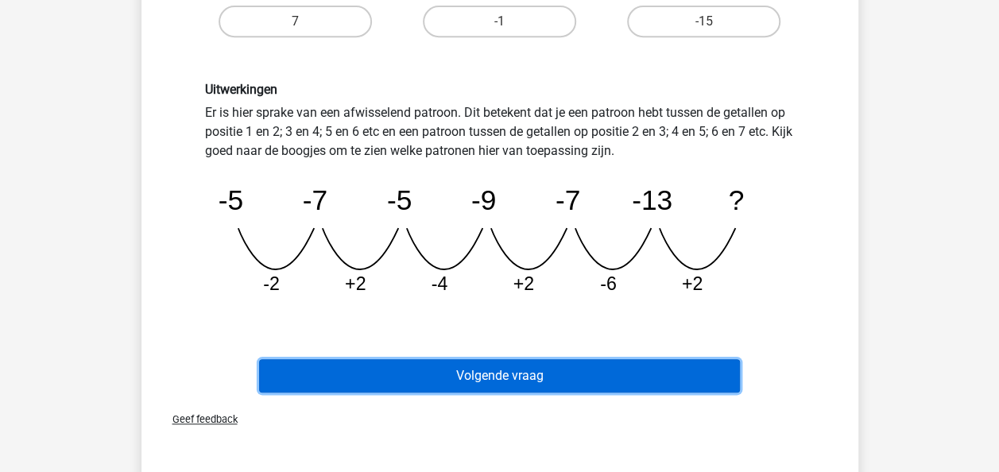
click at [640, 378] on button "Volgende vraag" at bounding box center [499, 375] width 481 height 33
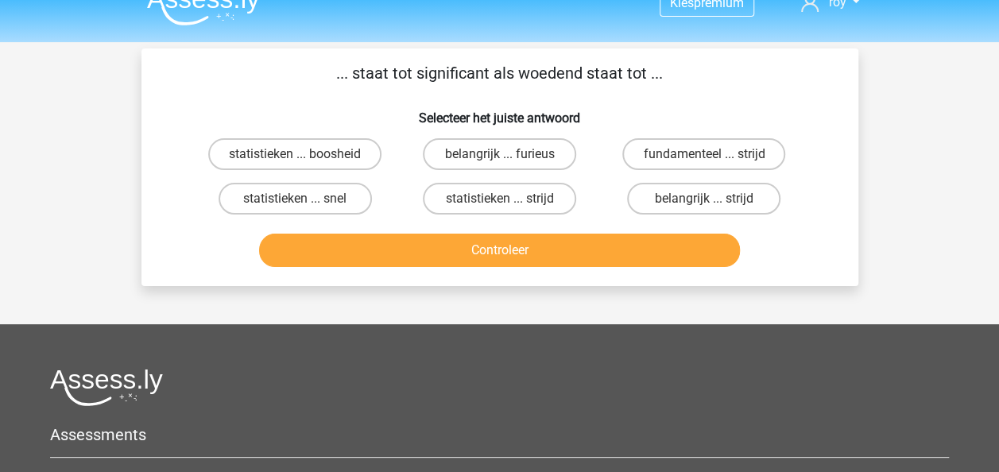
scroll to position [0, 0]
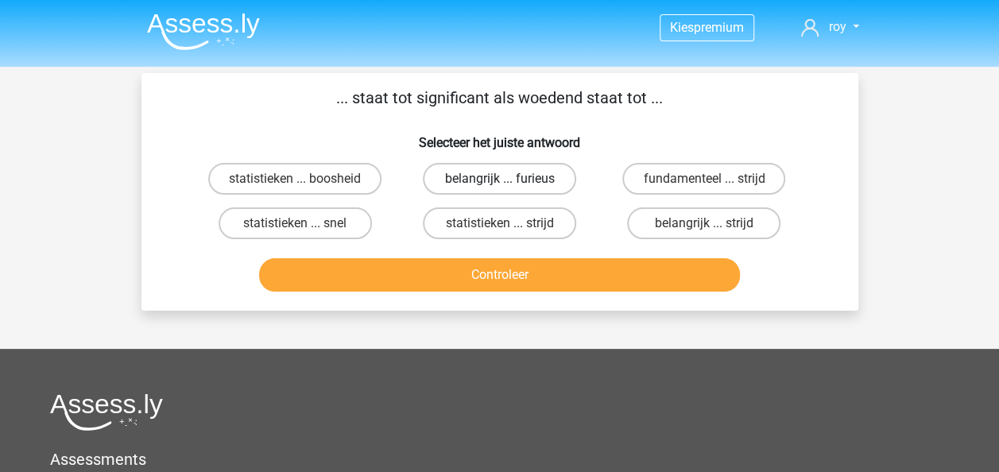
click at [482, 168] on label "belangrijk ... furieus" at bounding box center [499, 179] width 153 height 32
click at [499, 179] on input "belangrijk ... furieus" at bounding box center [504, 184] width 10 height 10
radio input "true"
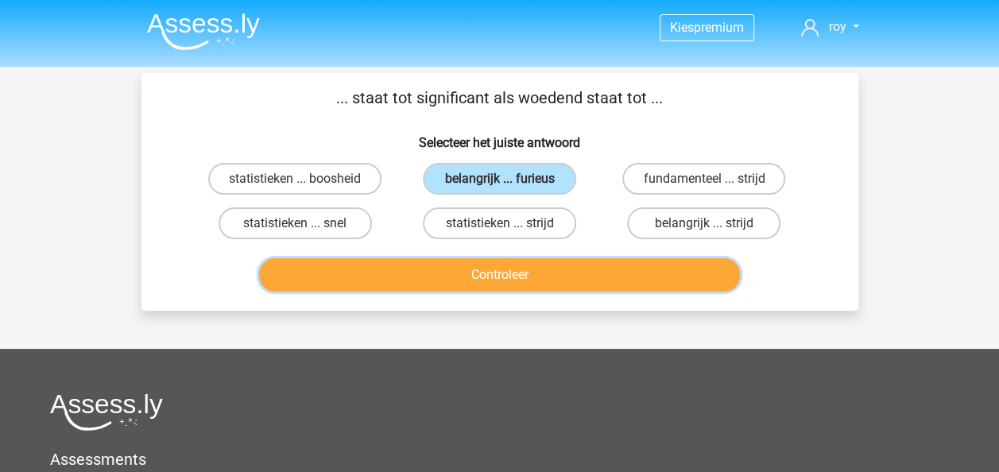
click at [528, 265] on button "Controleer" at bounding box center [499, 274] width 481 height 33
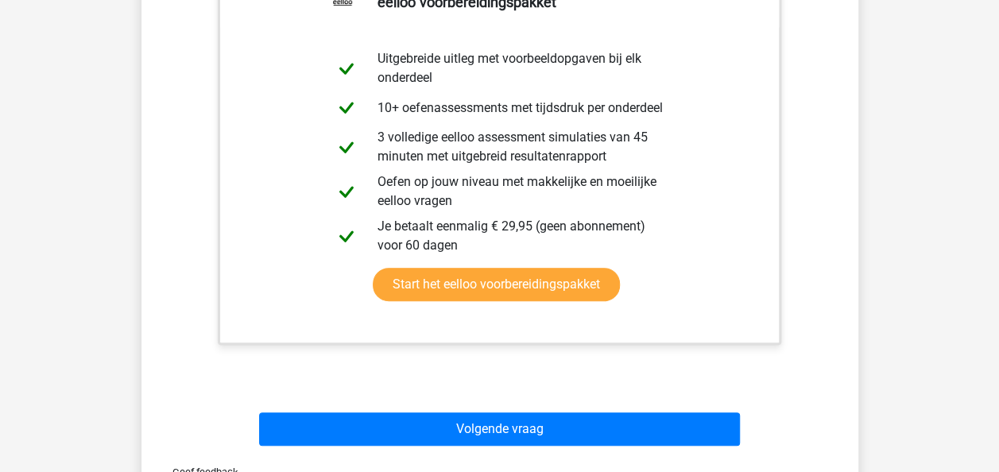
scroll to position [372, 0]
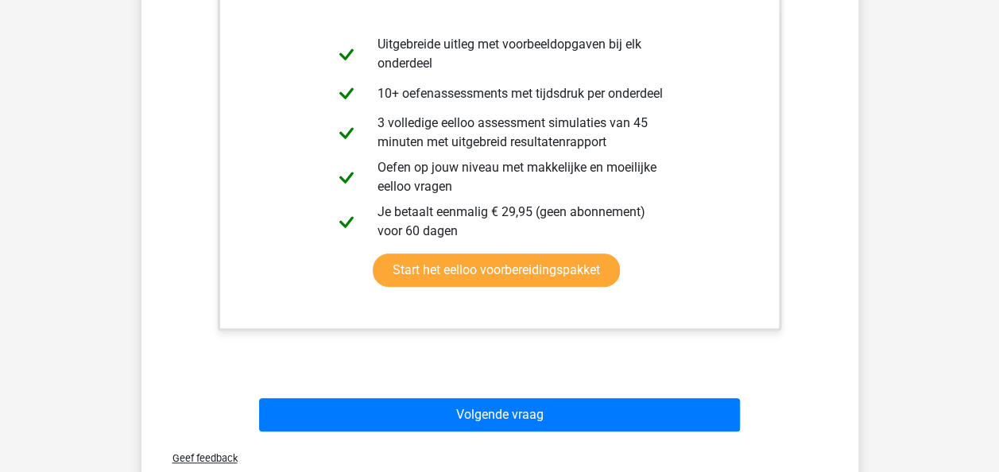
click at [604, 438] on div "Geef feedback" at bounding box center [500, 458] width 704 height 41
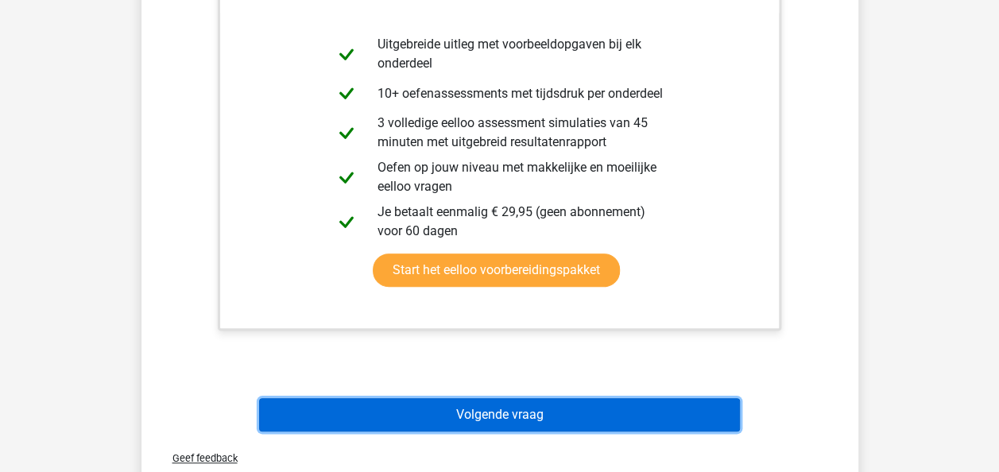
click at [611, 420] on button "Volgende vraag" at bounding box center [499, 414] width 481 height 33
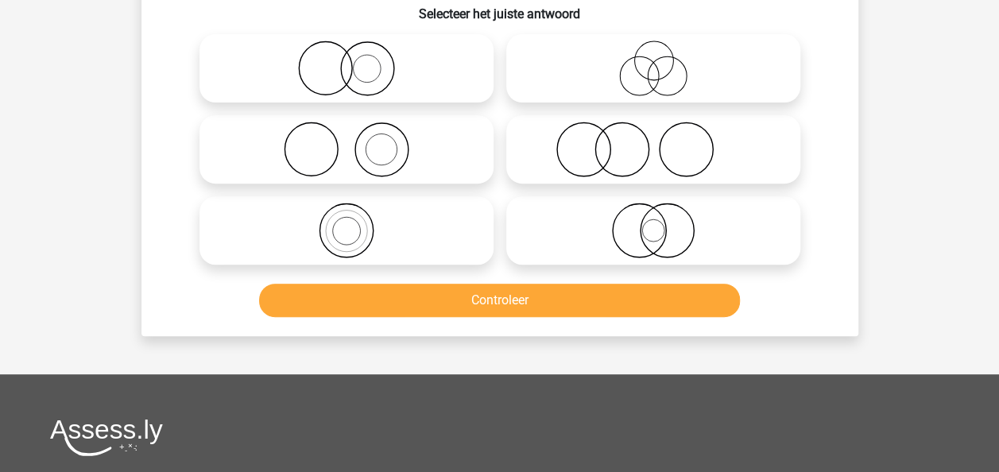
scroll to position [73, 0]
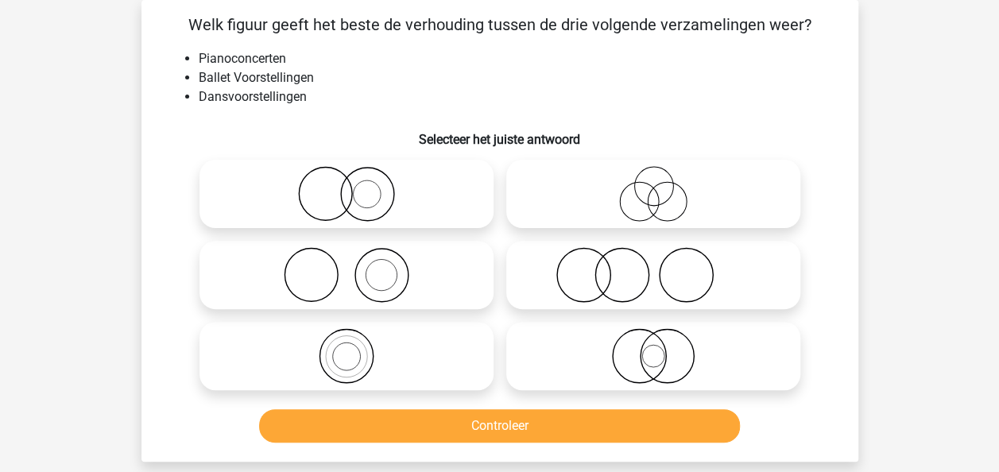
click at [532, 270] on icon at bounding box center [653, 275] width 281 height 56
click at [653, 267] on input "radio" at bounding box center [658, 262] width 10 height 10
radio input "true"
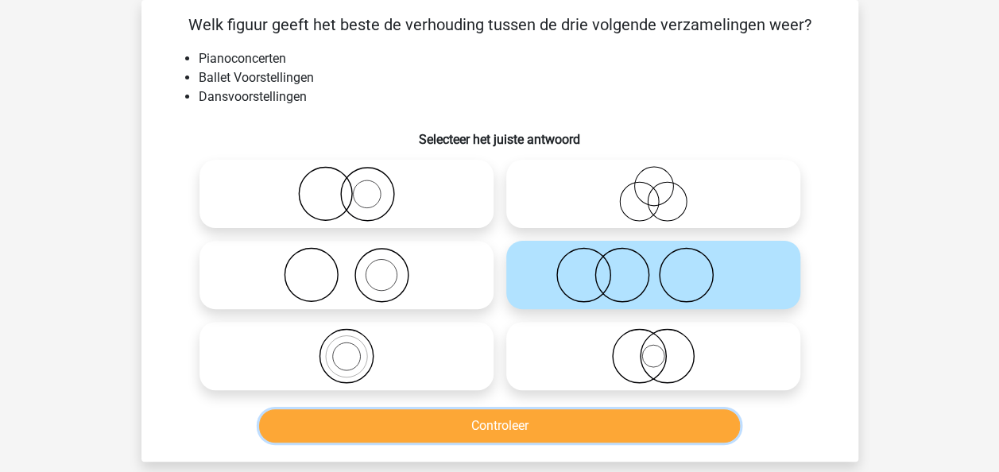
click at [536, 411] on button "Controleer" at bounding box center [499, 425] width 481 height 33
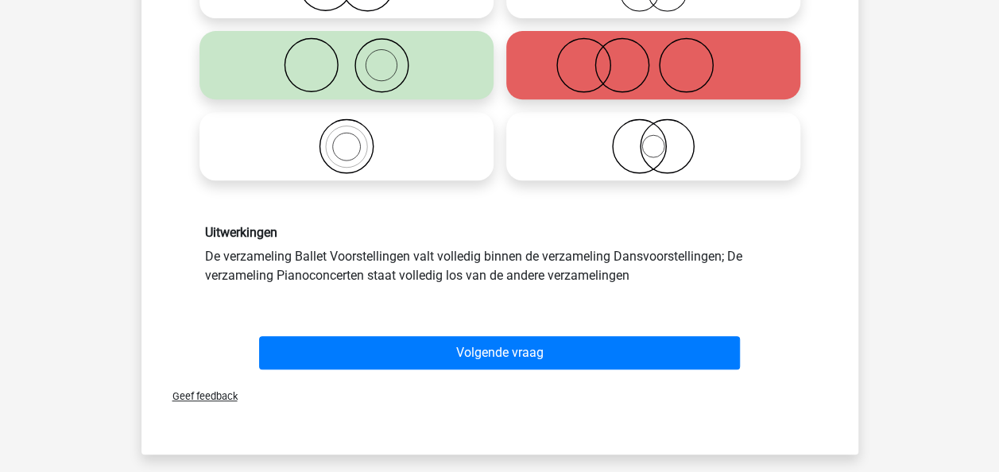
scroll to position [301, 0]
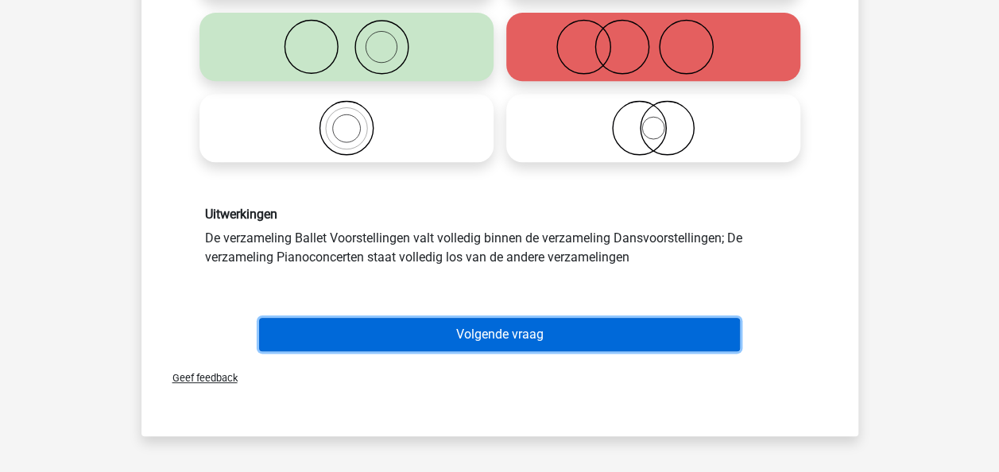
click at [636, 343] on button "Volgende vraag" at bounding box center [499, 334] width 481 height 33
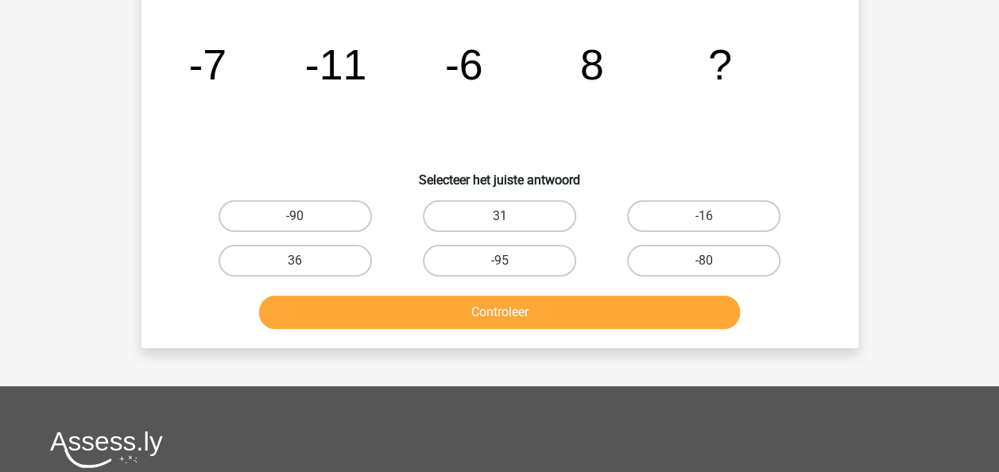
scroll to position [73, 0]
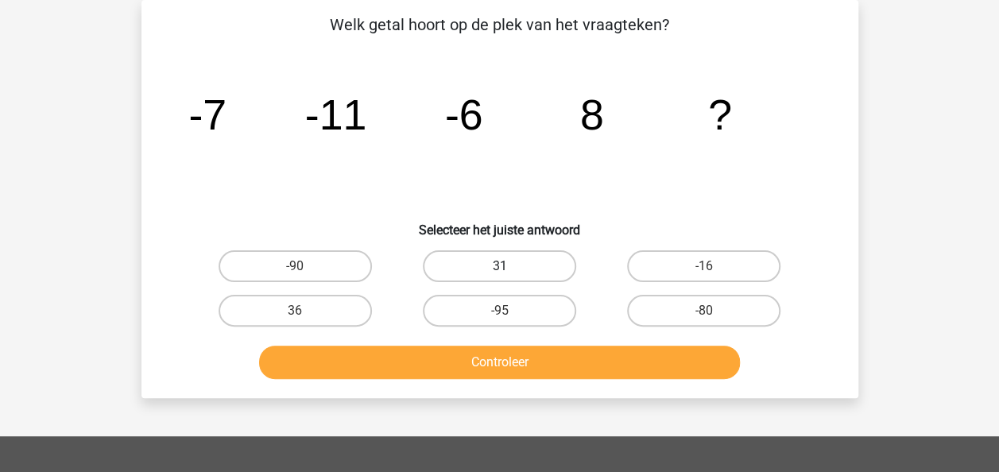
click at [565, 279] on label "31" at bounding box center [499, 266] width 153 height 32
click at [509, 277] on input "31" at bounding box center [504, 271] width 10 height 10
radio input "true"
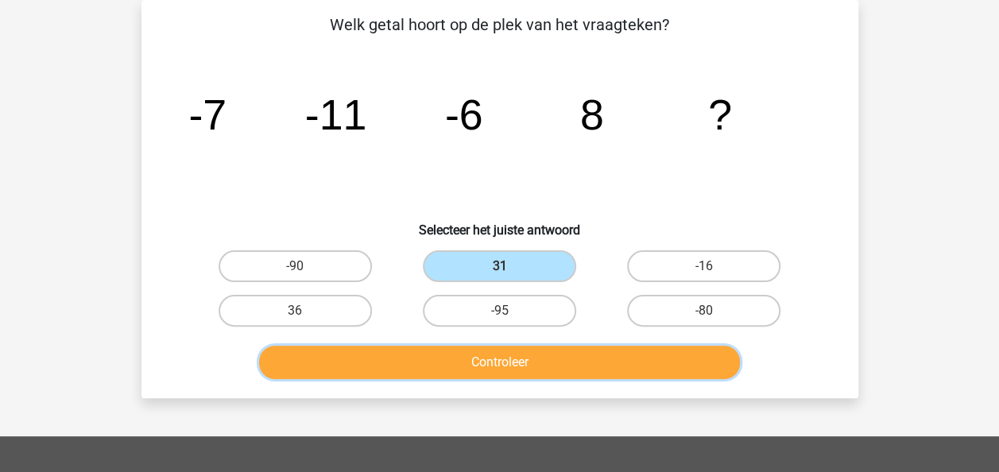
click at [580, 364] on button "Controleer" at bounding box center [499, 362] width 481 height 33
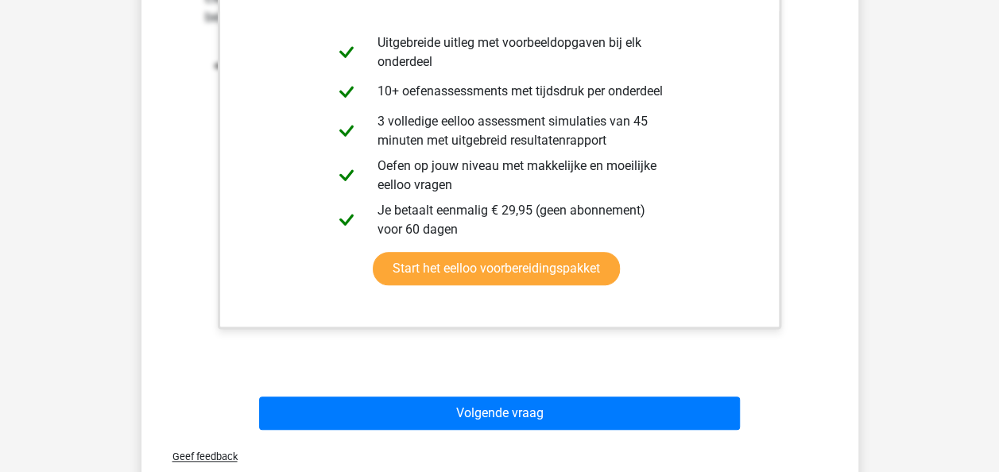
scroll to position [580, 0]
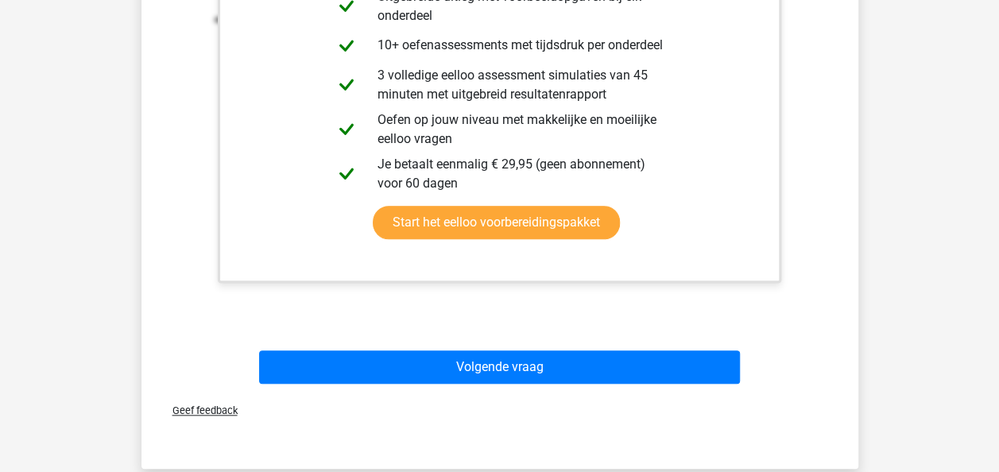
click at [720, 385] on div "Volgende vraag" at bounding box center [499, 370] width 613 height 40
click at [714, 383] on div "Volgende vraag" at bounding box center [499, 370] width 613 height 40
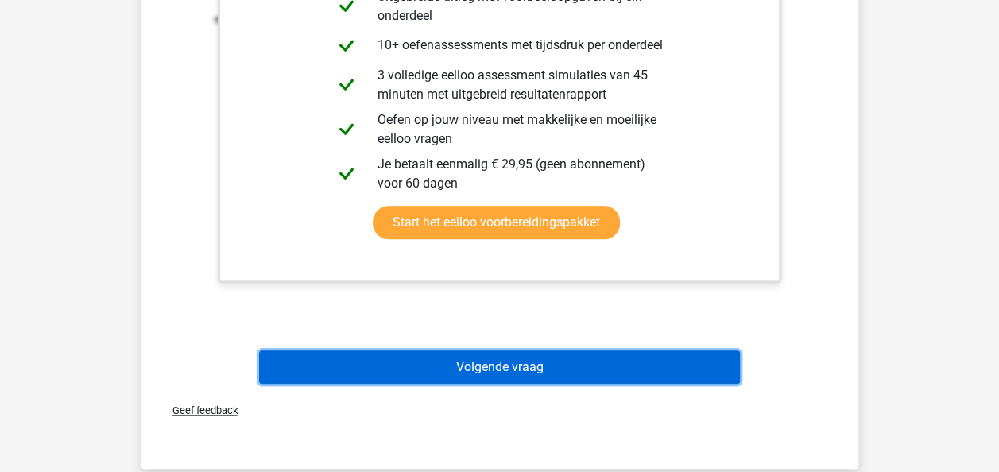
click at [713, 377] on button "Volgende vraag" at bounding box center [499, 366] width 481 height 33
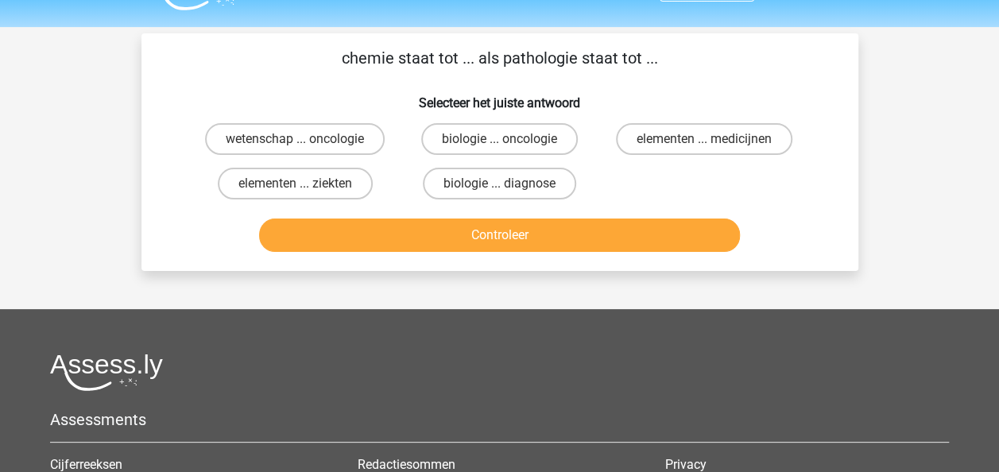
scroll to position [38, 0]
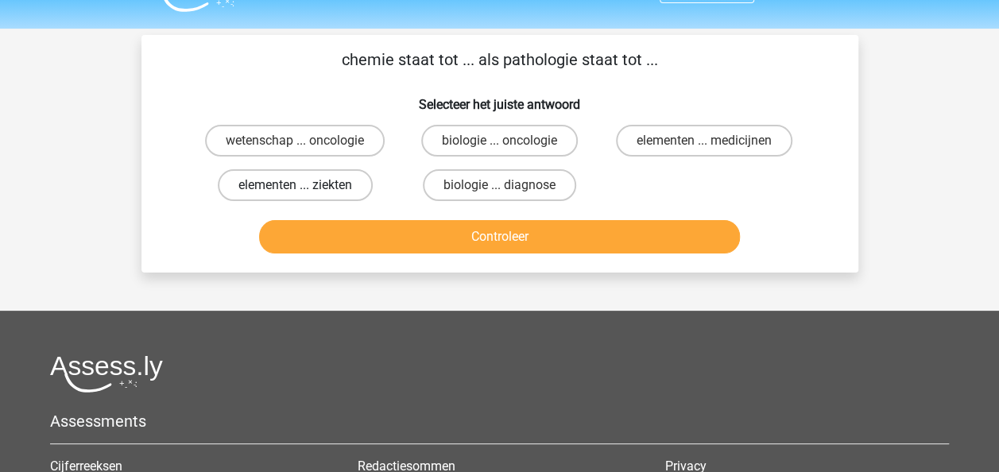
click at [333, 196] on label "elementen ... ziekten" at bounding box center [295, 185] width 155 height 32
click at [305, 195] on input "elementen ... ziekten" at bounding box center [300, 190] width 10 height 10
radio input "true"
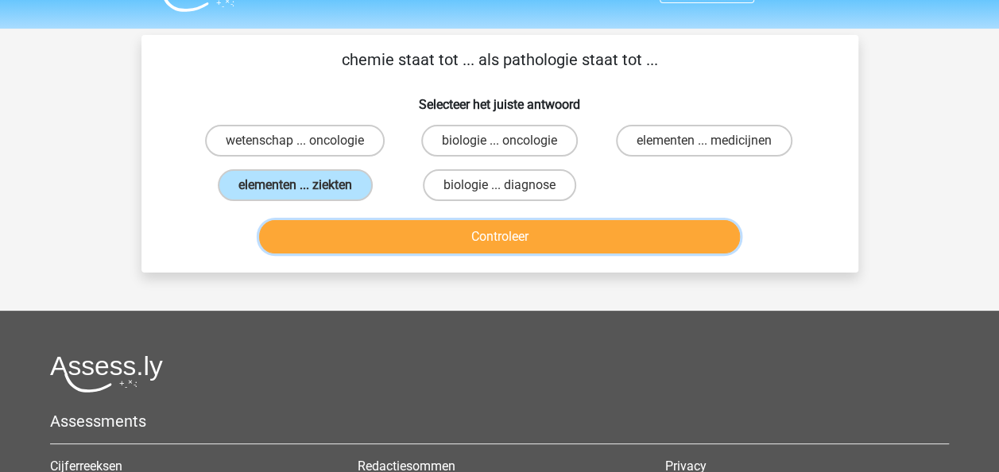
click at [370, 226] on button "Controleer" at bounding box center [499, 236] width 481 height 33
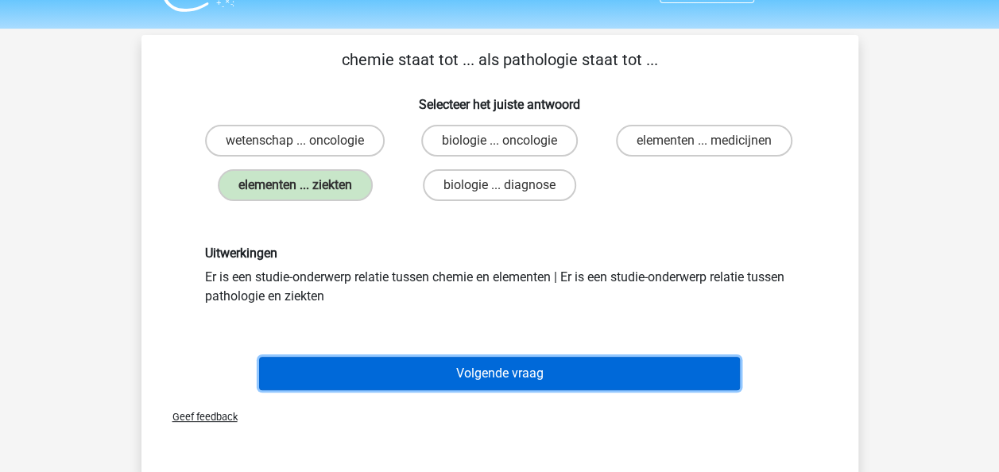
click at [633, 361] on button "Volgende vraag" at bounding box center [499, 373] width 481 height 33
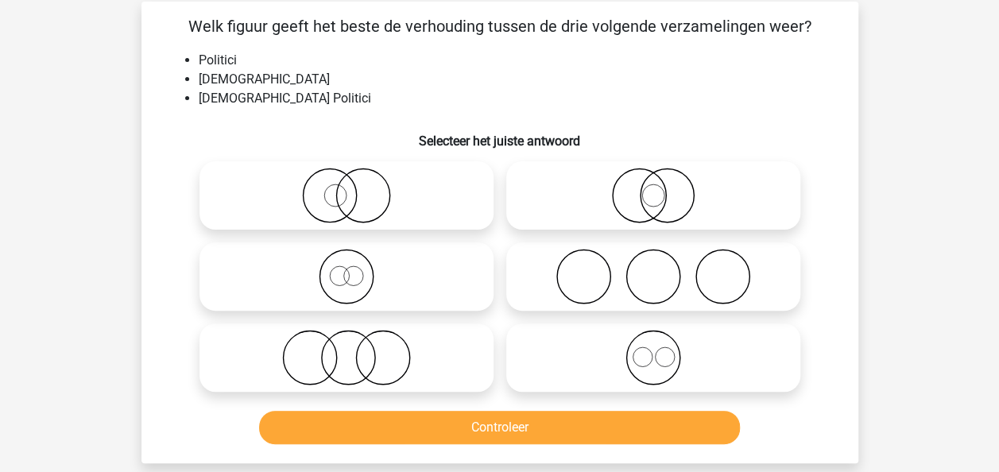
scroll to position [73, 0]
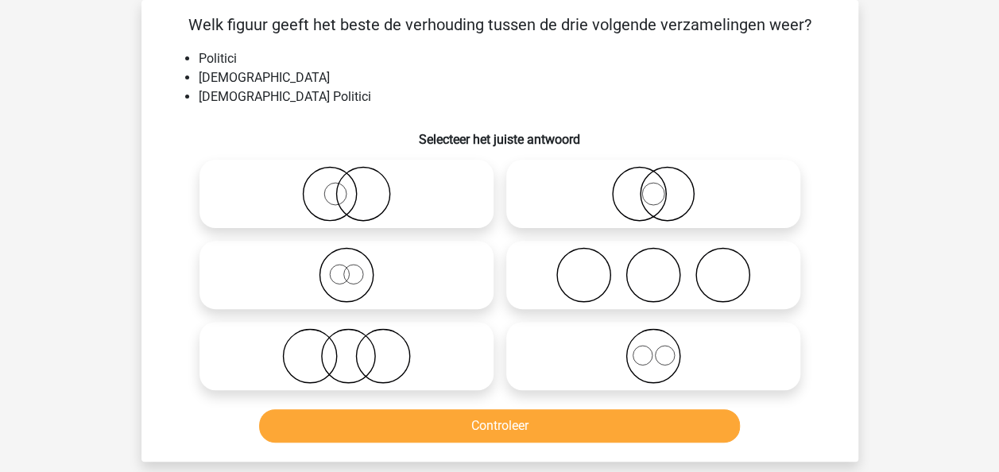
click at [397, 277] on icon at bounding box center [346, 275] width 281 height 56
click at [357, 267] on input "radio" at bounding box center [351, 262] width 10 height 10
radio input "true"
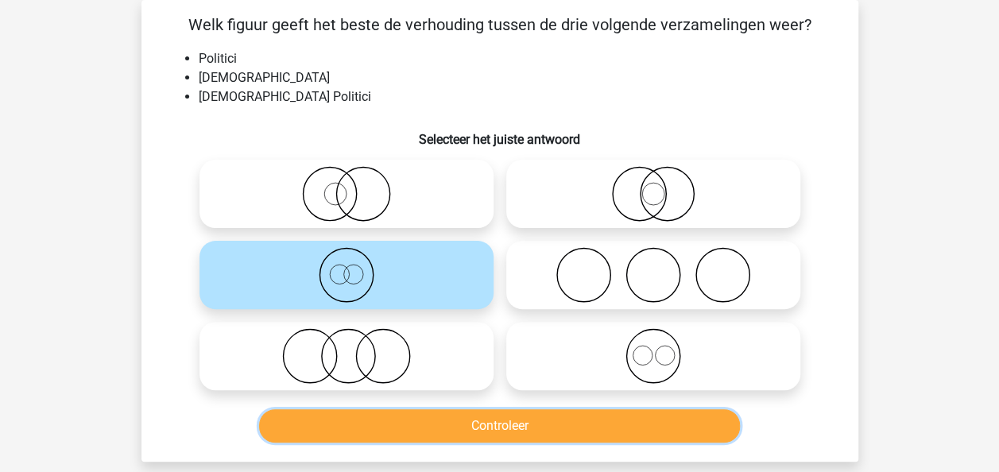
click at [463, 420] on button "Controleer" at bounding box center [499, 425] width 481 height 33
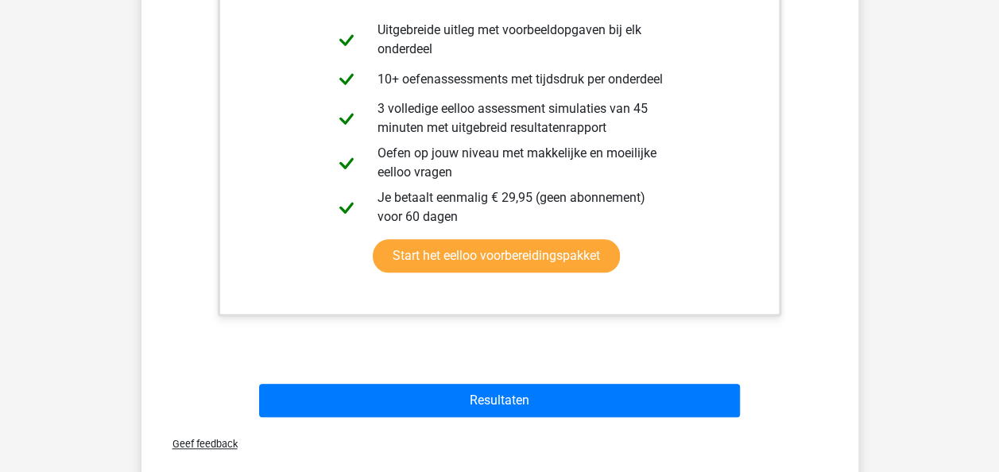
scroll to position [618, 0]
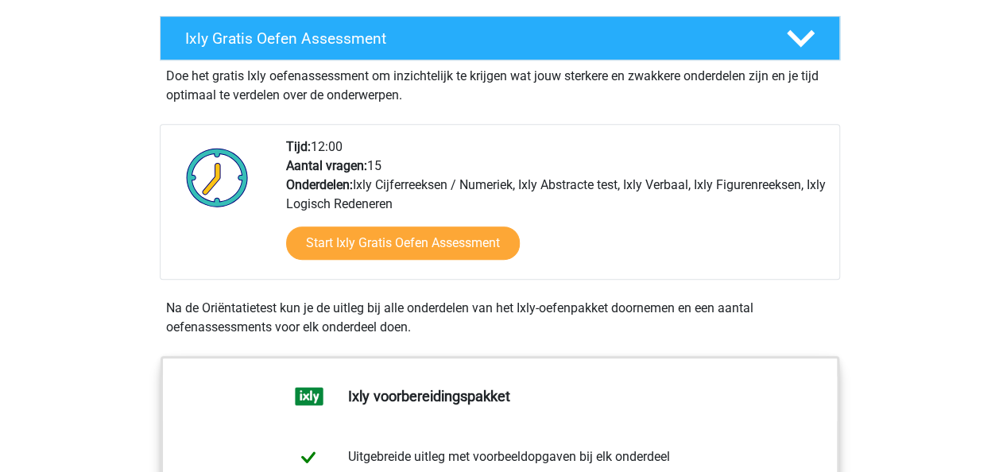
scroll to position [342, 0]
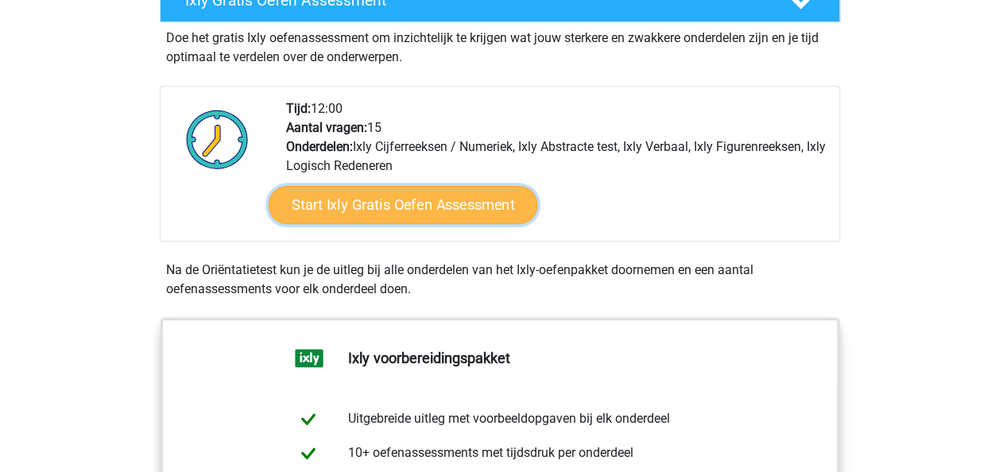
click at [500, 203] on link "Start Ixly Gratis Oefen Assessment" at bounding box center [402, 205] width 269 height 38
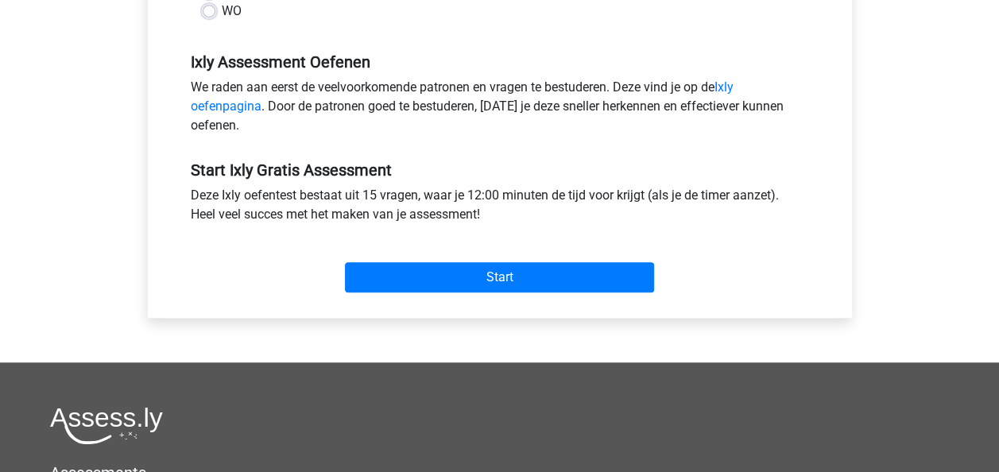
scroll to position [499, 0]
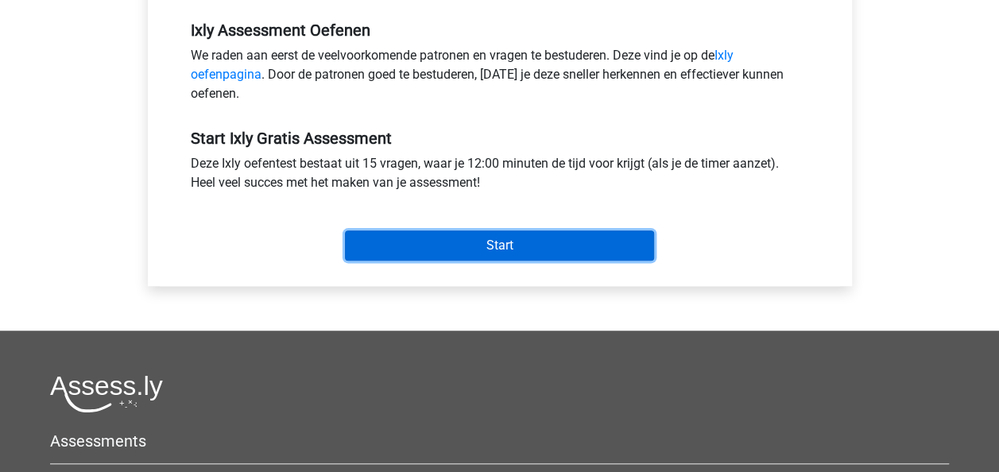
click at [559, 250] on input "Start" at bounding box center [499, 245] width 309 height 30
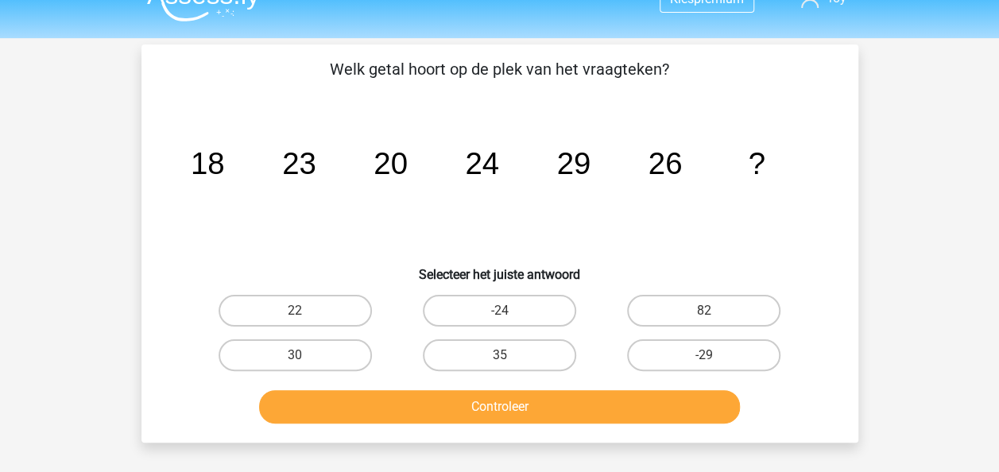
scroll to position [21, 0]
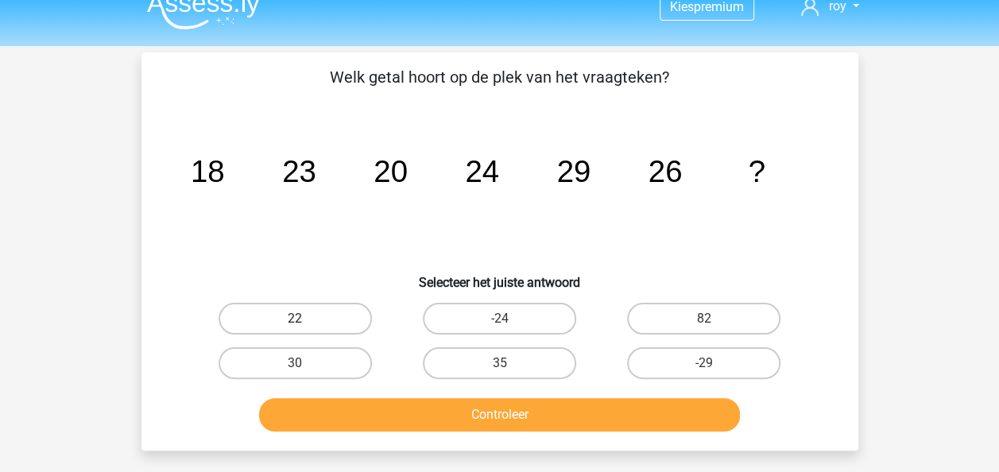
click at [346, 308] on label "22" at bounding box center [295, 319] width 153 height 32
click at [305, 319] on input "22" at bounding box center [300, 324] width 10 height 10
radio input "true"
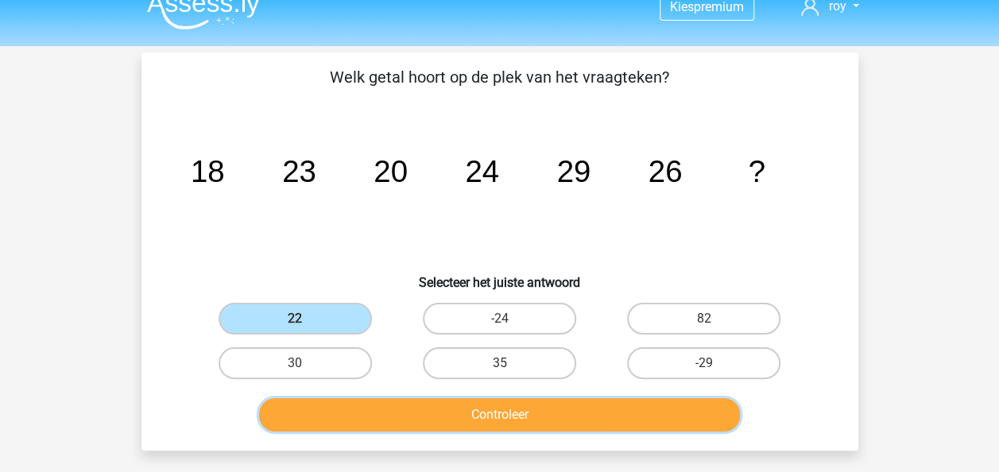
click at [383, 408] on button "Controleer" at bounding box center [499, 414] width 481 height 33
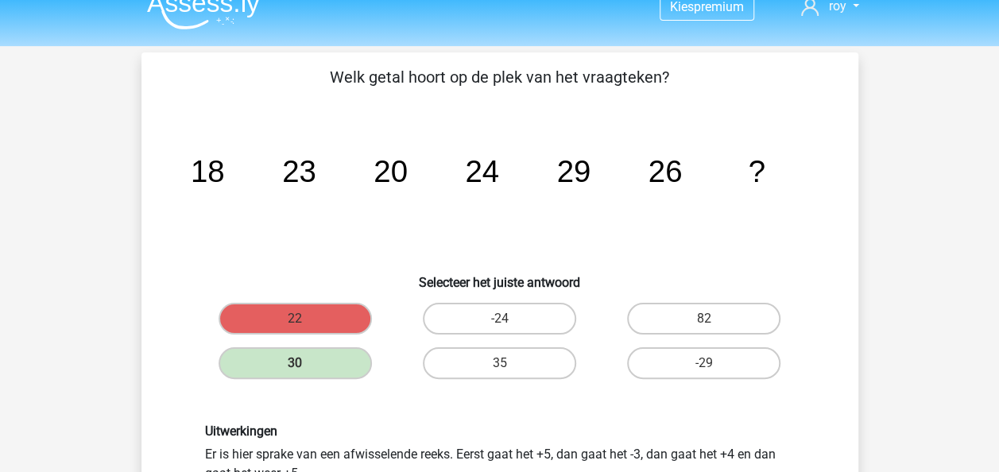
click at [768, 166] on icon "image/svg+xml 18 23 20 24 29 26 ?" at bounding box center [500, 182] width 640 height 161
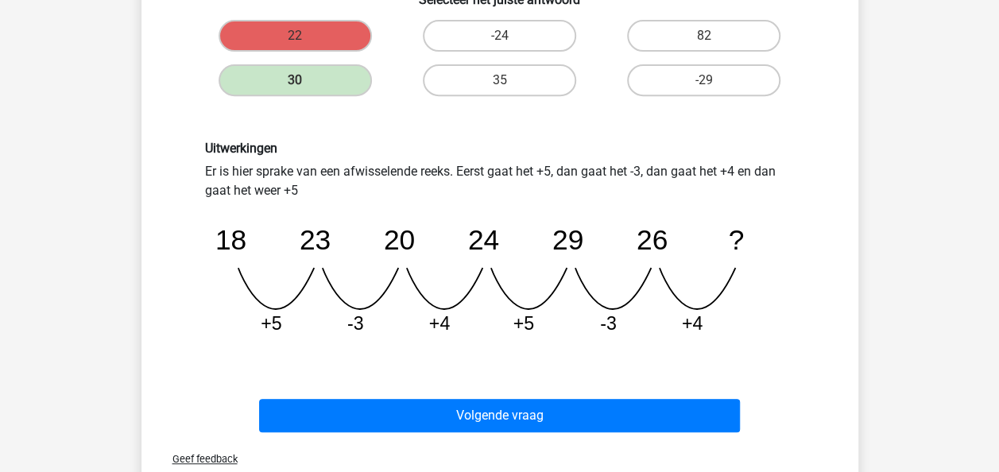
scroll to position [297, 0]
